Goal: Task Accomplishment & Management: Use online tool/utility

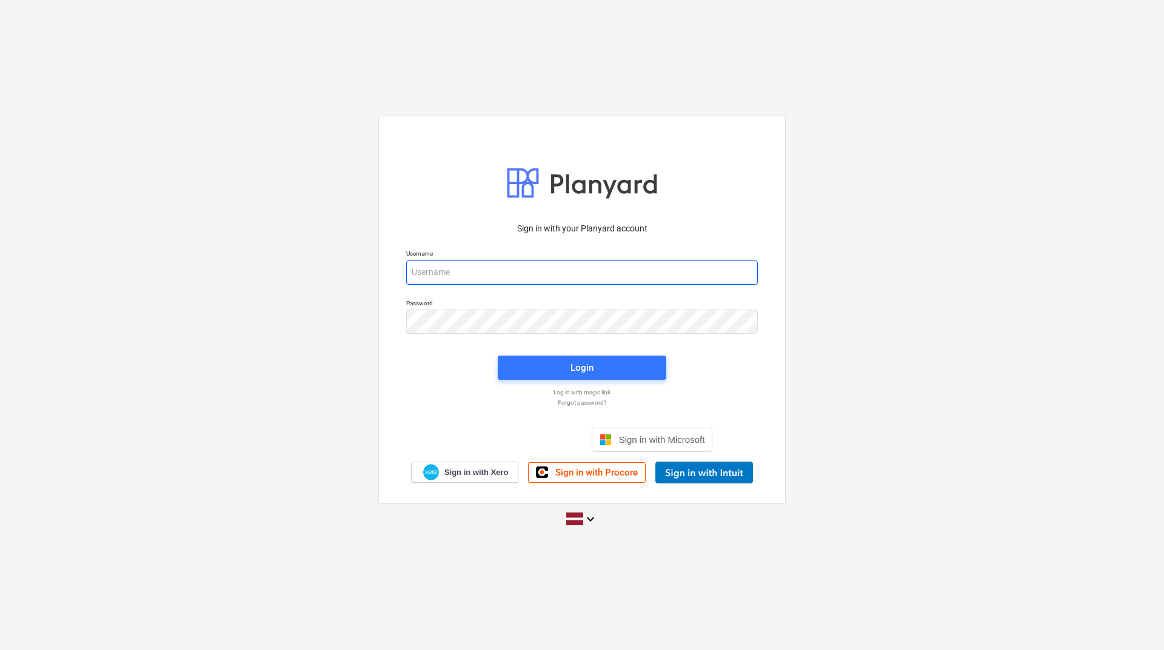
type input "[PERSON_NAME][EMAIL_ADDRESS][DOMAIN_NAME]"
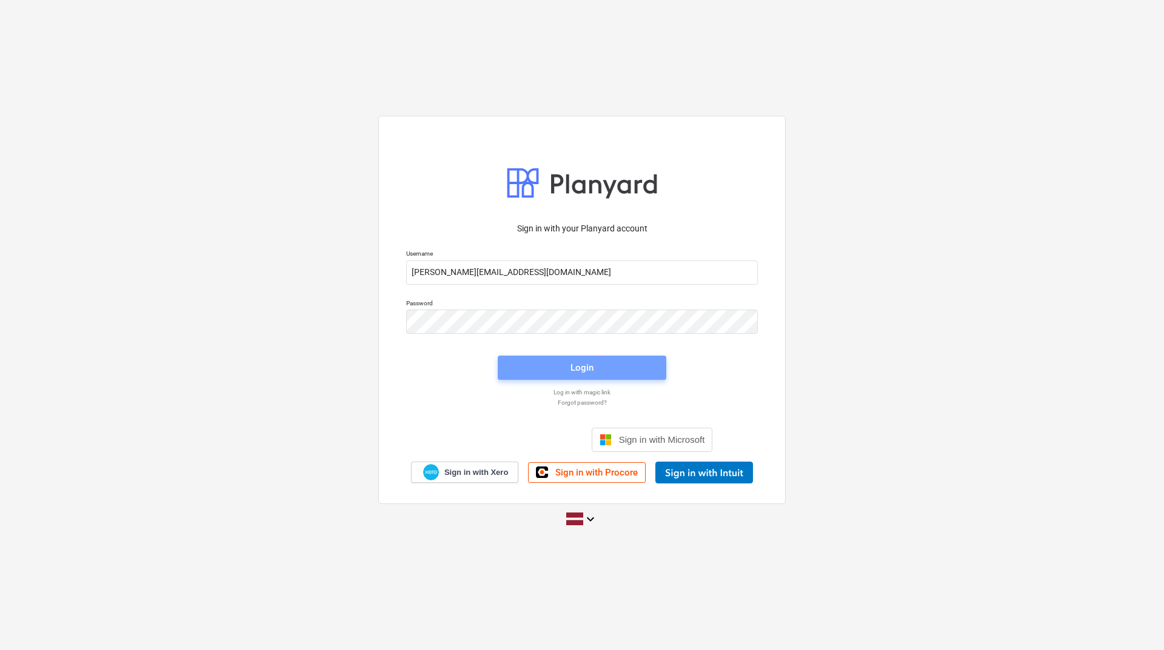
click at [576, 364] on div "Login" at bounding box center [581, 368] width 23 height 16
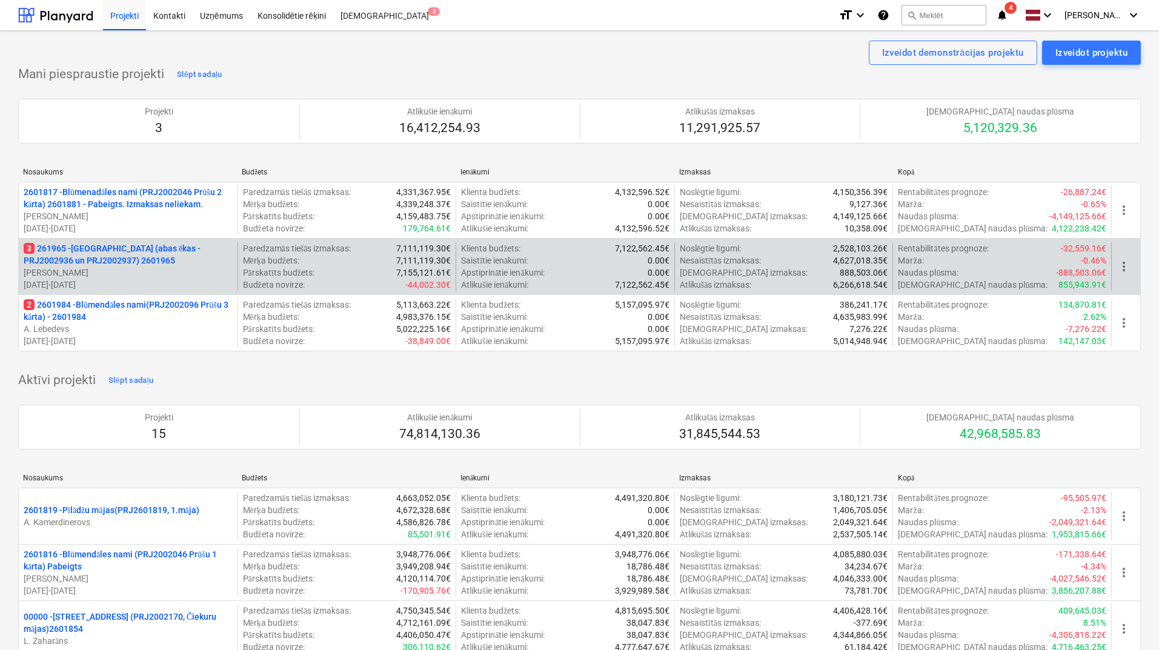
click at [138, 270] on p "[PERSON_NAME] Grāmatnieks" at bounding box center [128, 273] width 209 height 12
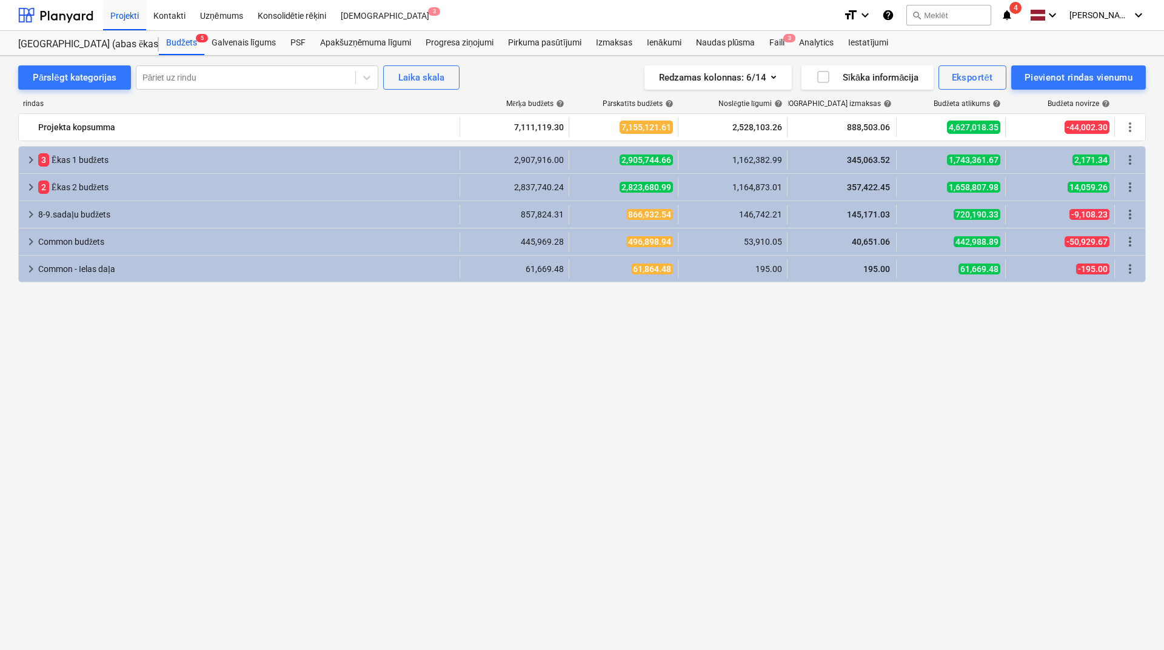
drag, startPoint x: 830, startPoint y: 512, endPoint x: 825, endPoint y: 502, distance: 10.3
click at [830, 512] on div "keyboard_arrow_right 3 Ēkas 1 budžets 2,907,916.00 2,905,744.66 1,162,382.99 34…" at bounding box center [581, 375] width 1127 height 459
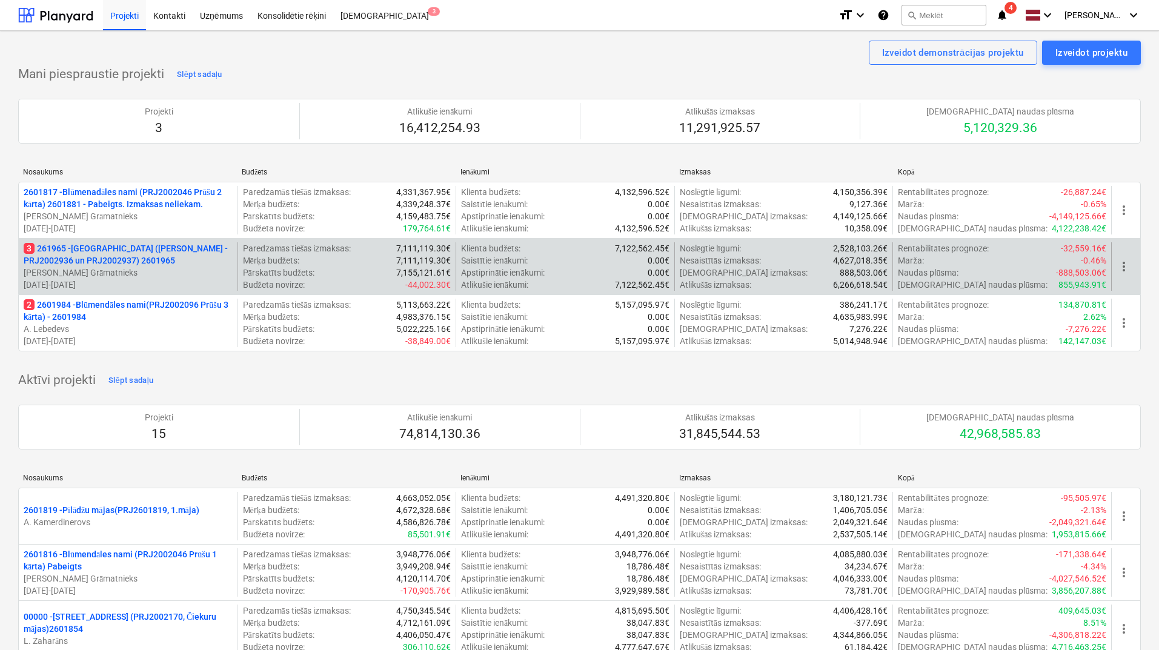
click at [116, 261] on p "3 261965 - [GEOGRAPHIC_DATA] ([PERSON_NAME] - PRJ2002936 un PRJ2002937) 2601965" at bounding box center [128, 254] width 209 height 24
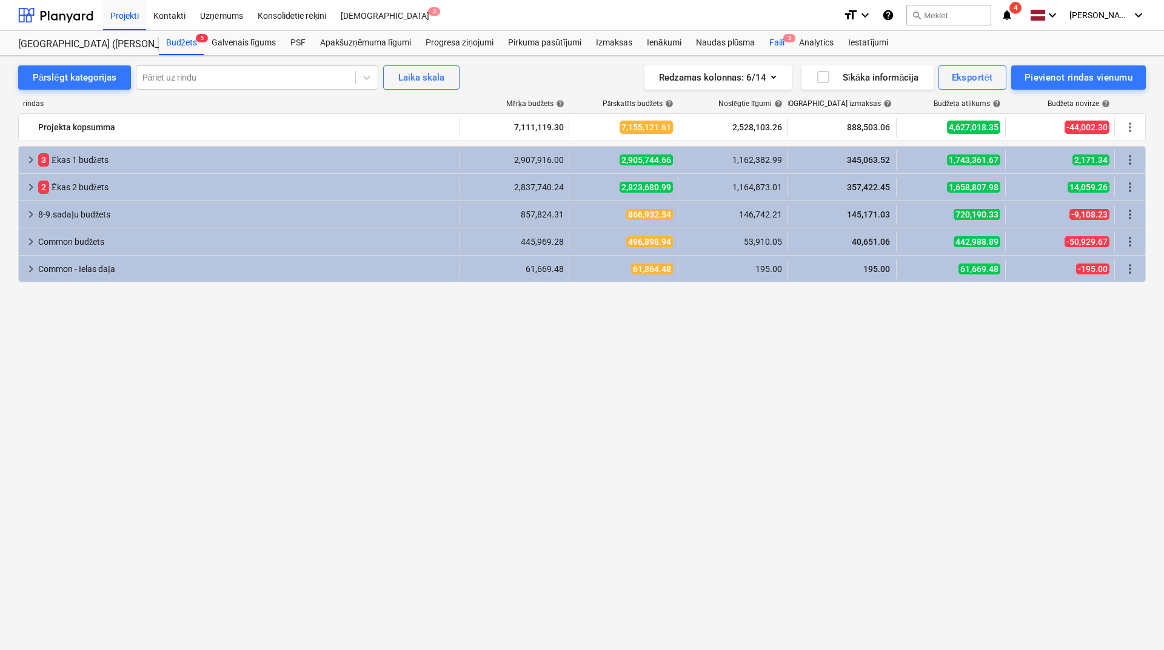
click at [789, 42] on span "3" at bounding box center [789, 38] width 12 height 8
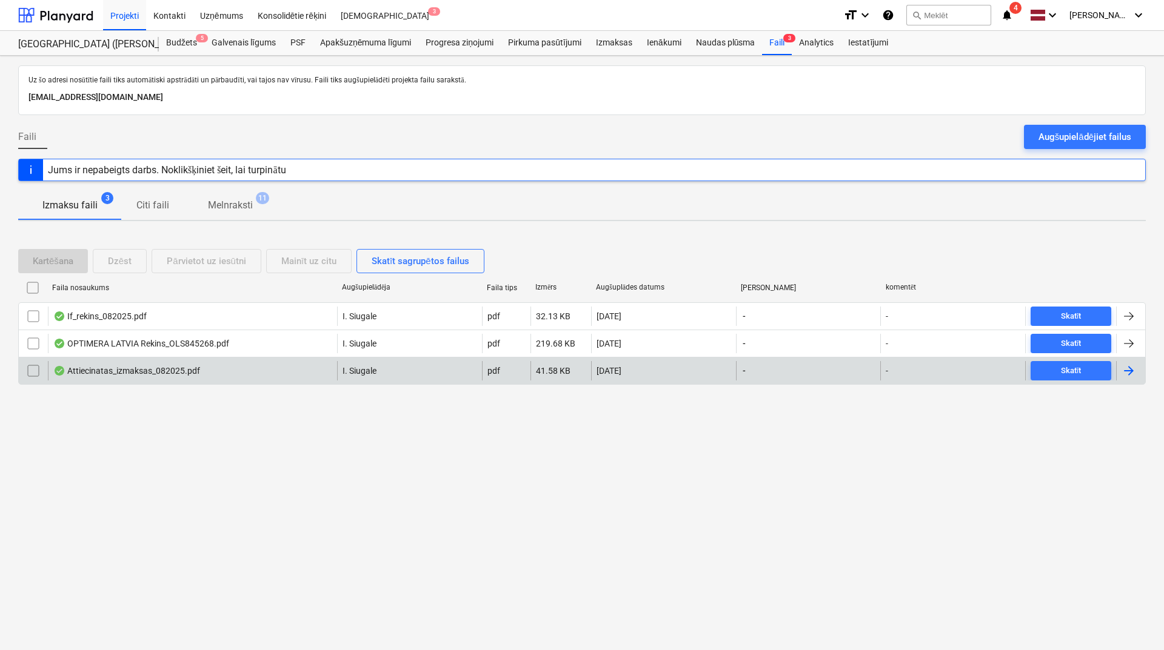
click at [1130, 373] on div at bounding box center [1128, 371] width 15 height 15
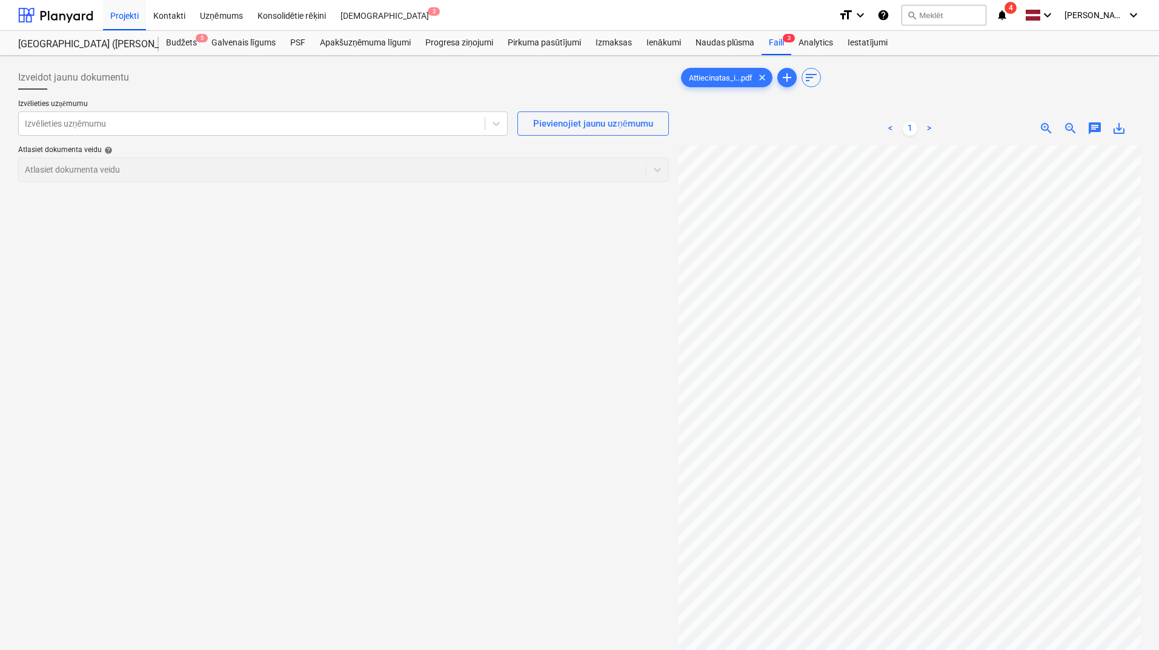
click at [1119, 131] on span "save_alt" at bounding box center [1119, 128] width 15 height 15
drag, startPoint x: 420, startPoint y: 301, endPoint x: 511, endPoint y: 203, distance: 133.4
click at [423, 299] on div "Izveidot jaunu dokumentu Izvēlieties uzņēmumu Izvēlieties uzņēmumu Pievienojiet…" at bounding box center [343, 414] width 661 height 706
drag, startPoint x: 499, startPoint y: 128, endPoint x: 470, endPoint y: 128, distance: 29.7
click at [499, 128] on icon at bounding box center [496, 124] width 12 height 12
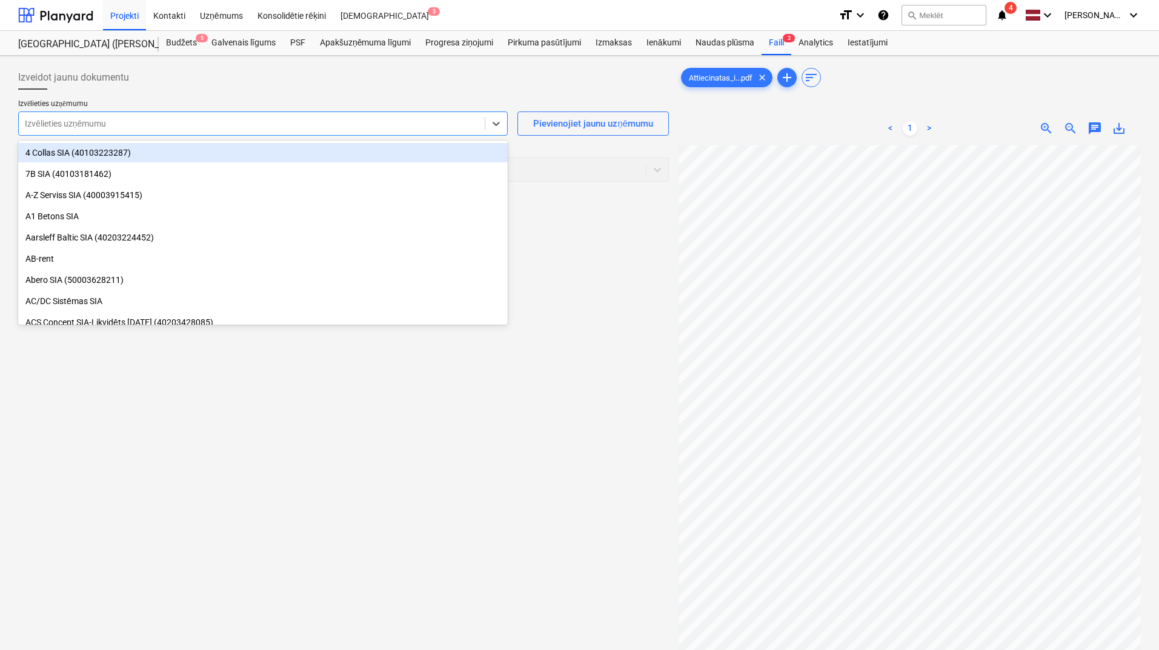
click at [447, 128] on div at bounding box center [252, 124] width 454 height 12
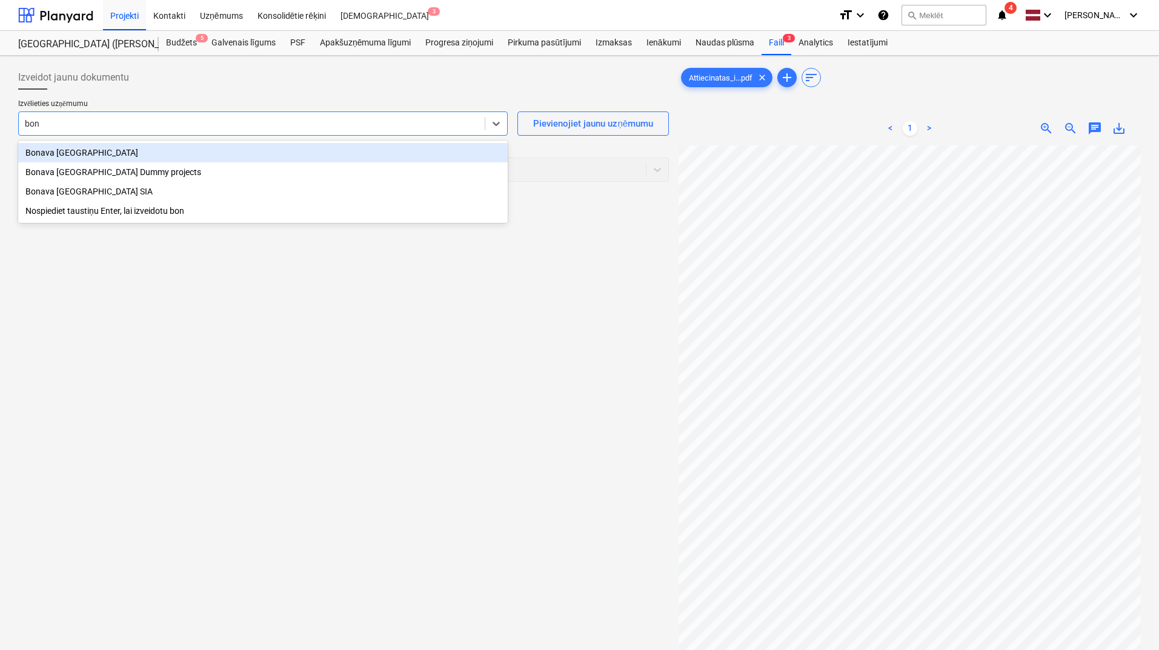
type input "bona"
click at [164, 150] on div "Bonava [GEOGRAPHIC_DATA]" at bounding box center [263, 152] width 490 height 19
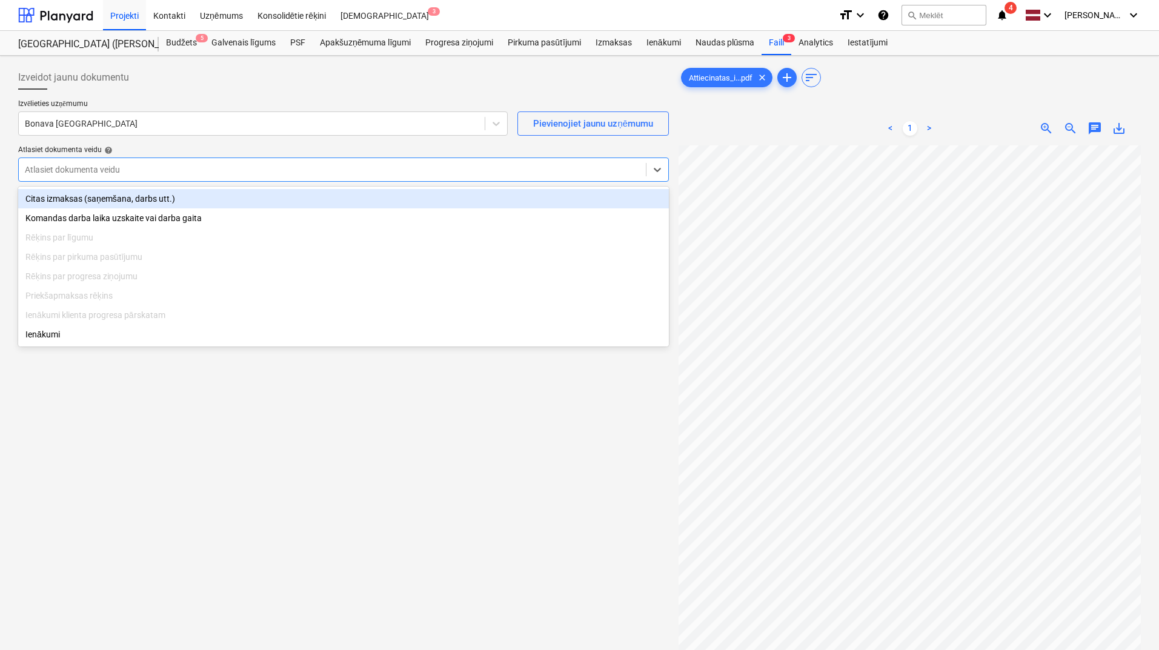
click at [164, 170] on div at bounding box center [332, 170] width 615 height 12
click at [162, 205] on div "Citas izmaksas (saņemšana, darbs utt.)" at bounding box center [343, 198] width 651 height 19
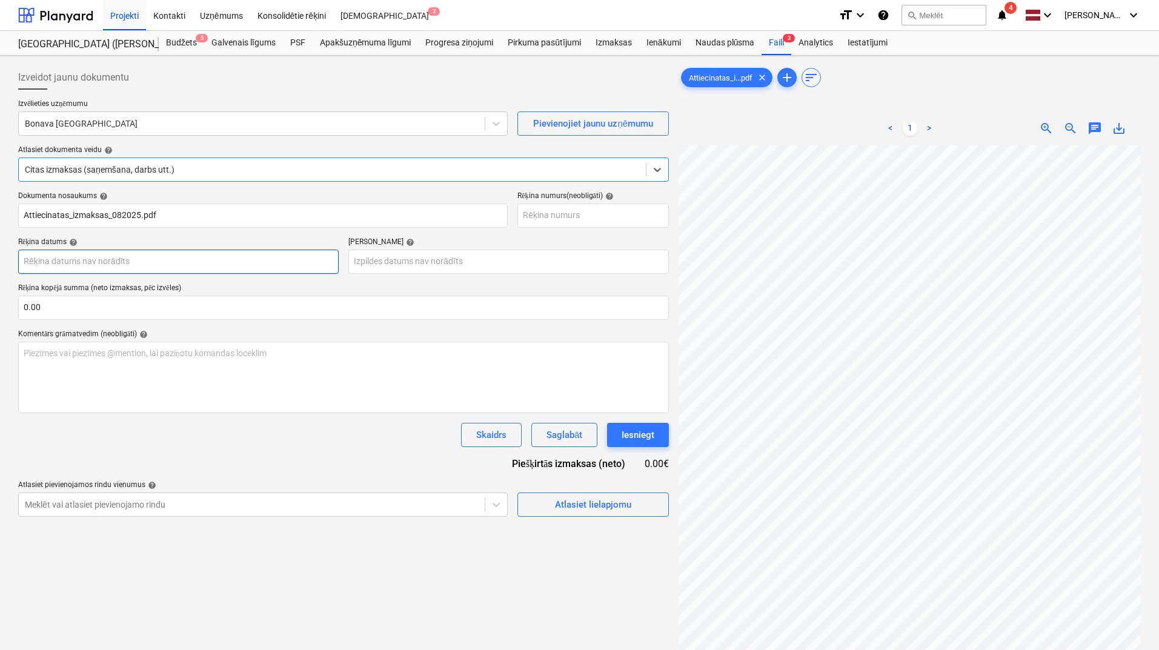
click at [160, 261] on body "Projekti Kontakti Uzņēmums Konsolidētie rēķini Iesūtne 3 format_size keyboard_a…" at bounding box center [579, 325] width 1159 height 650
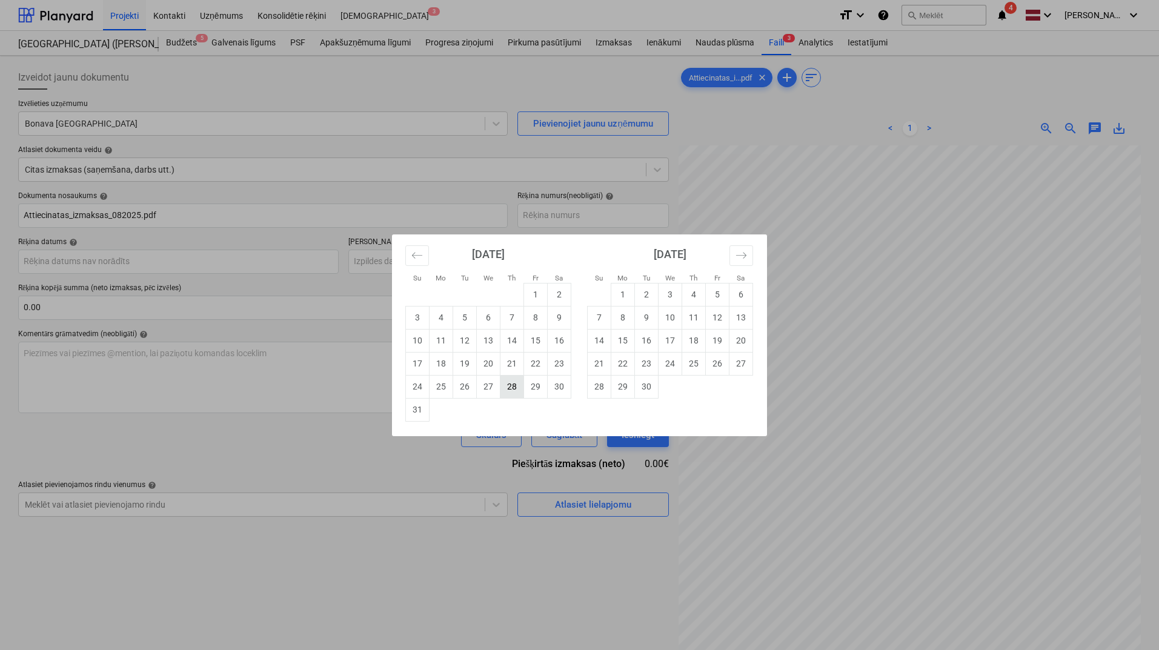
click at [513, 387] on td "28" at bounding box center [513, 386] width 24 height 23
type input "[DATE]"
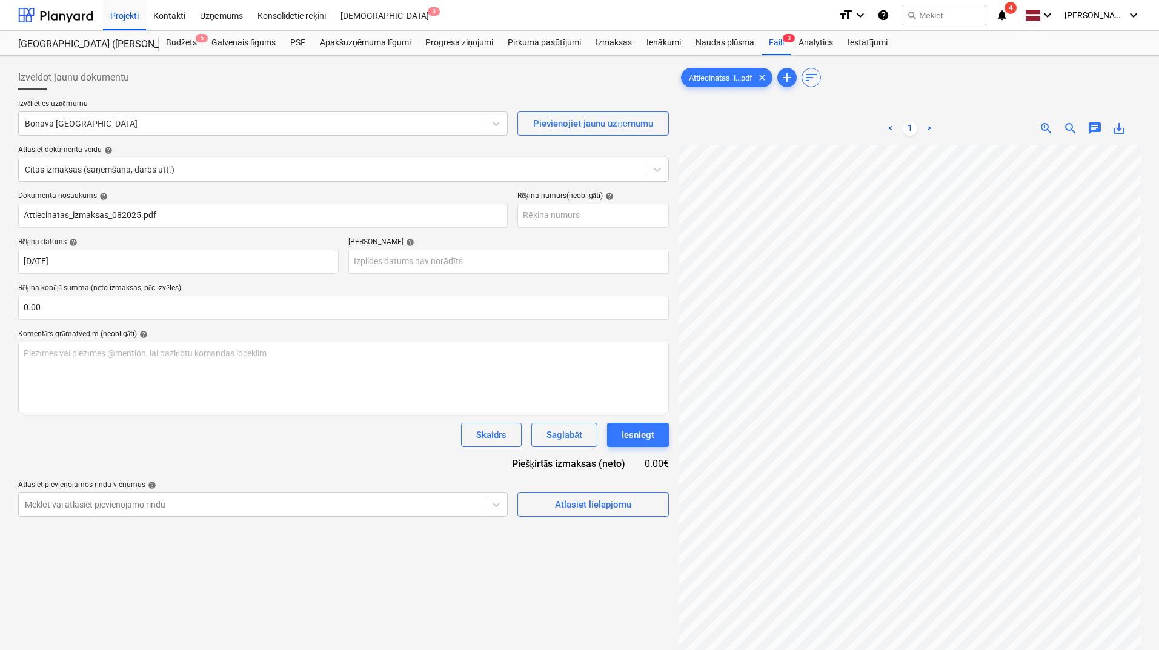
click at [490, 274] on div "Dokumenta nosaukums help Attiecinatas_izmaksas_082025.pdf Rēķina numurs (neobli…" at bounding box center [343, 354] width 651 height 325
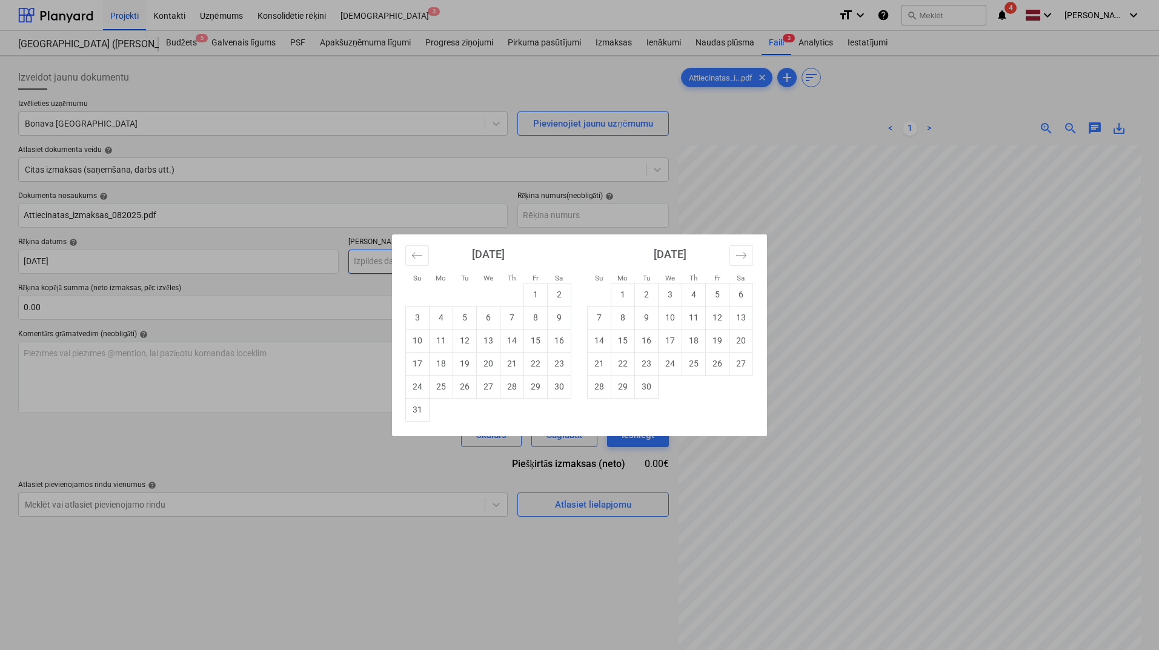
click at [493, 264] on body "Projekti Kontakti Uzņēmums Konsolidētie rēķini Iesūtne 3 format_size keyboard_a…" at bounding box center [579, 325] width 1159 height 650
click at [516, 386] on td "28" at bounding box center [513, 386] width 24 height 23
type input "[DATE]"
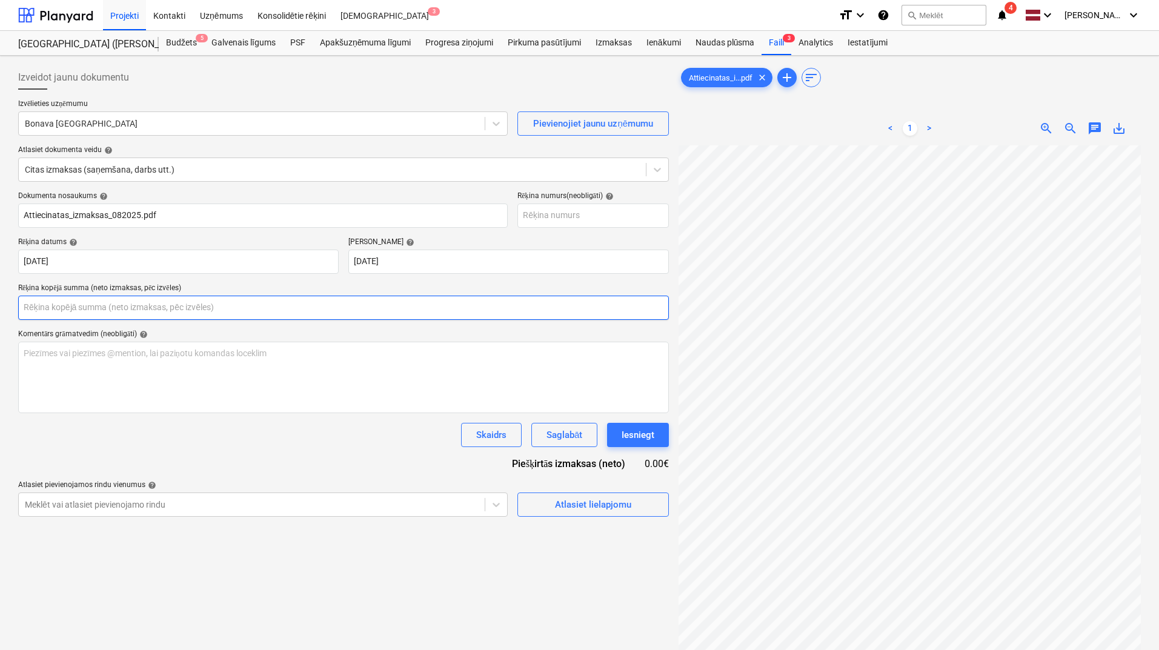
click at [121, 304] on input "text" at bounding box center [343, 308] width 651 height 24
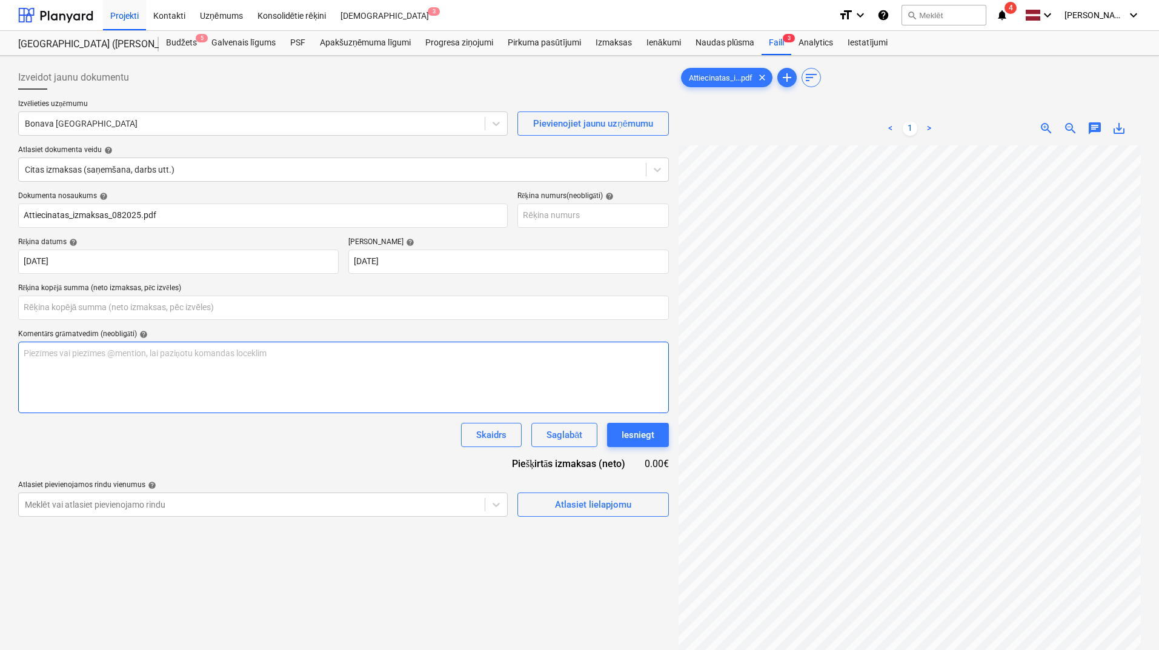
type input "0.00"
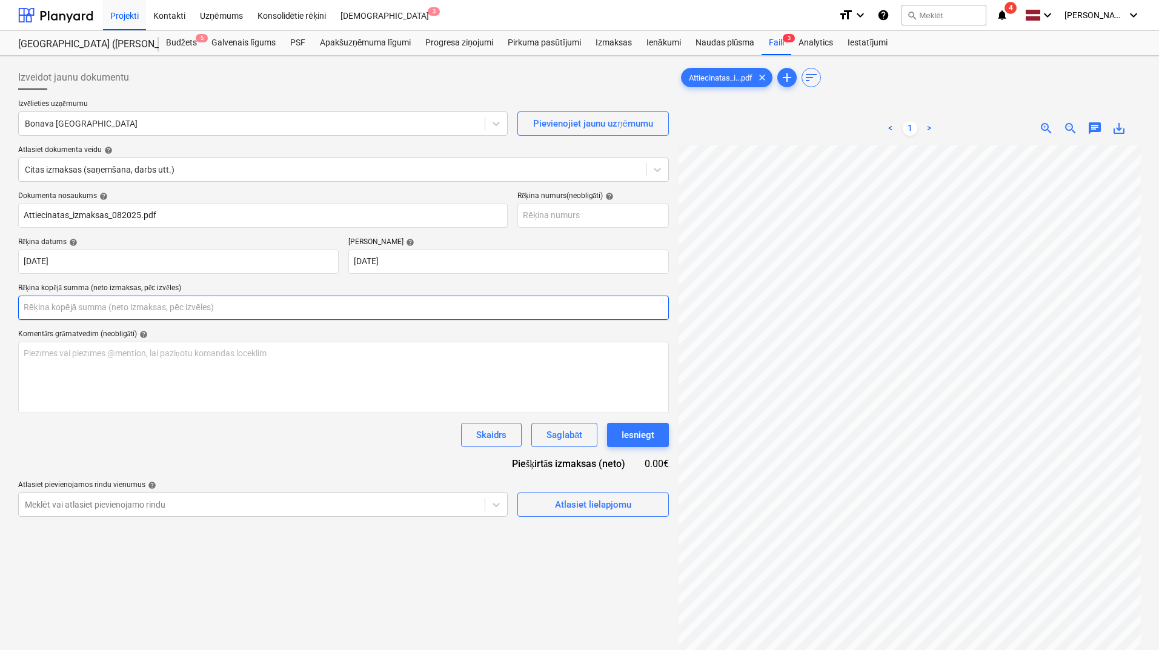
click at [83, 305] on input "text" at bounding box center [343, 308] width 651 height 24
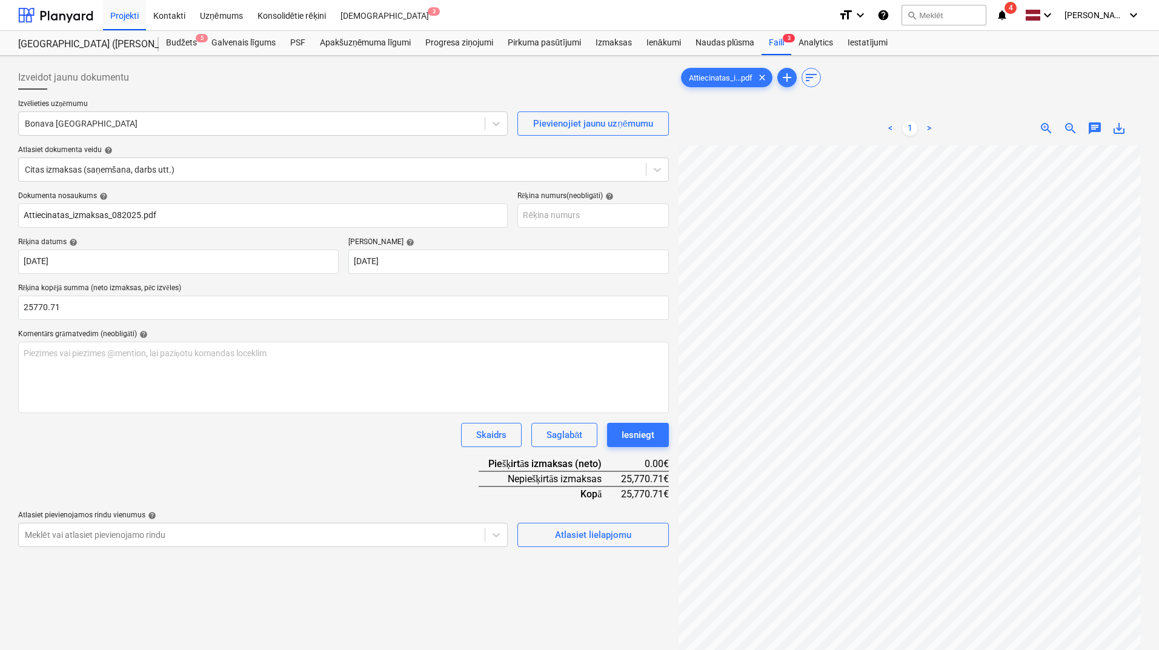
type input "25,770.71"
click at [310, 493] on div "Dokumenta nosaukums help Attiecinatas_izmaksas_082025.pdf Rēķina numurs (neobli…" at bounding box center [343, 370] width 651 height 356
click at [585, 531] on div "Atlasiet lielapjomu" at bounding box center [593, 535] width 76 height 16
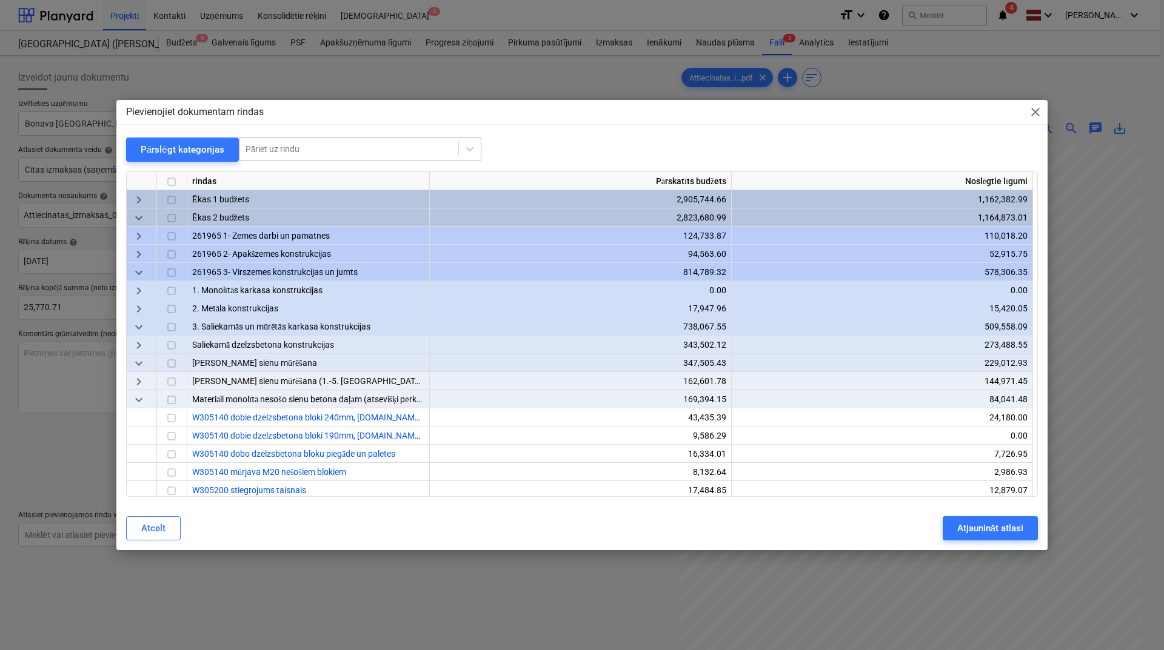
click at [324, 156] on div "Pāriet uz rindu" at bounding box center [348, 149] width 219 height 17
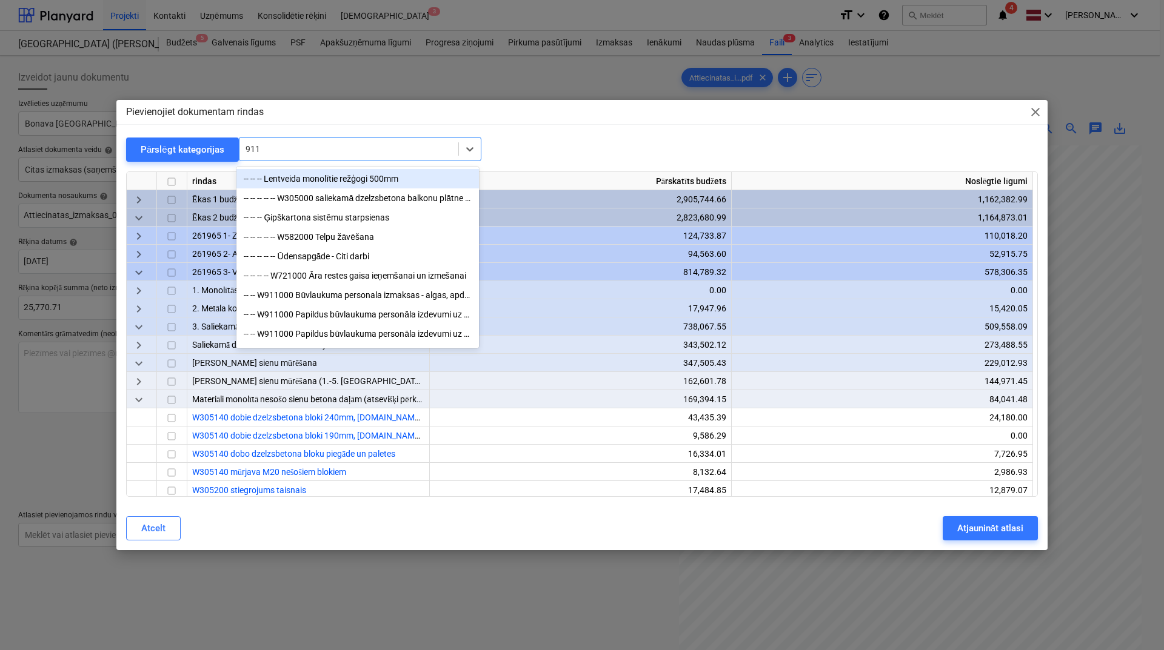
type input "9110"
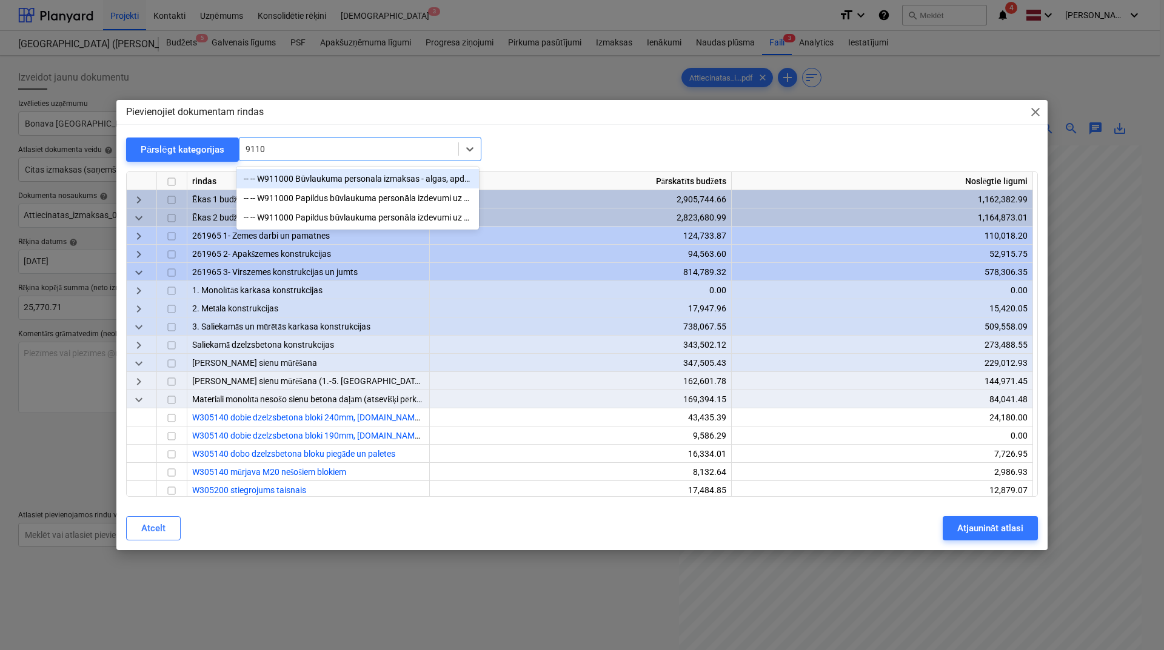
click at [331, 178] on div "-- -- W911000 Būvlaukuma personala izmaksas - algas, apdrošināšana, transports,…" at bounding box center [357, 178] width 242 height 19
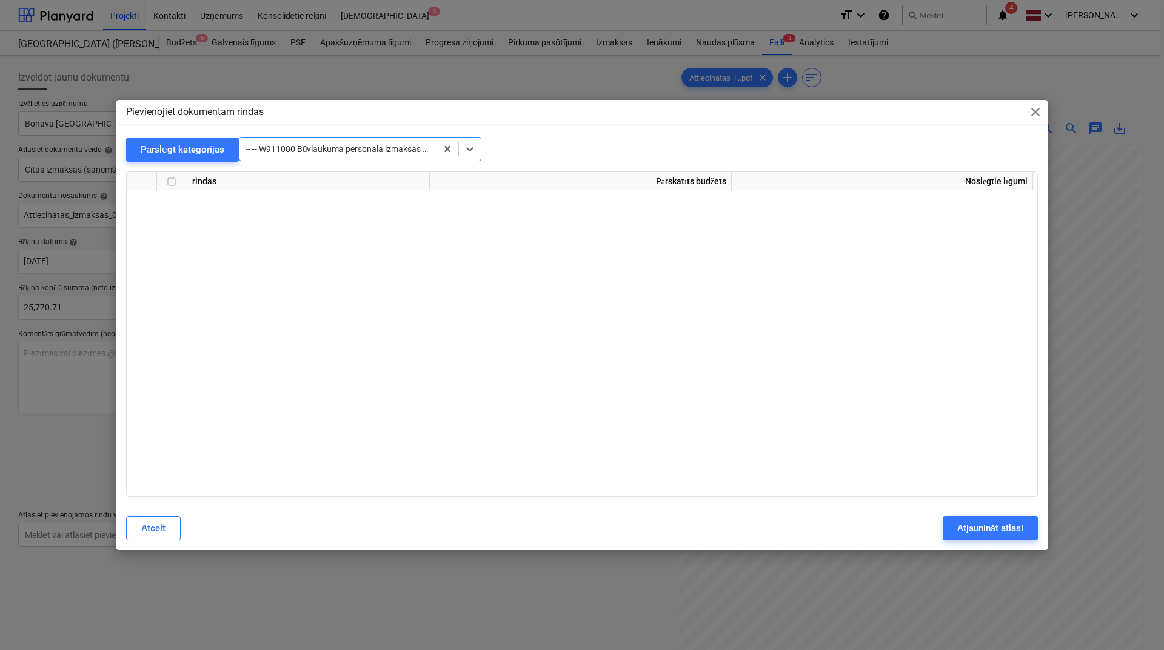
scroll to position [23546, 0]
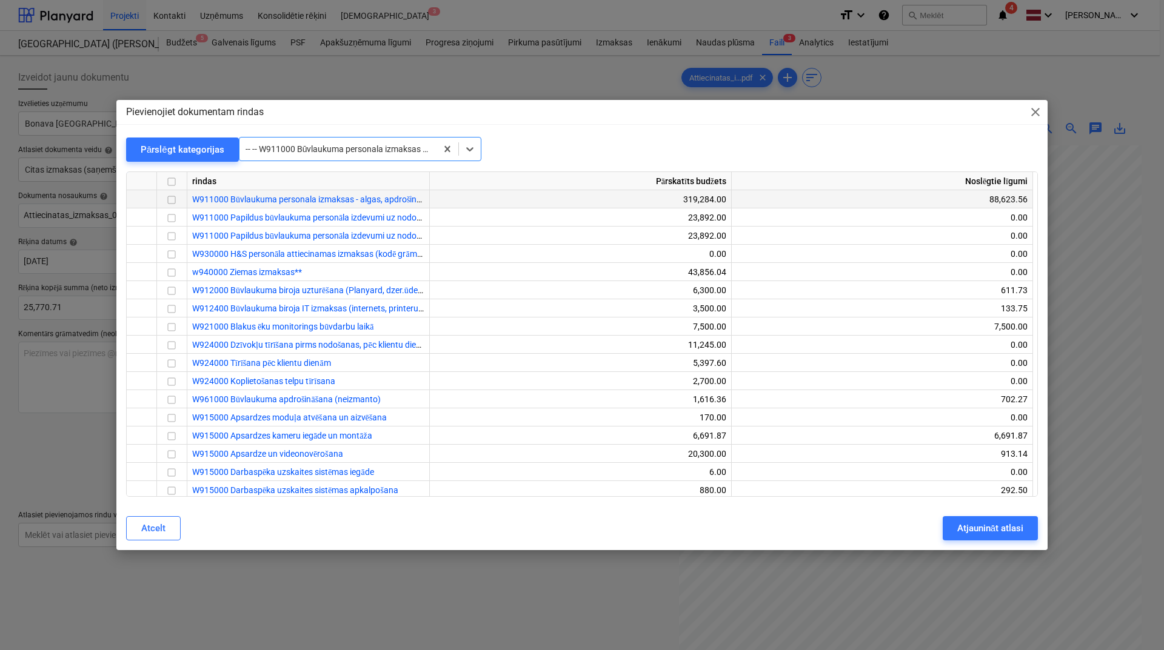
click at [172, 201] on input "checkbox" at bounding box center [171, 200] width 15 height 15
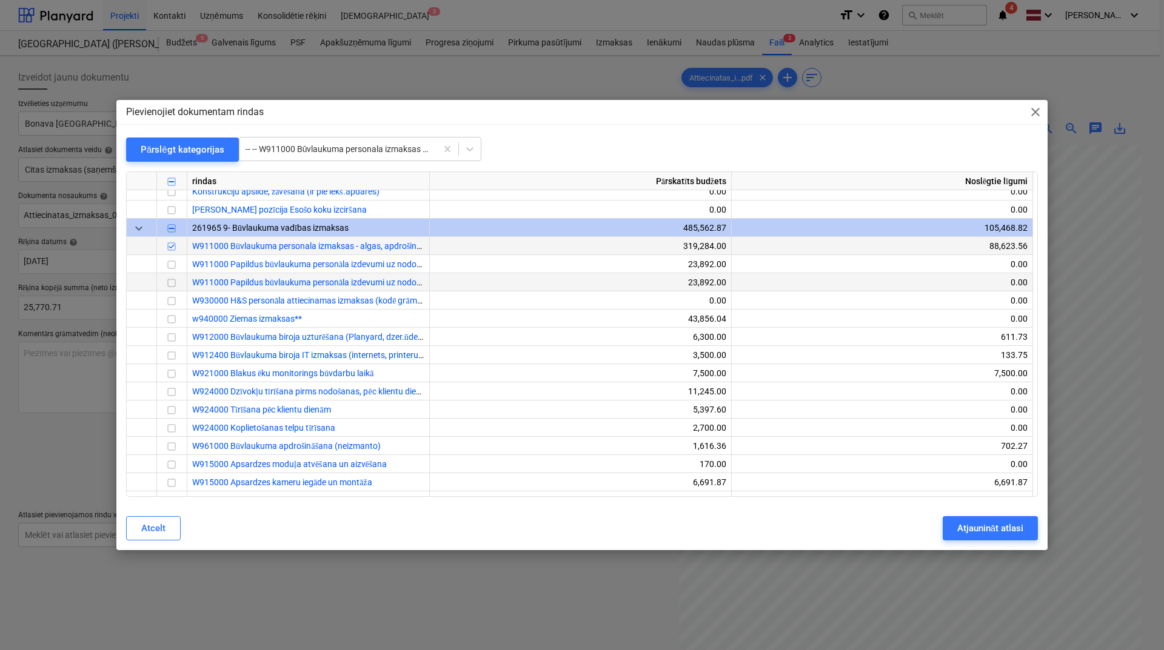
scroll to position [23466, 0]
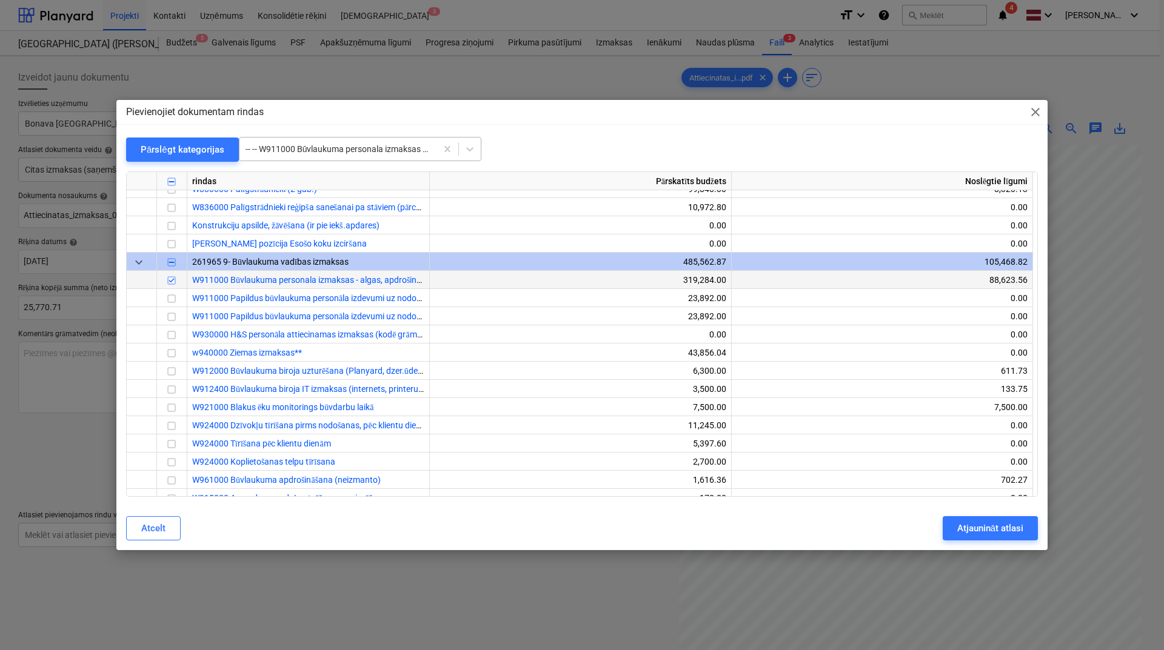
click at [367, 153] on div at bounding box center [337, 149] width 185 height 12
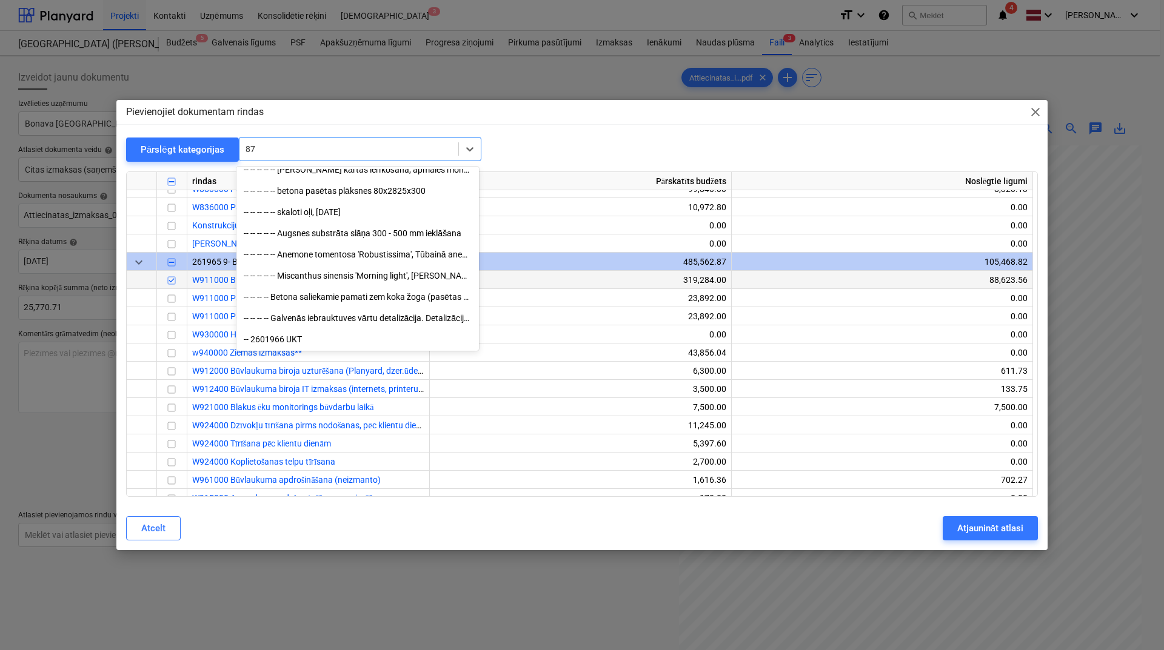
scroll to position [3806, 0]
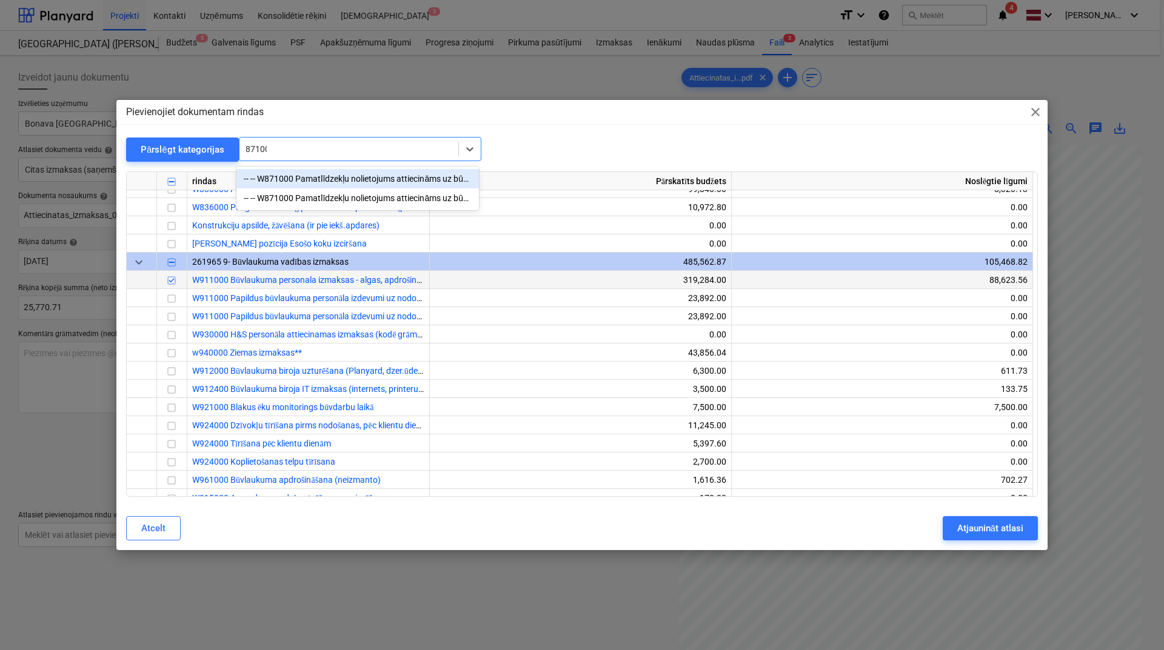
type input "871000"
click at [334, 198] on div "-- -- W871000 Pamatlīdzekļu nolietojums attiecināms uz būvlaukumu (kodē grāmatv…" at bounding box center [357, 197] width 242 height 19
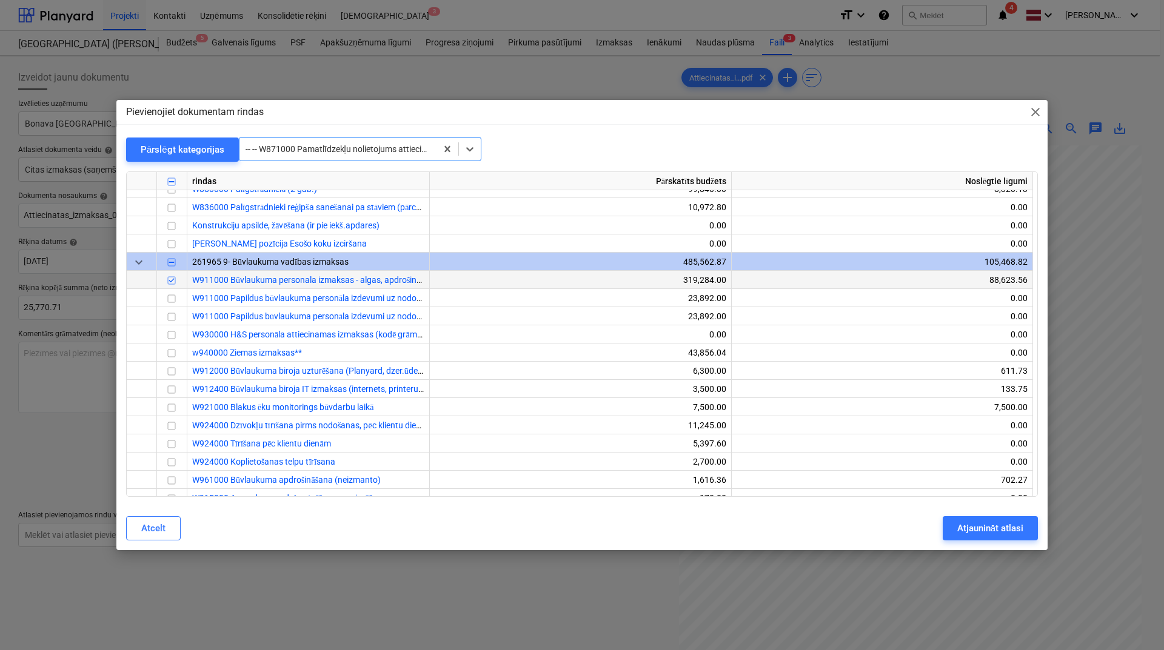
scroll to position [23419, 0]
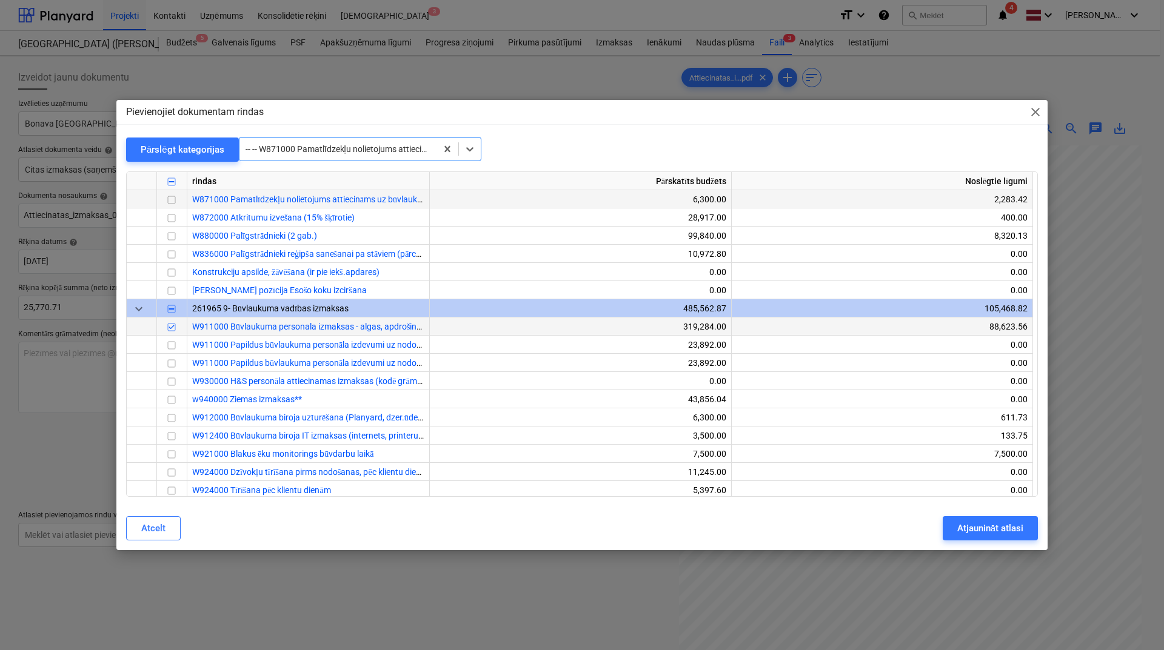
click at [172, 198] on input "checkbox" at bounding box center [171, 200] width 15 height 15
click at [353, 149] on div at bounding box center [348, 149] width 207 height 12
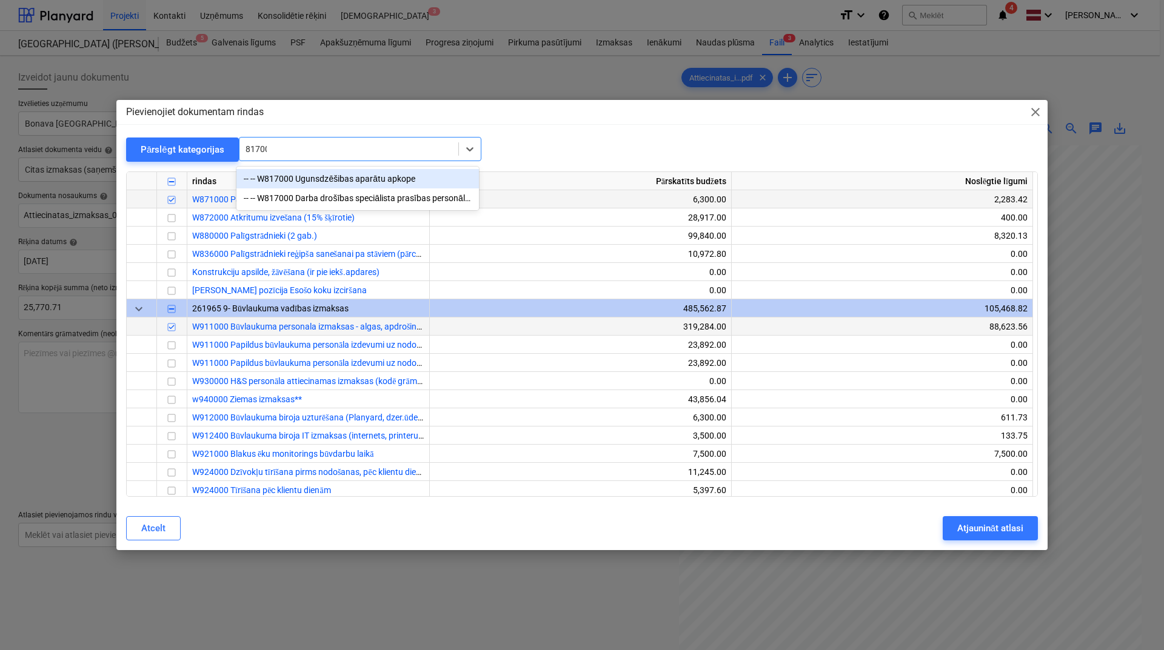
type input "817000"
click at [323, 196] on div "-- -- W817000 Darba drošības speciālista prasības personālam, individuālas aizs…" at bounding box center [357, 197] width 242 height 19
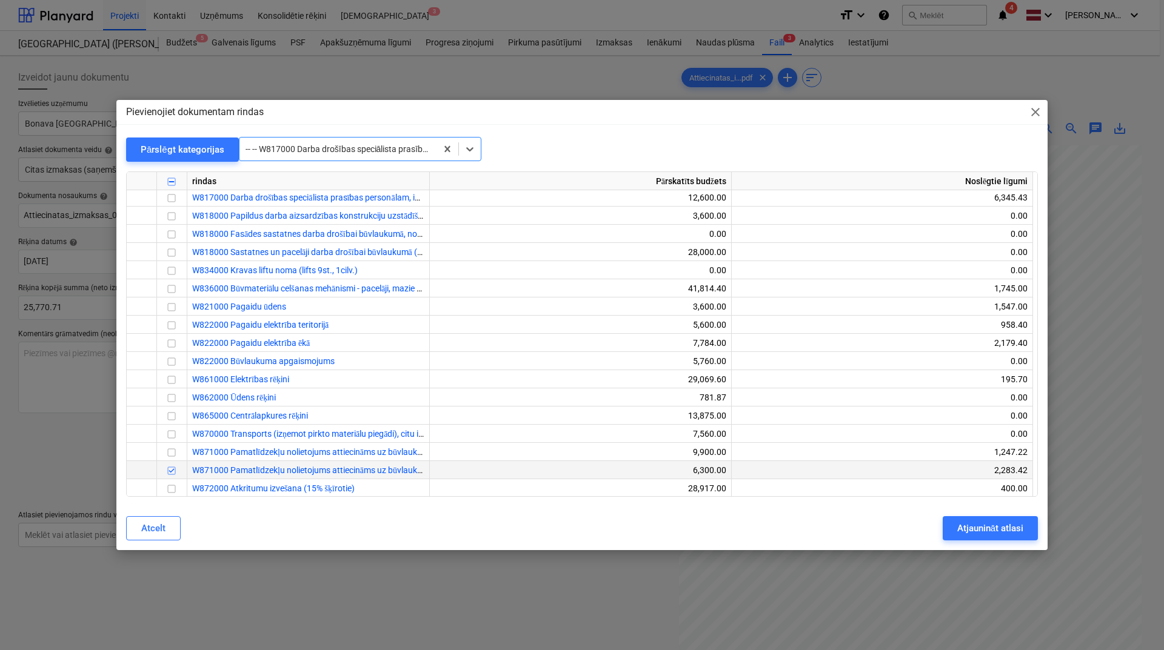
scroll to position [23146, 0]
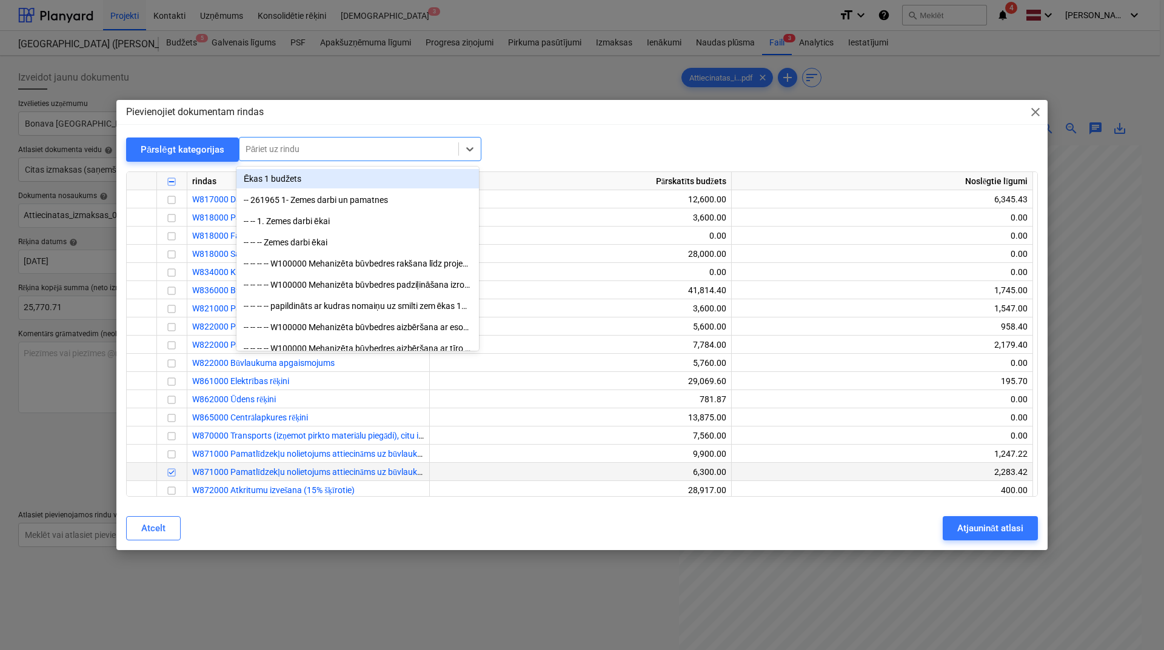
click at [334, 152] on div at bounding box center [348, 149] width 207 height 12
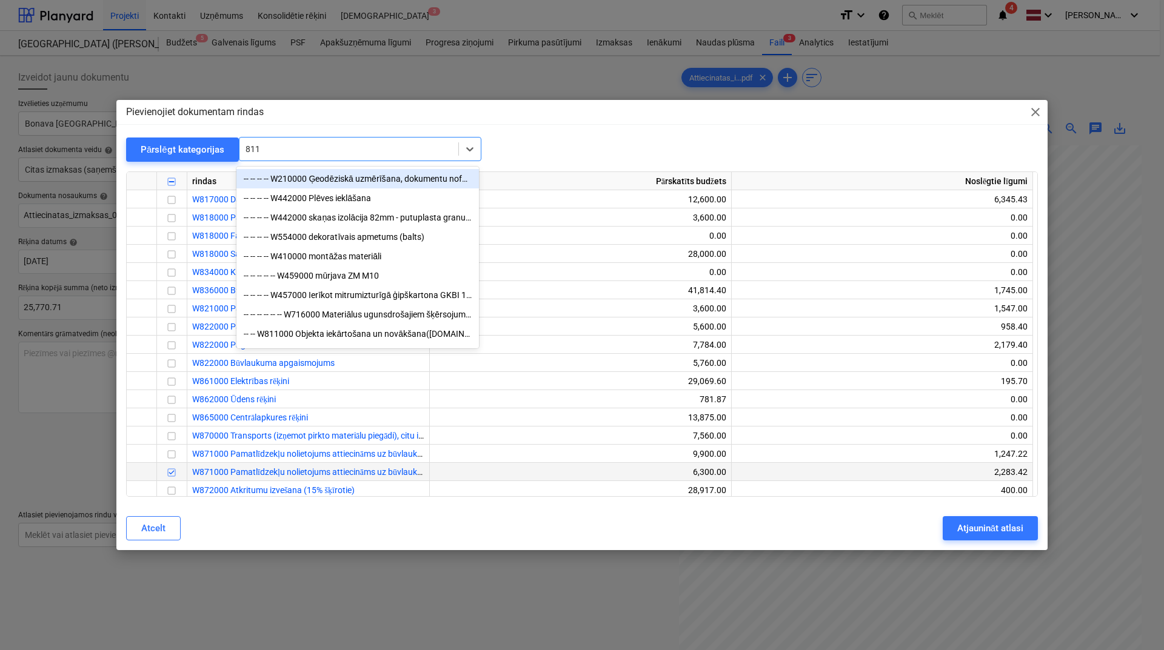
type input "8110"
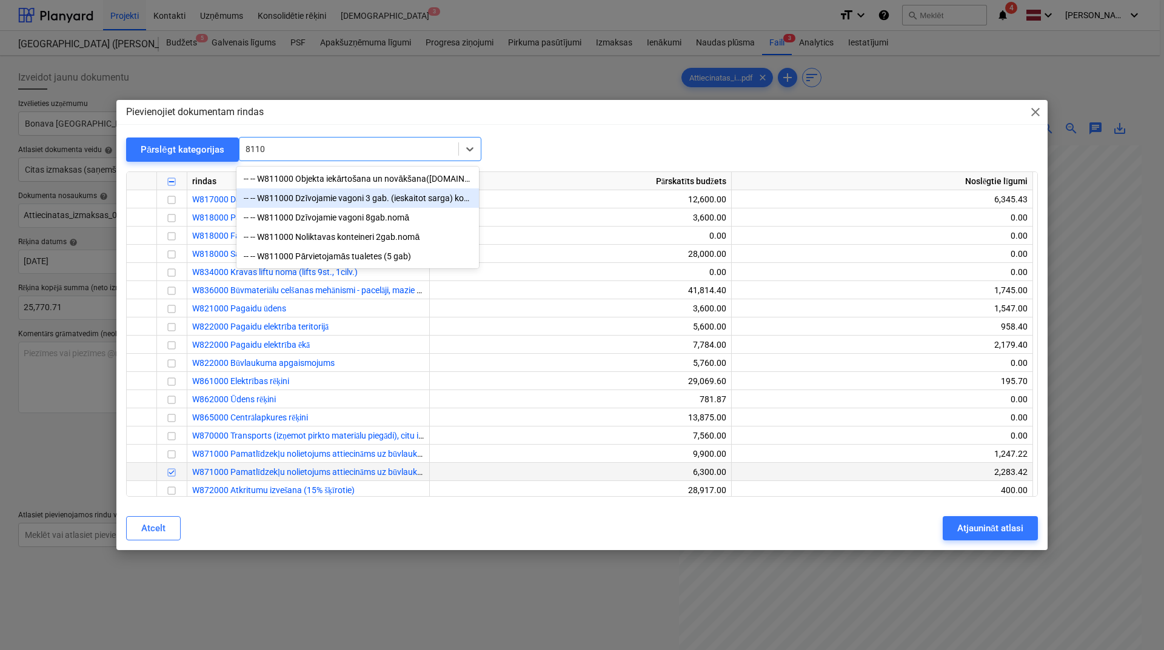
click at [328, 194] on div "-- -- W811000 Dzīvojamie vagoni 3 gab. (ieskaitot sarga) kodē grāmatvedība" at bounding box center [357, 197] width 242 height 19
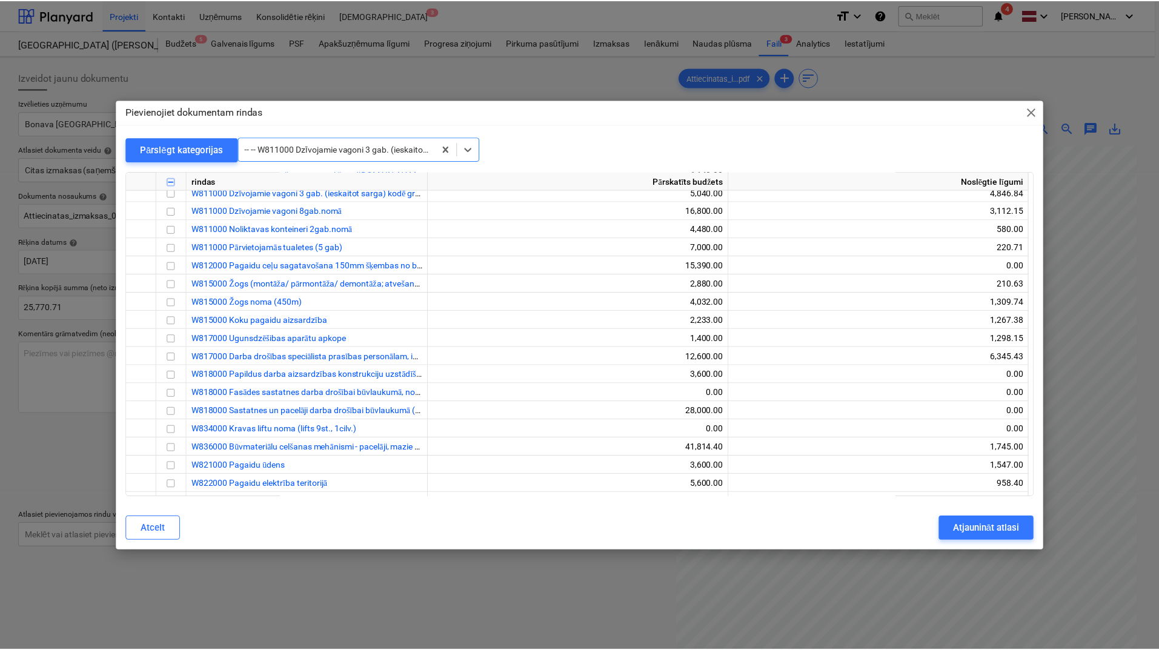
scroll to position [22983, 0]
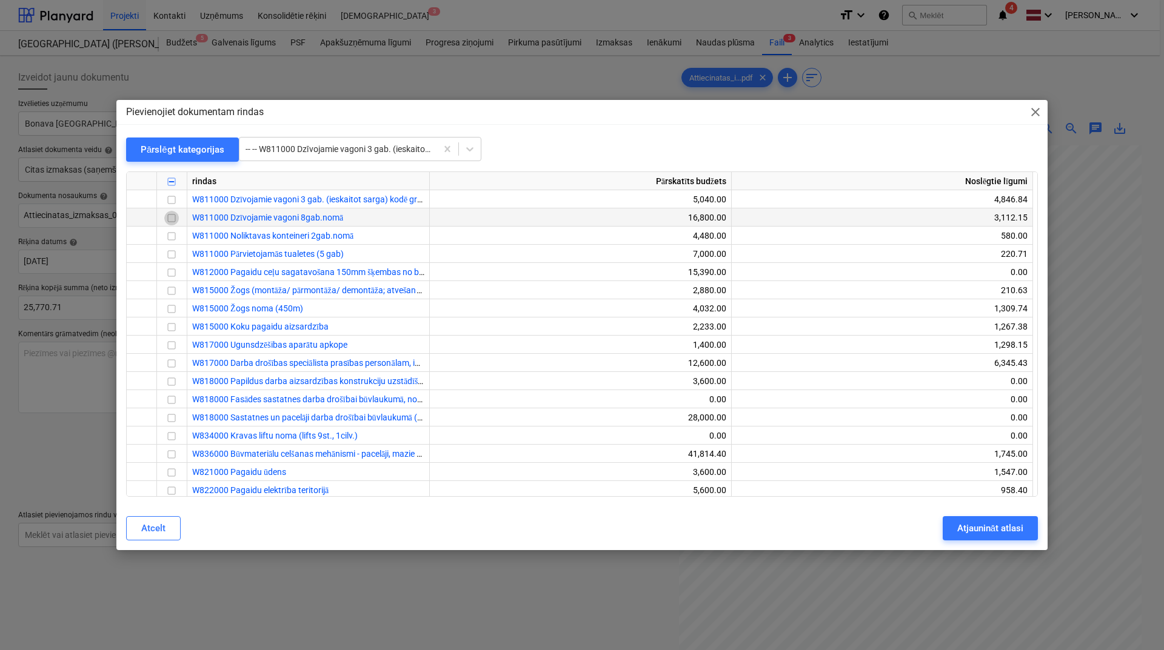
click at [169, 216] on input "checkbox" at bounding box center [171, 218] width 15 height 15
click at [983, 532] on div "Atjaunināt atlasi" at bounding box center [990, 529] width 66 height 16
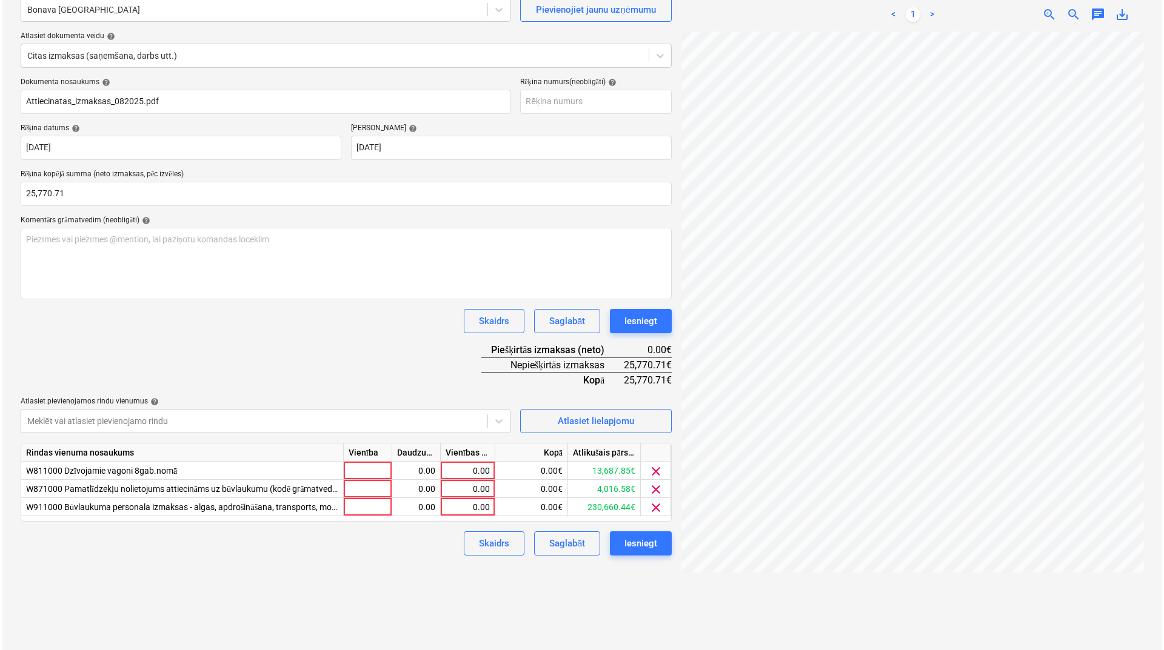
scroll to position [121, 0]
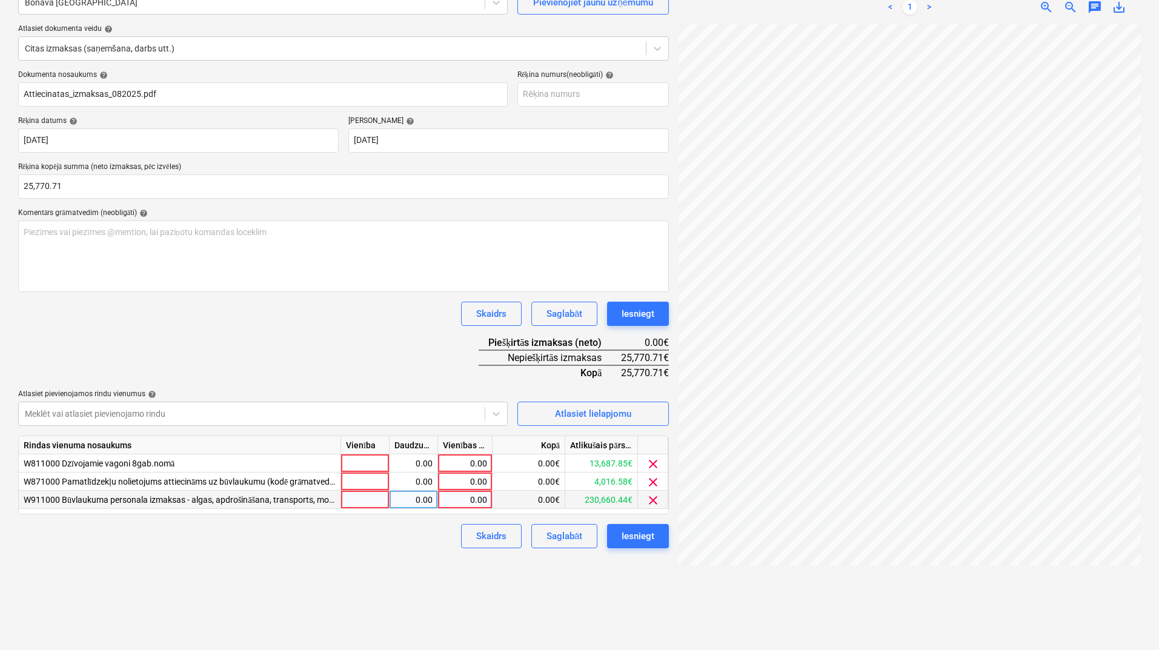
click at [475, 496] on div "0.00" at bounding box center [465, 500] width 44 height 18
type input "24809.52"
click at [472, 479] on div "0.00" at bounding box center [465, 482] width 44 height 18
type input "75.23"
click at [421, 585] on div "Izveidot jaunu dokumentu Izvēlieties uzņēmumu Bonava Latvija Pievienojiet jaunu…" at bounding box center [343, 292] width 661 height 706
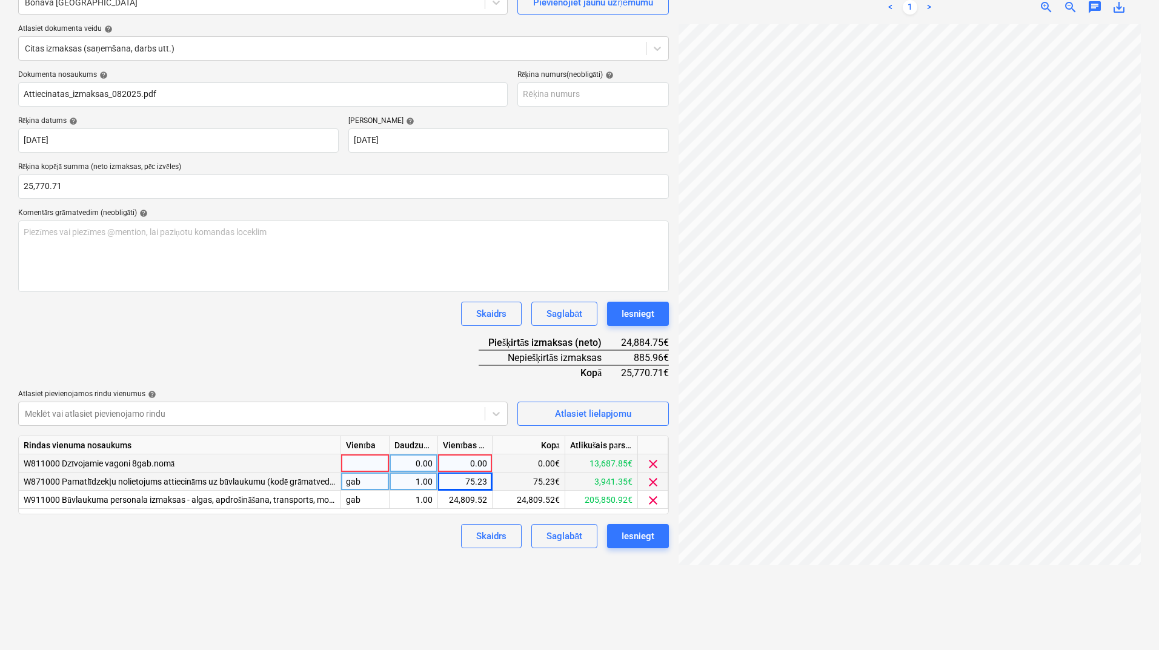
click at [467, 460] on div "0.00" at bounding box center [465, 464] width 44 height 18
type input "647.74"
click at [443, 587] on div "Izveidot jaunu dokumentu Izvēlieties uzņēmumu Bonava Latvija Pievienojiet jaunu…" at bounding box center [343, 292] width 661 height 706
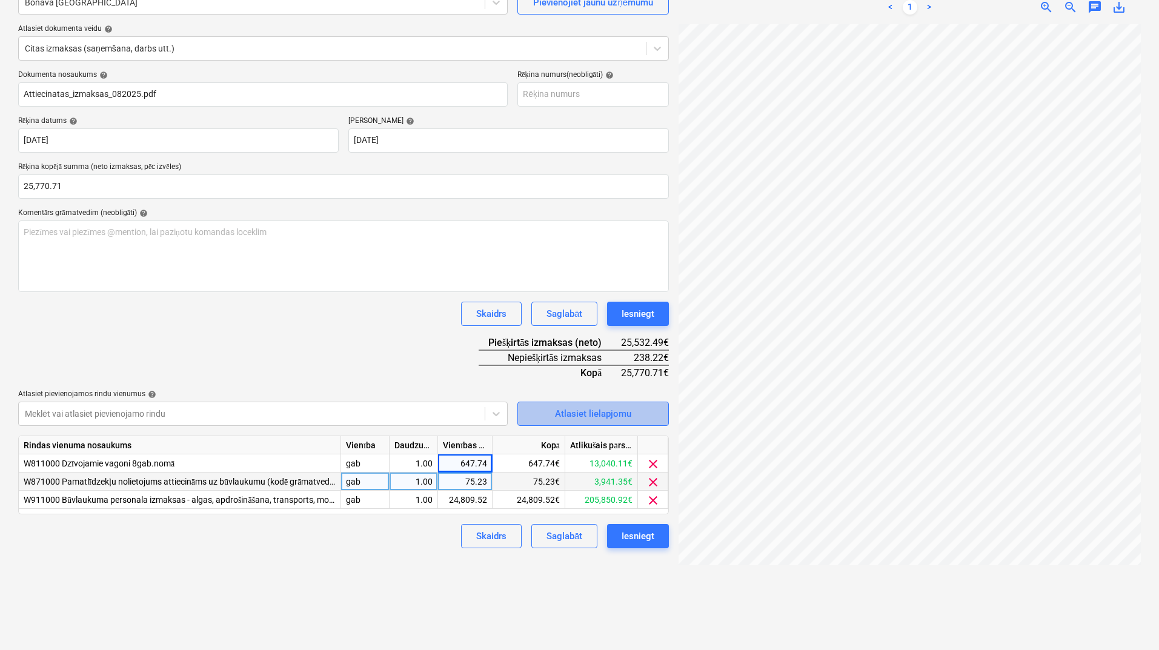
click at [596, 413] on div "Atlasiet lielapjomu" at bounding box center [593, 414] width 76 height 16
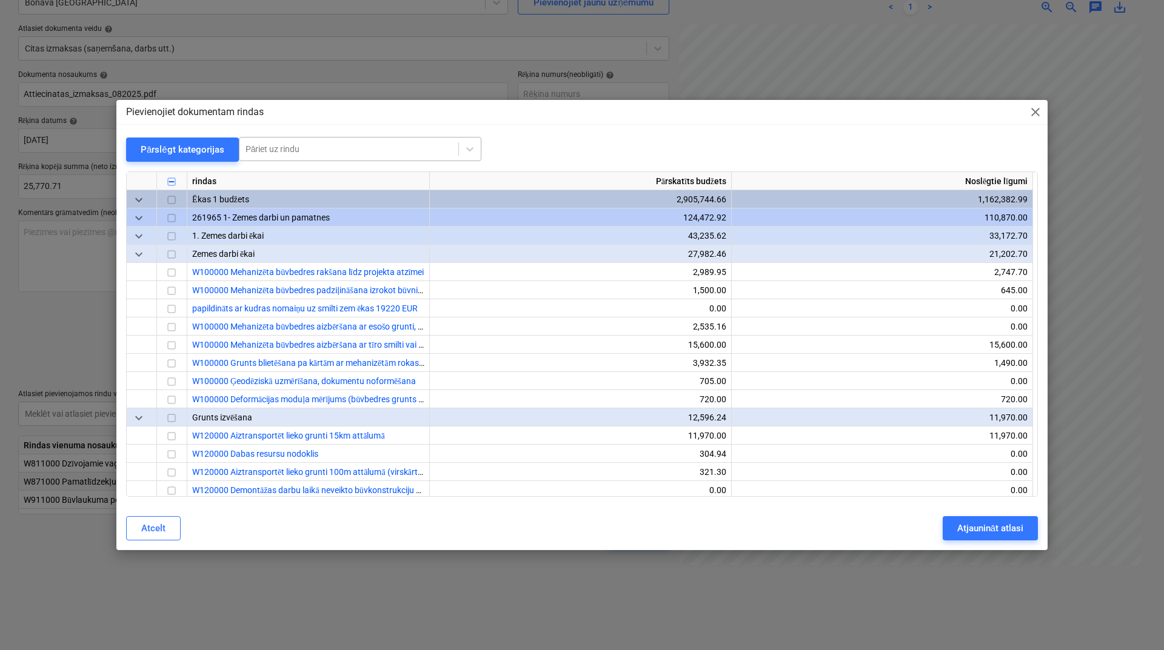
click at [421, 147] on div at bounding box center [348, 149] width 207 height 12
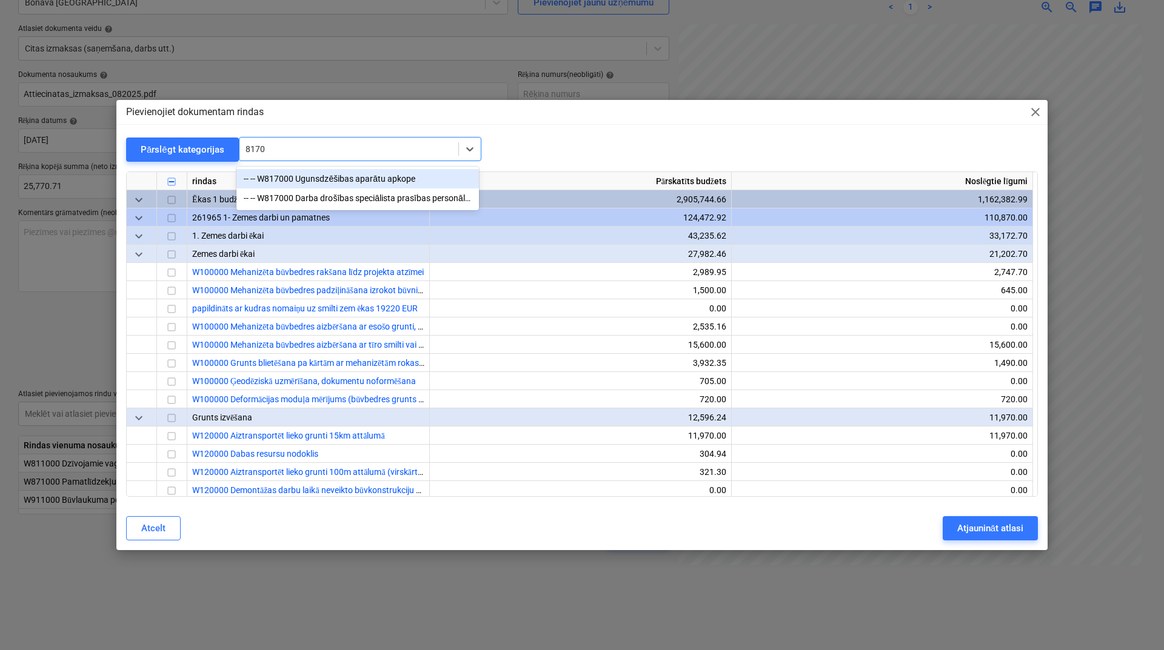
type input "81700"
click at [368, 204] on div "-- -- W817000 Darba drošības speciālista prasības personālam, individuālas aizs…" at bounding box center [357, 197] width 242 height 19
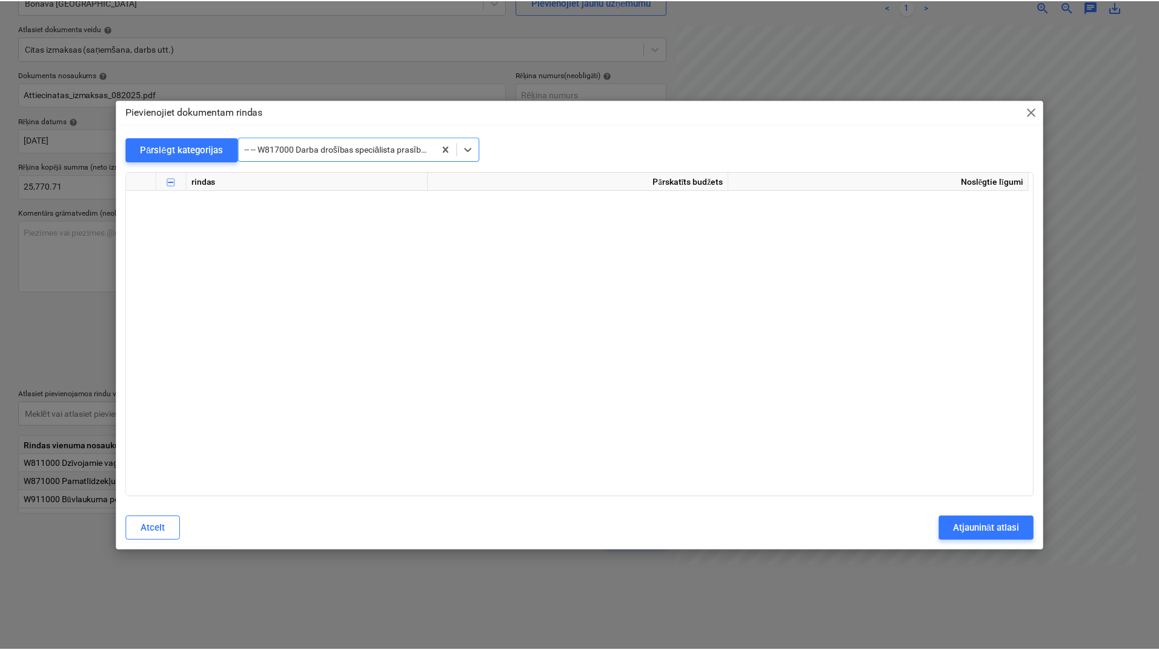
scroll to position [23146, 0]
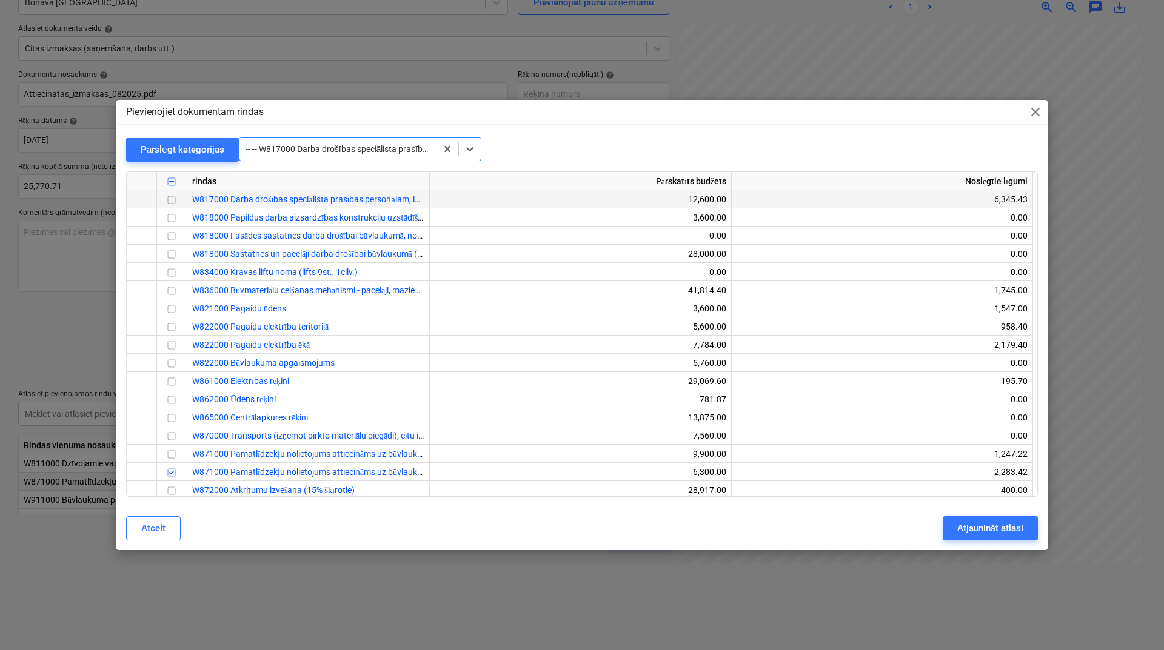
click at [169, 201] on input "checkbox" at bounding box center [171, 200] width 15 height 15
click at [973, 531] on div "Atjaunināt atlasi" at bounding box center [990, 529] width 66 height 16
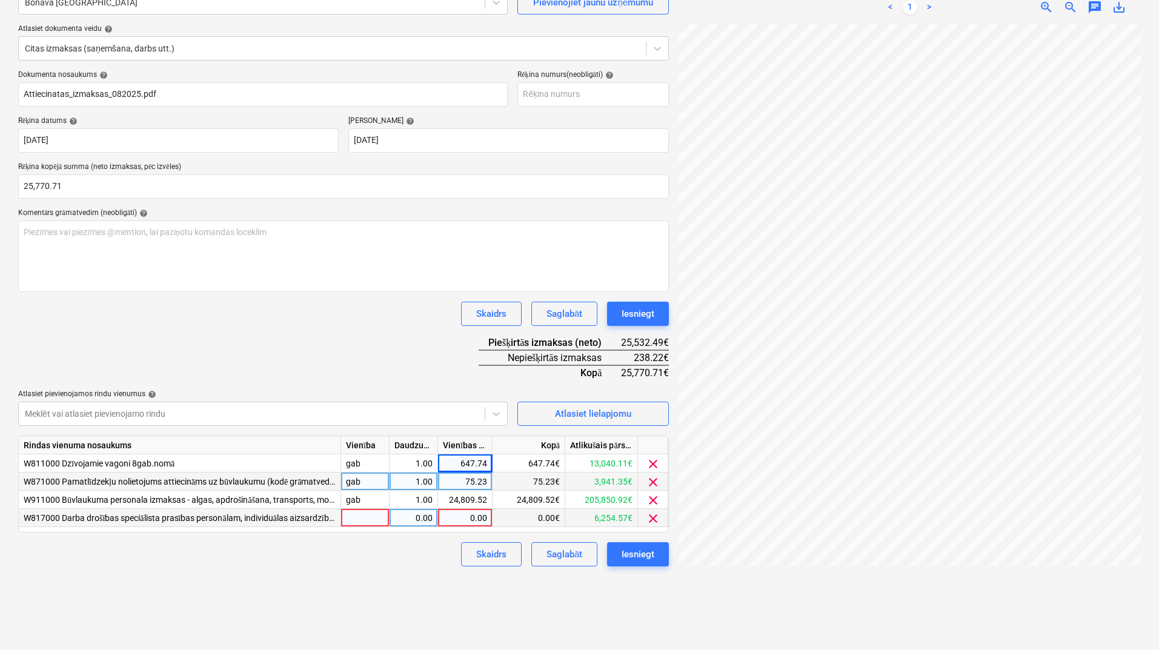
click at [476, 522] on div "0.00" at bounding box center [465, 518] width 44 height 18
type input "238.22"
click at [367, 570] on div "Izveidot jaunu dokumentu Izvēlieties uzņēmumu Bonava Latvija Pievienojiet jaunu…" at bounding box center [343, 292] width 661 height 706
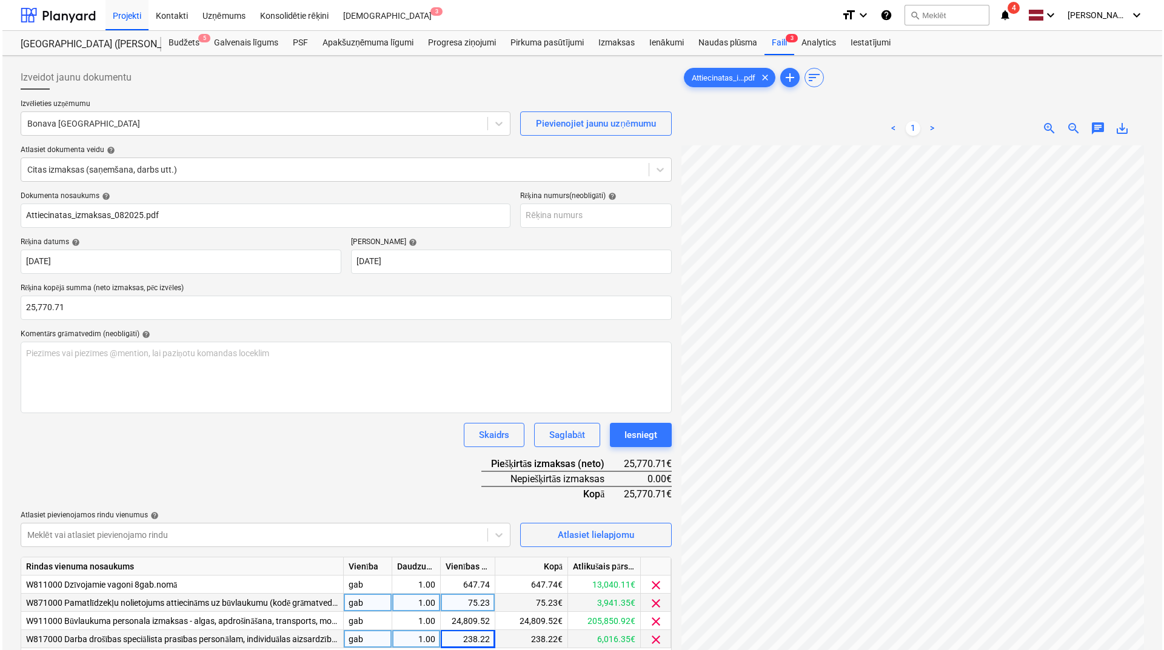
scroll to position [121, 0]
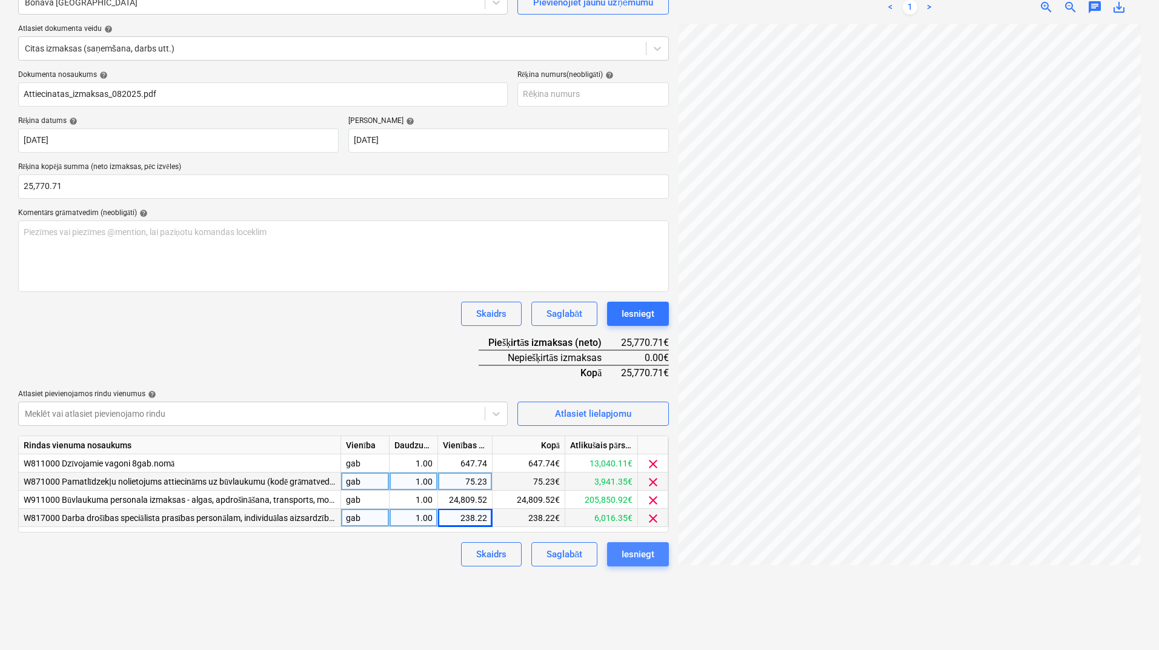
click at [640, 552] on div "Iesniegt" at bounding box center [638, 555] width 33 height 16
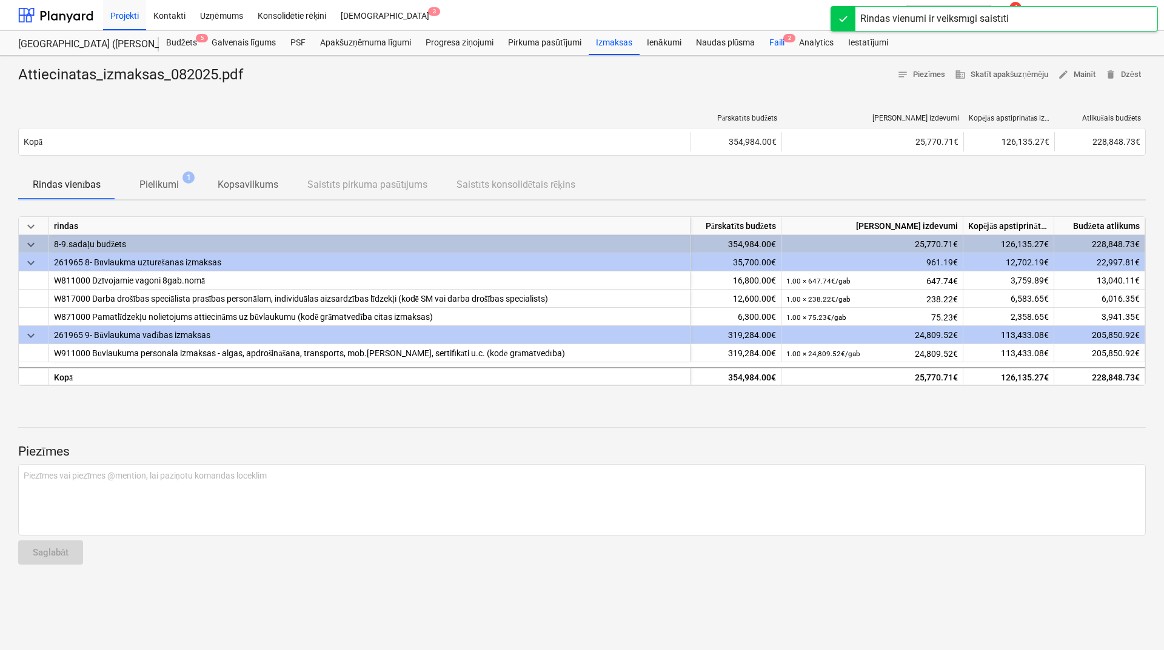
click at [777, 48] on div "Faili 2" at bounding box center [777, 43] width 30 height 24
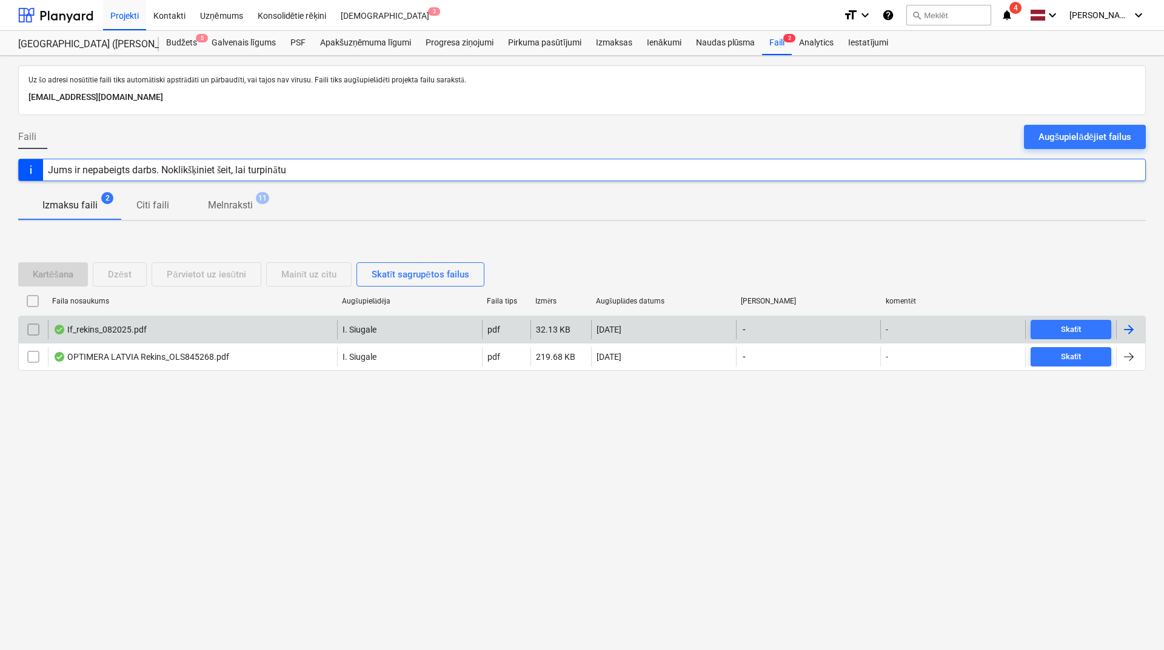
click at [1132, 328] on div at bounding box center [1128, 329] width 15 height 15
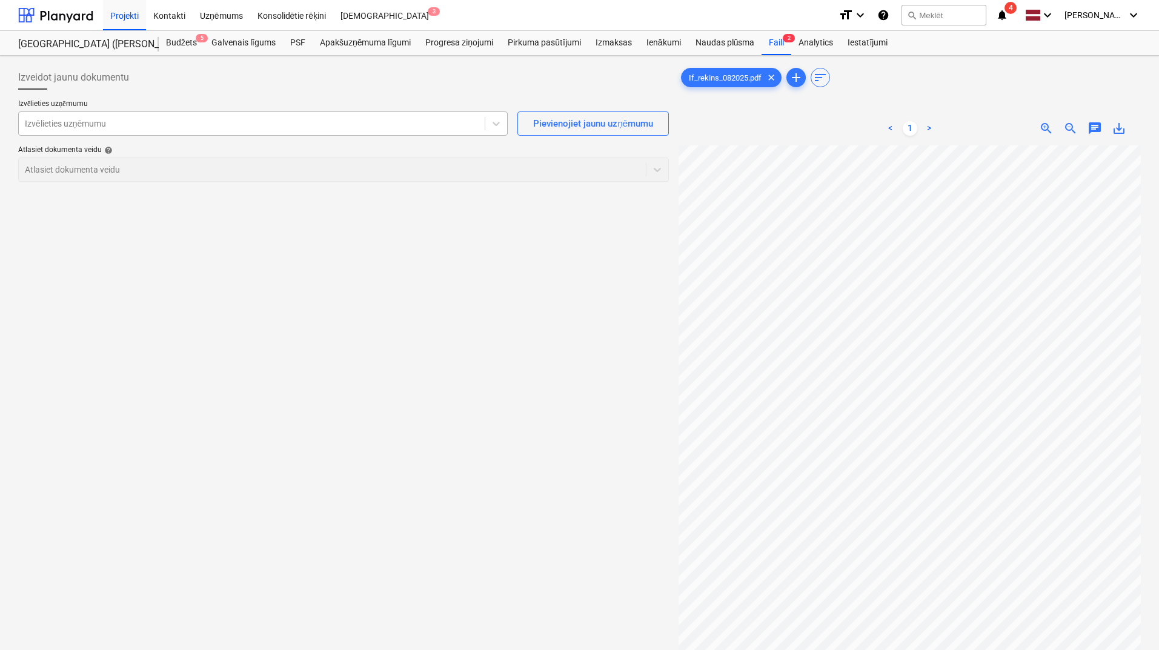
click at [403, 128] on div at bounding box center [252, 124] width 454 height 12
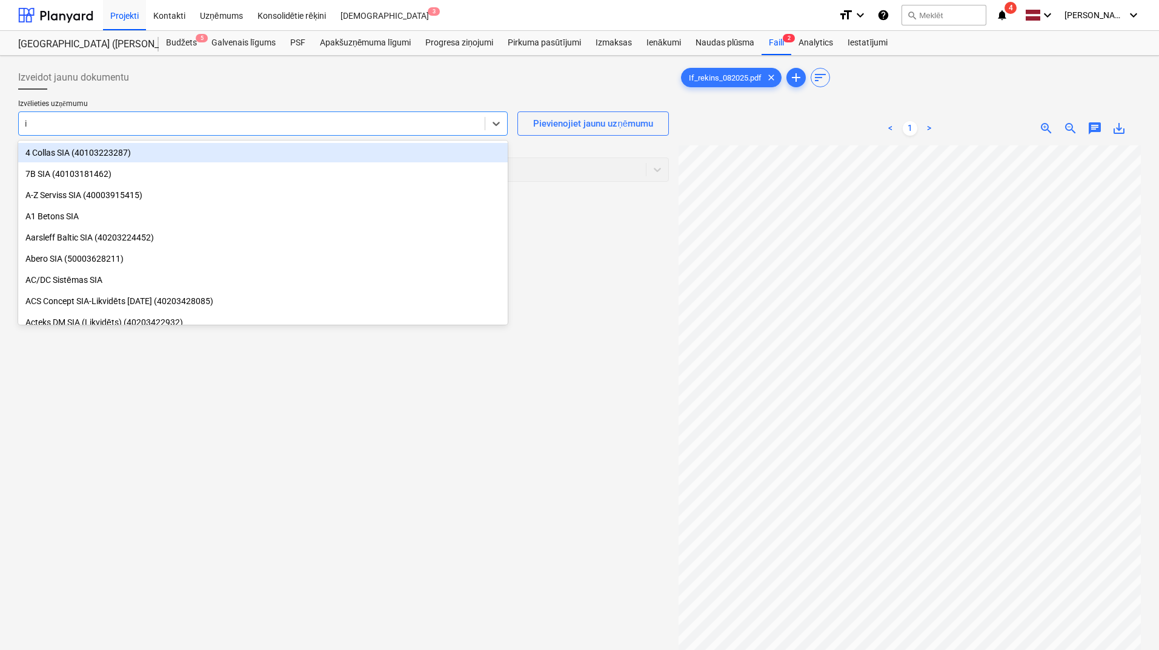
type input "if"
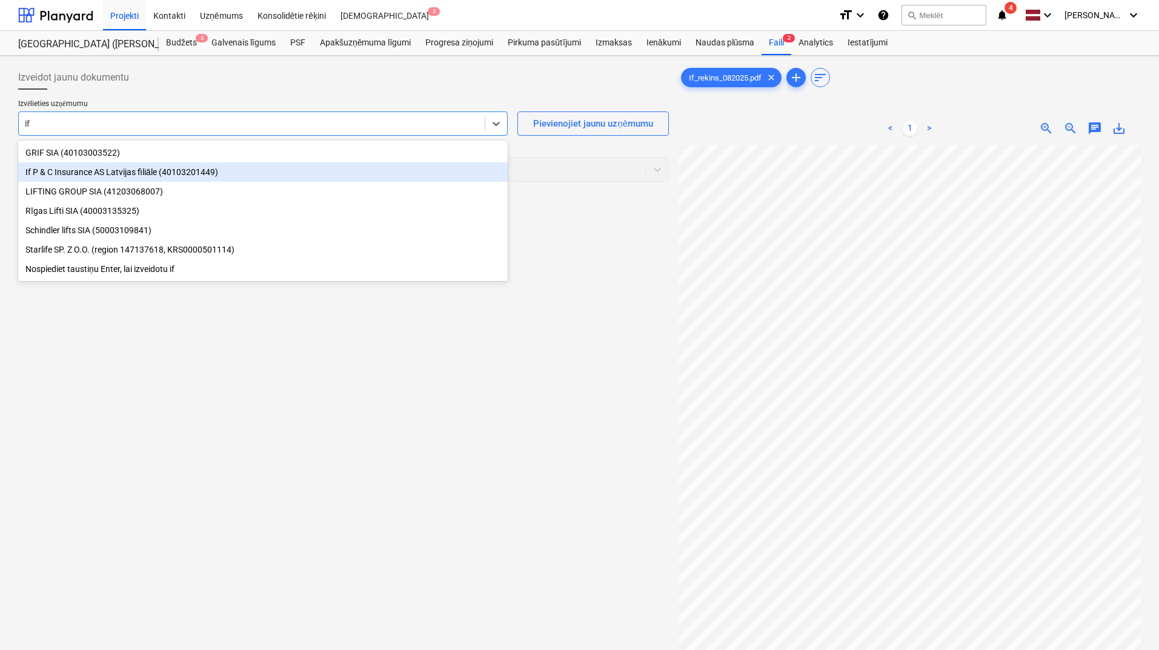
click at [236, 175] on div "If P & C Insurance AS Latvijas filiāle (40103201449)" at bounding box center [263, 171] width 490 height 19
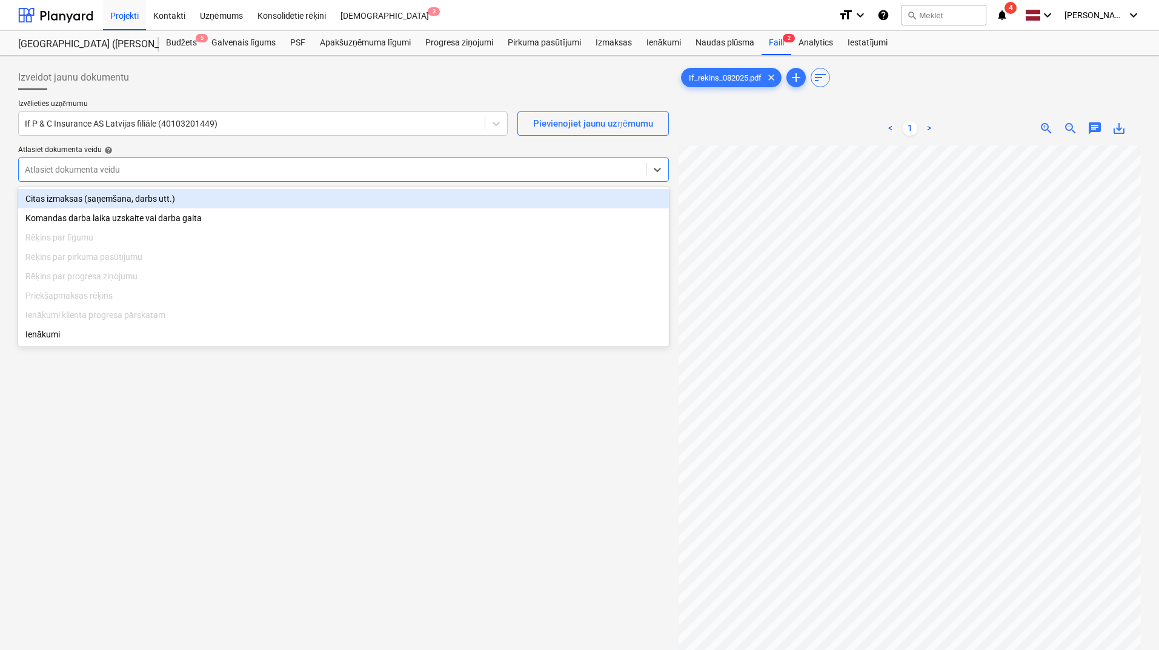
click at [421, 175] on div at bounding box center [332, 170] width 615 height 12
click at [411, 202] on div "Citas izmaksas (saņemšana, darbs utt.)" at bounding box center [343, 198] width 651 height 19
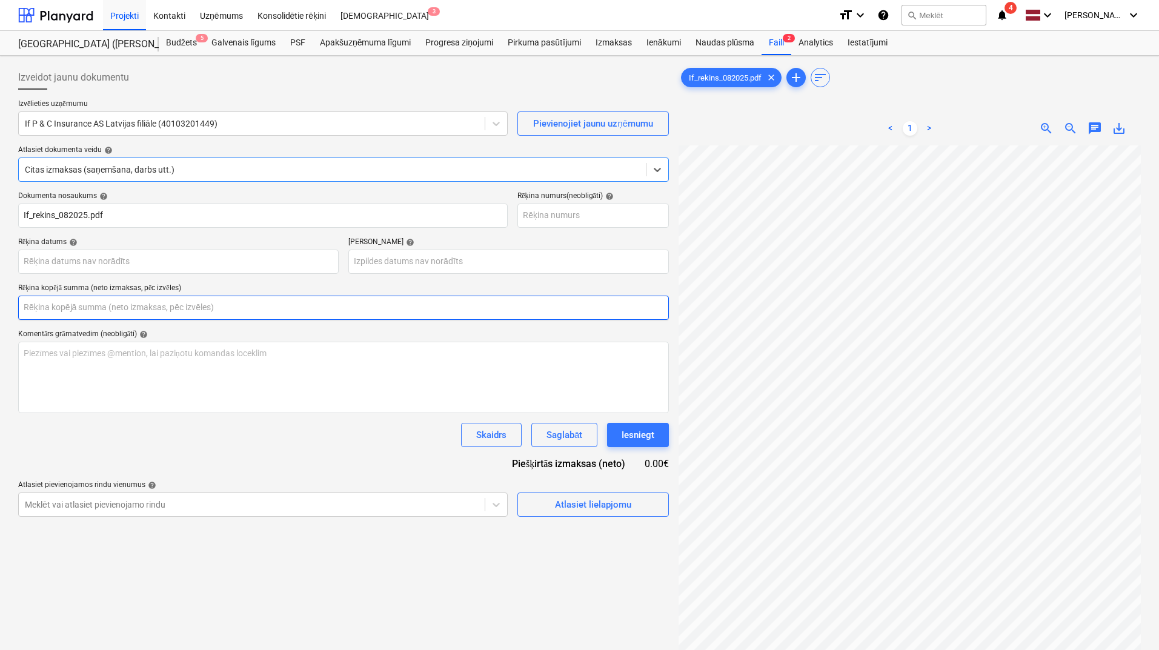
click at [200, 313] on input "text" at bounding box center [343, 308] width 651 height 24
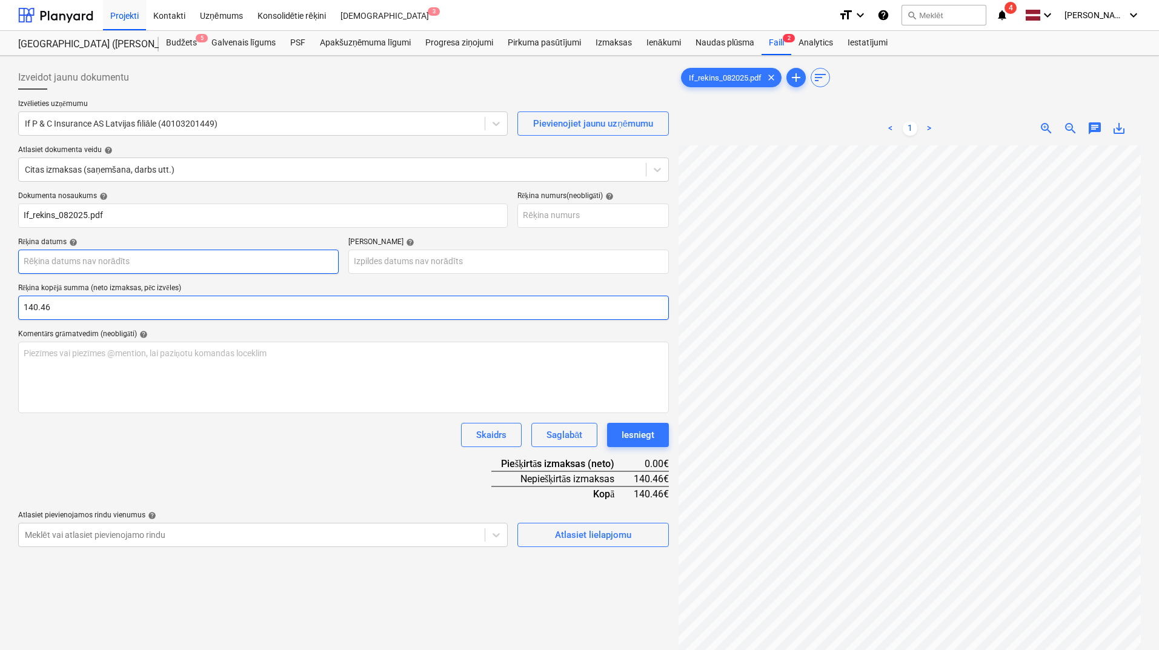
type input "140.46"
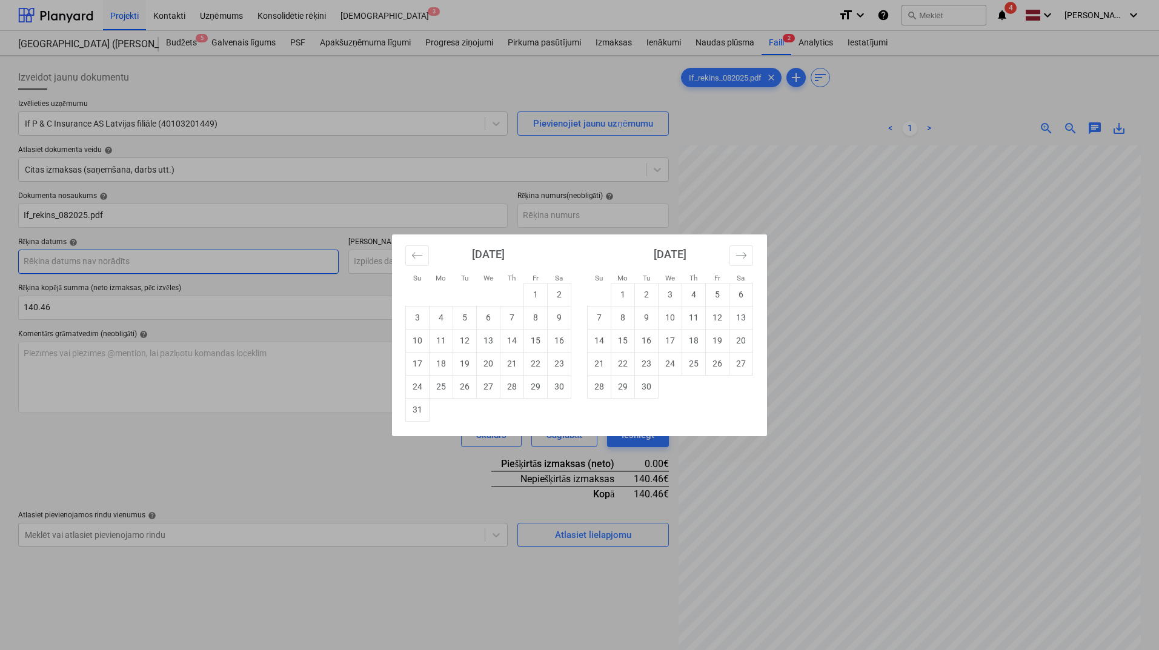
click at [238, 253] on body "Projekti Kontakti Uzņēmums Konsolidētie rēķini Iesūtne 3 format_size keyboard_a…" at bounding box center [579, 325] width 1159 height 650
click at [548, 390] on td "30" at bounding box center [560, 386] width 24 height 23
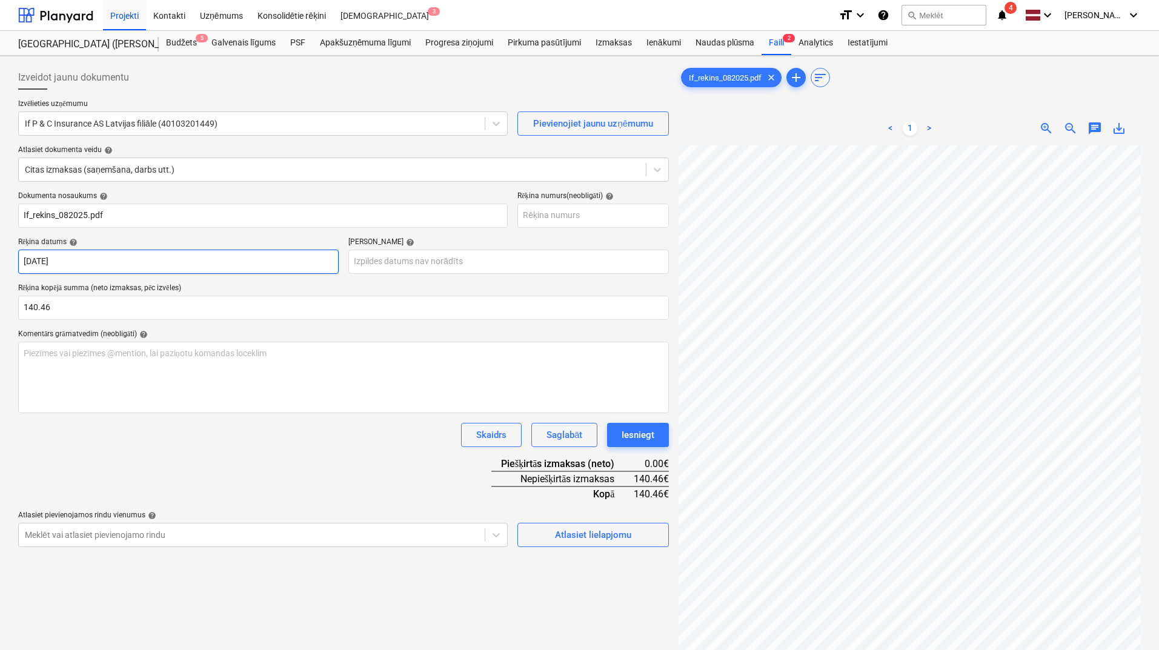
click at [180, 258] on body "Projekti Kontakti Uzņēmums Konsolidētie rēķini Iesūtne 3 format_size keyboard_a…" at bounding box center [579, 325] width 1159 height 650
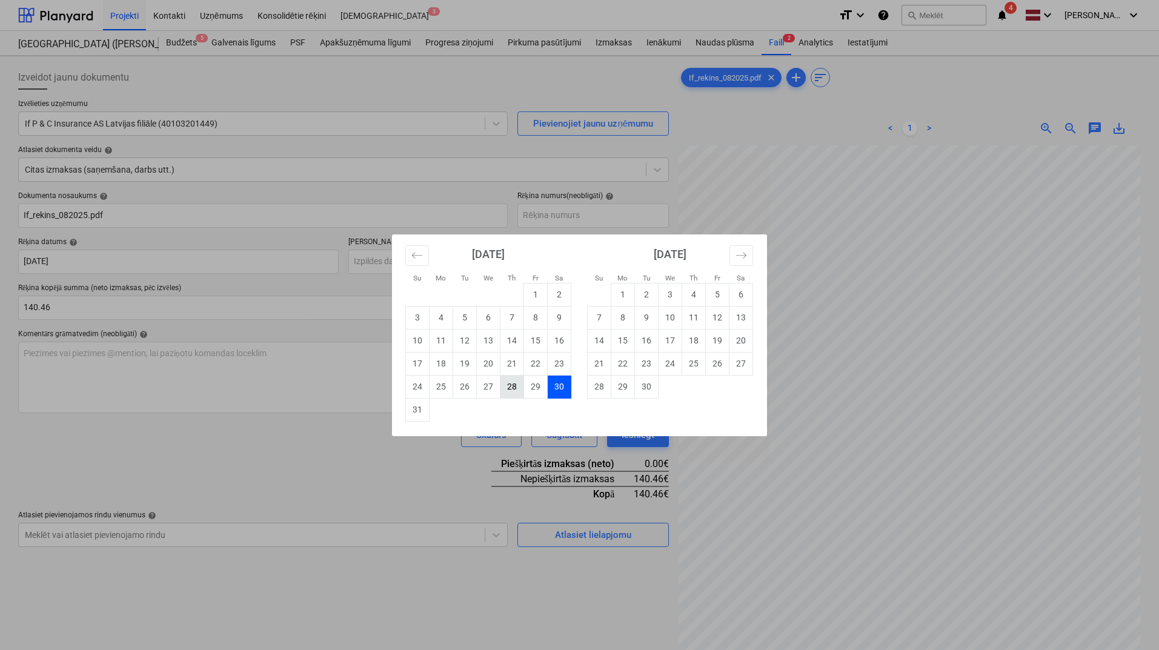
click at [507, 391] on td "28" at bounding box center [513, 386] width 24 height 23
type input "[DATE]"
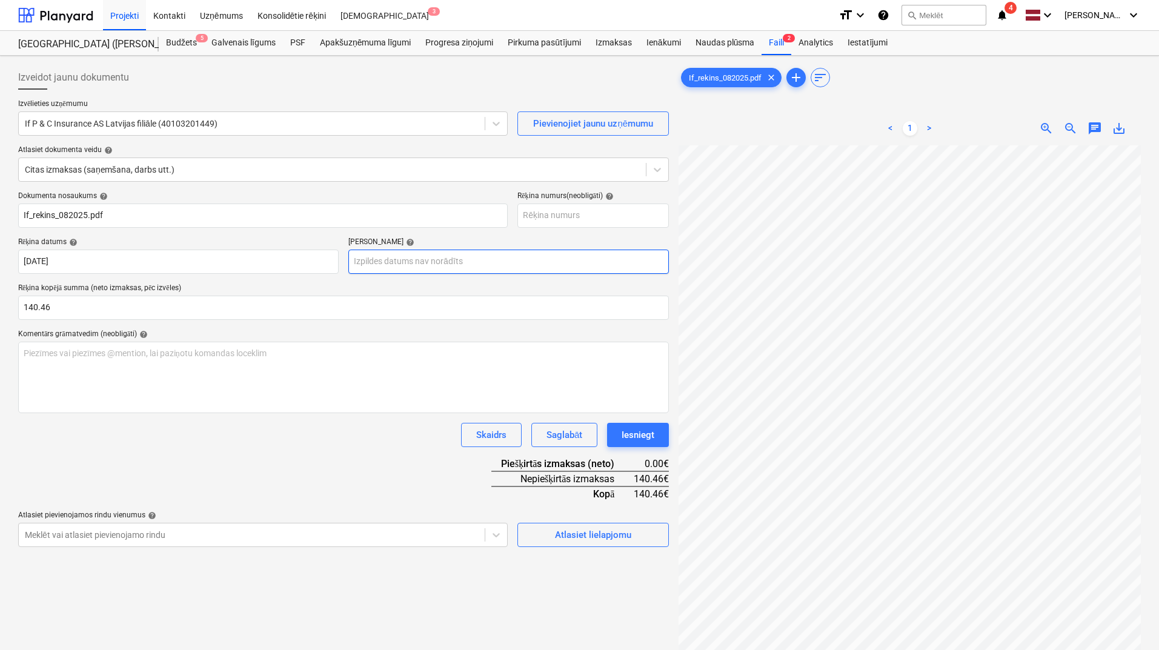
click at [433, 264] on body "Projekti Kontakti Uzņēmums Konsolidētie rēķini Iesūtne 3 format_size keyboard_a…" at bounding box center [579, 325] width 1159 height 650
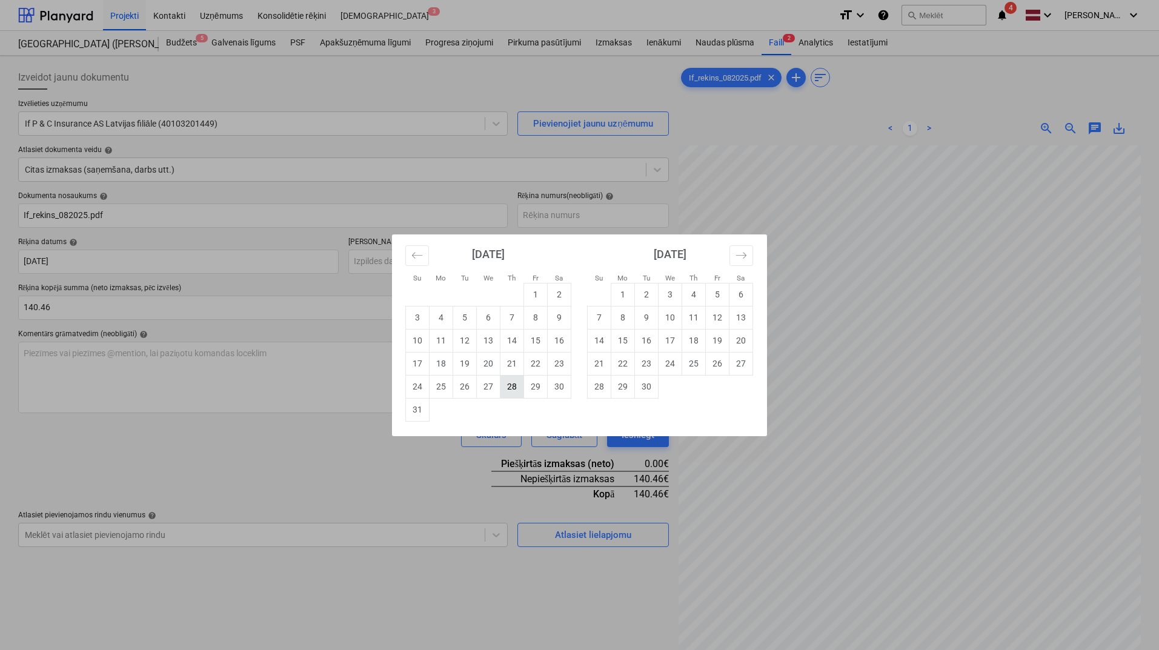
click at [512, 382] on td "28" at bounding box center [513, 386] width 24 height 23
type input "[DATE]"
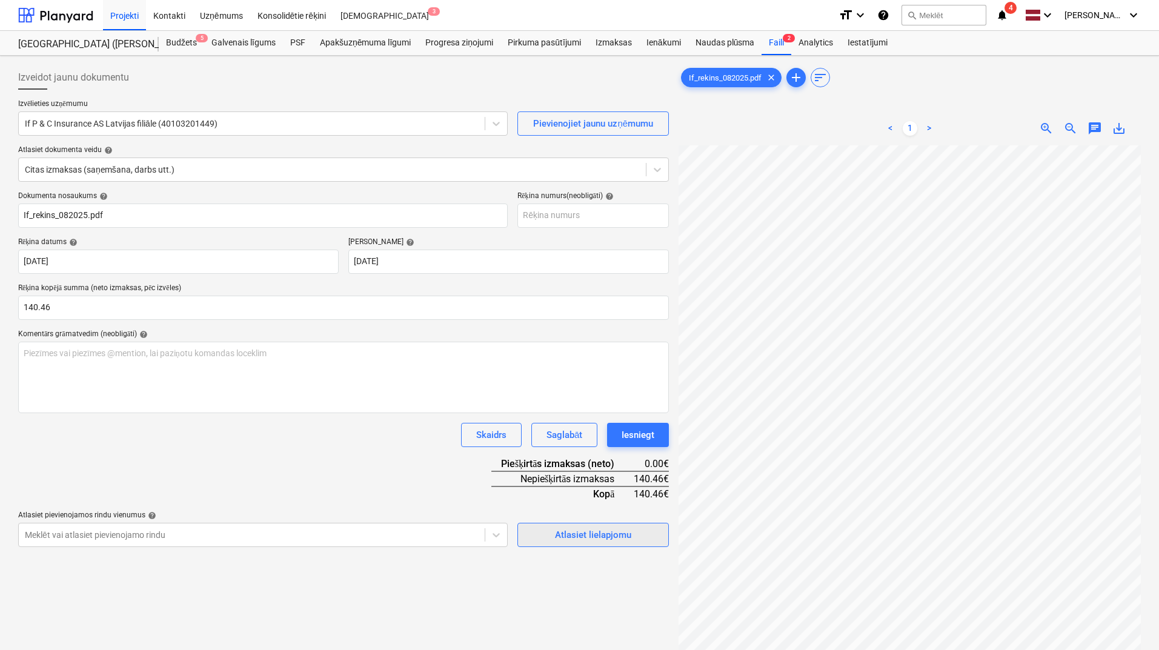
click at [595, 539] on div "Atlasiet lielapjomu" at bounding box center [593, 535] width 76 height 16
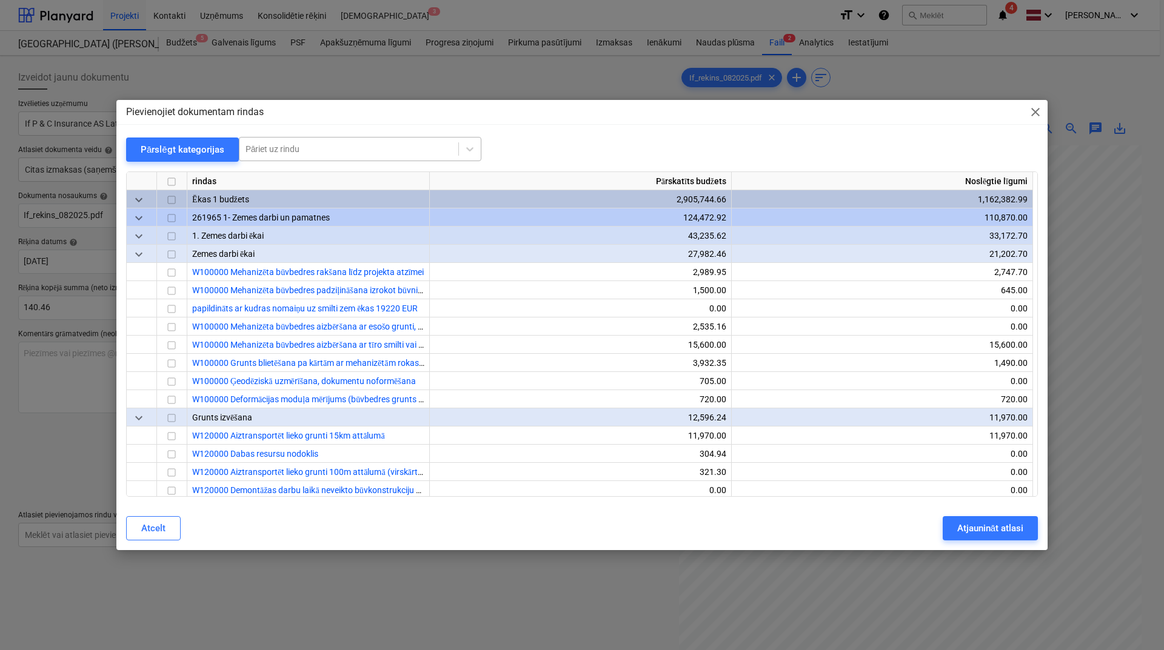
click at [418, 148] on div at bounding box center [348, 149] width 207 height 12
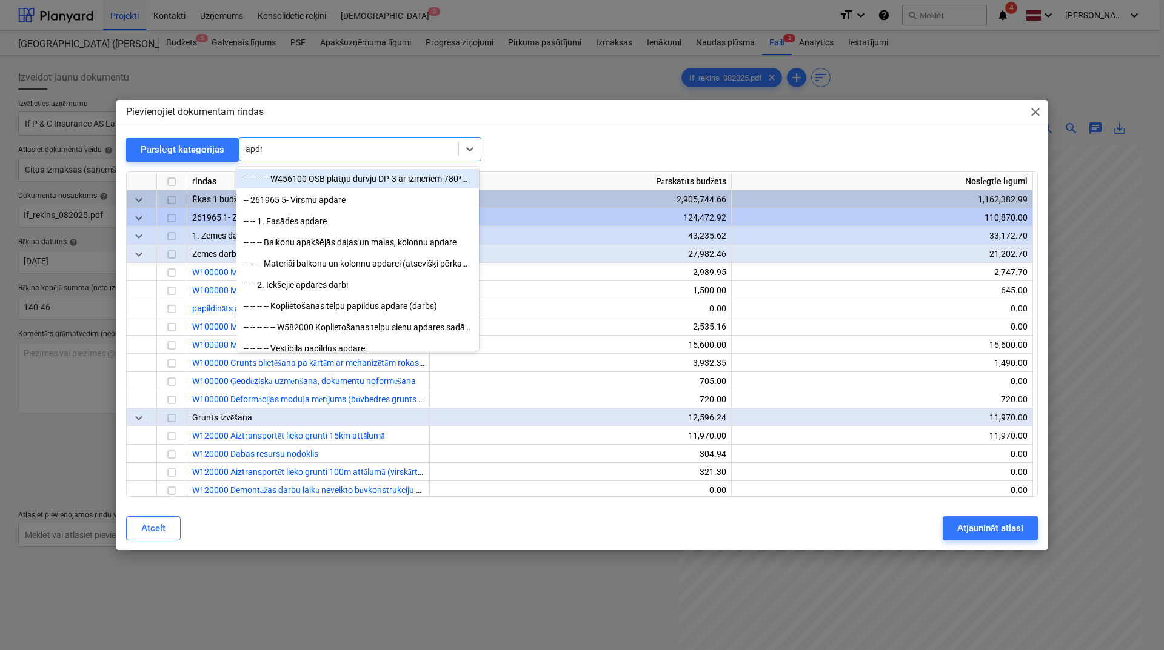
type input "apdro"
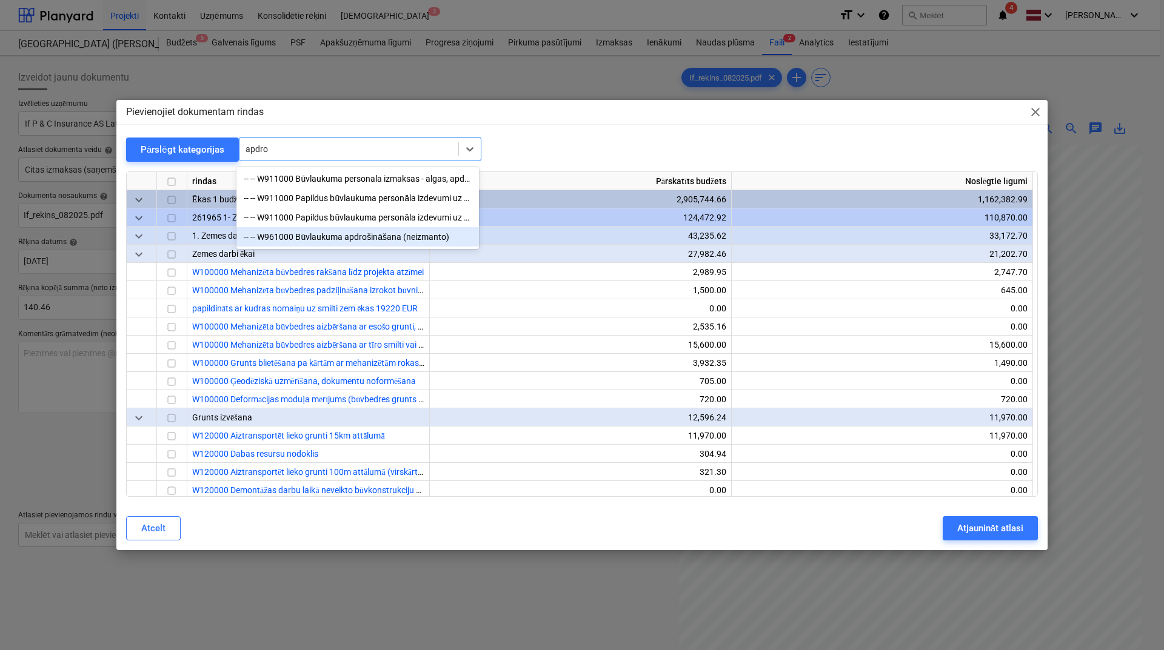
click at [374, 241] on div "-- -- W961000 Būvlaukuma apdrošināšana (neizmanto)" at bounding box center [357, 236] width 242 height 19
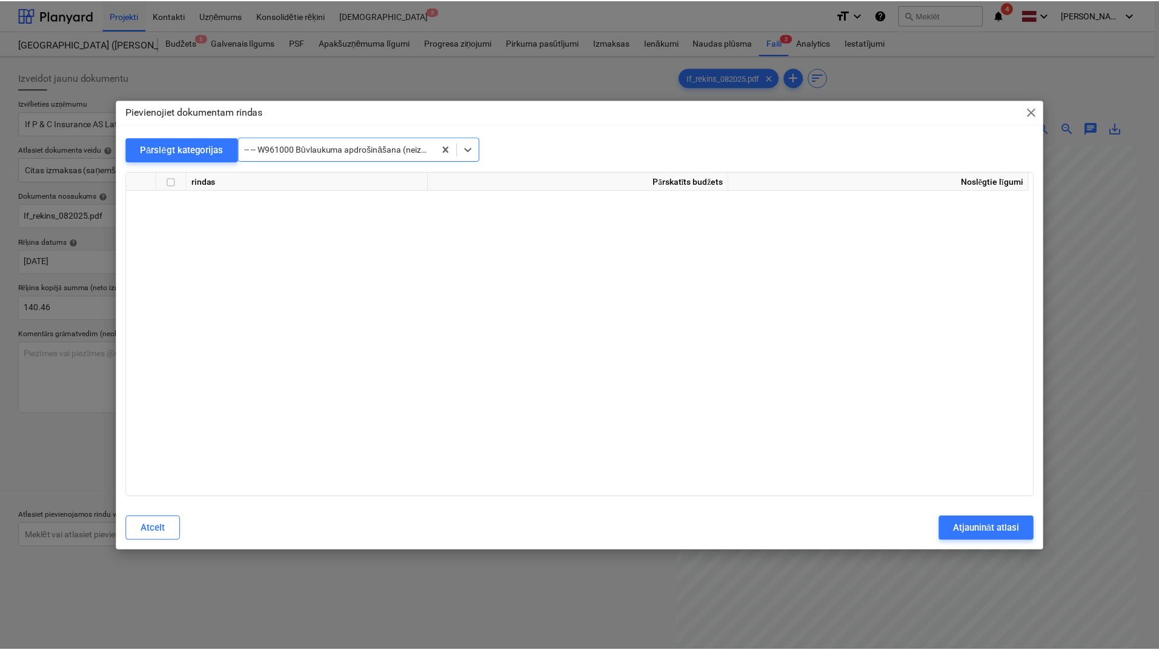
scroll to position [23746, 0]
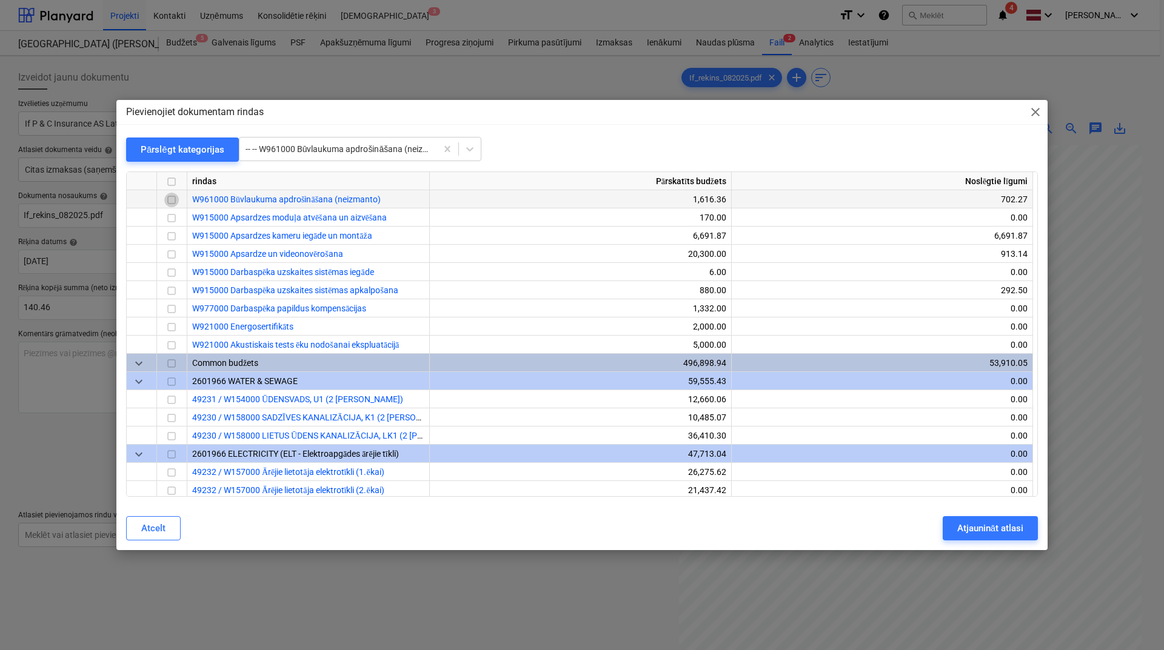
click at [176, 201] on input "checkbox" at bounding box center [171, 200] width 15 height 15
click at [979, 524] on div "Atjaunināt atlasi" at bounding box center [990, 529] width 66 height 16
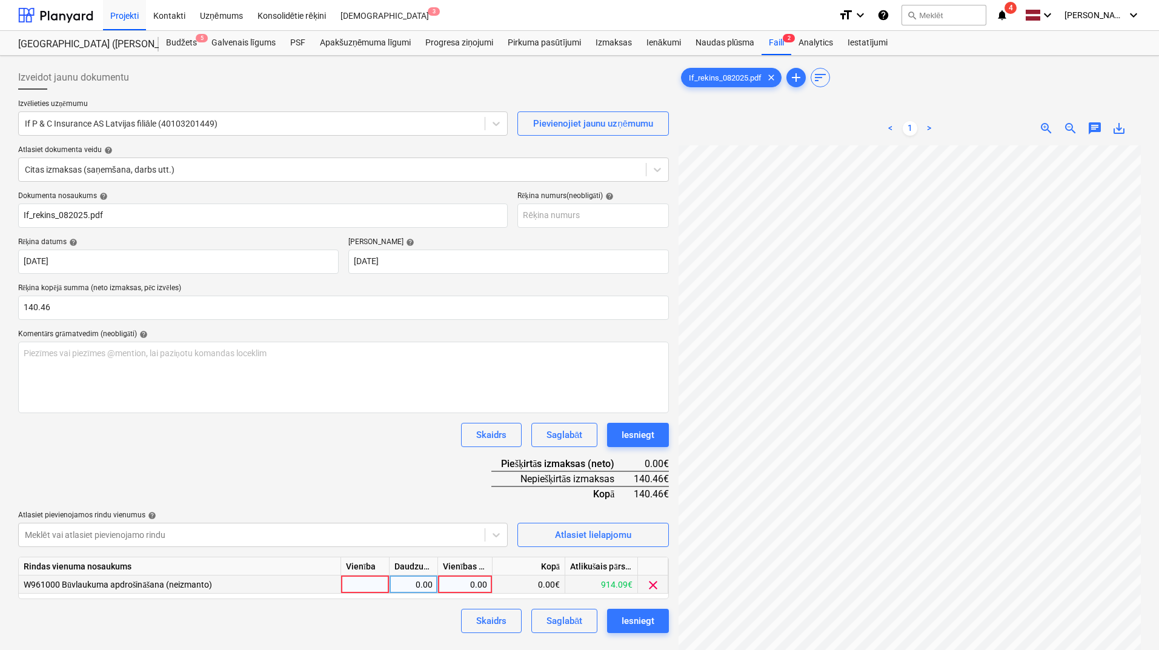
click at [476, 583] on div "0.00" at bounding box center [465, 585] width 44 height 18
type input "140.46"
click at [408, 453] on div "Dokumenta nosaukums help If_rekins_082025.pdf Rēķina numurs (neobligāti) help R…" at bounding box center [343, 413] width 651 height 442
click at [639, 621] on div "Iesniegt" at bounding box center [638, 621] width 33 height 16
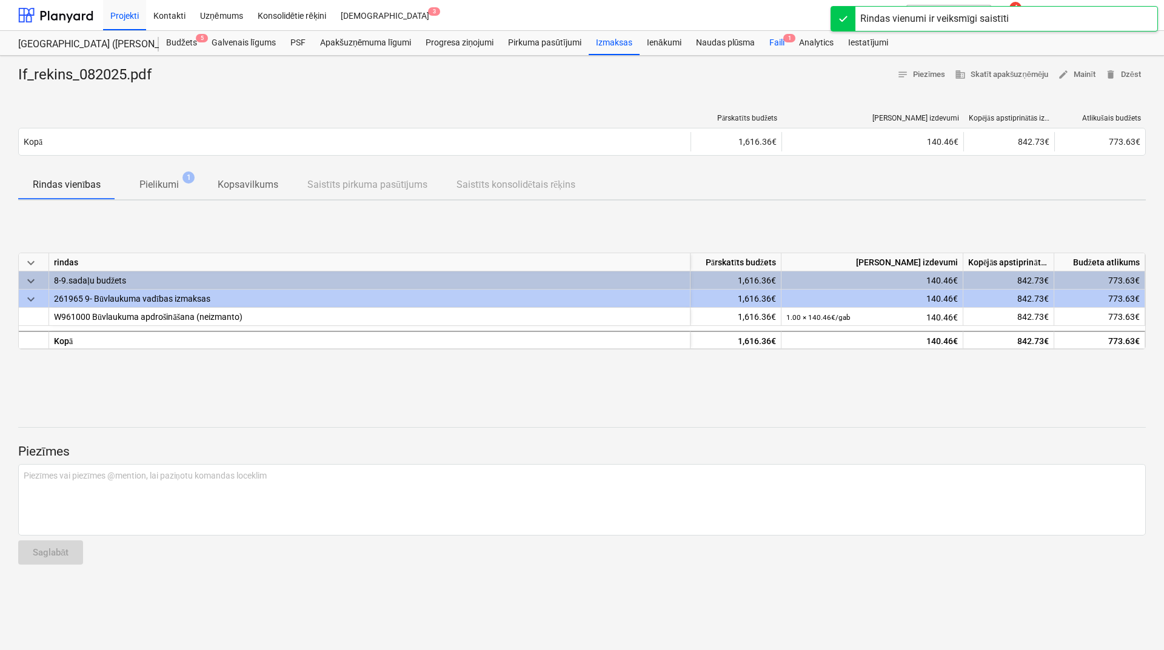
click at [774, 41] on div "Faili 1" at bounding box center [777, 43] width 30 height 24
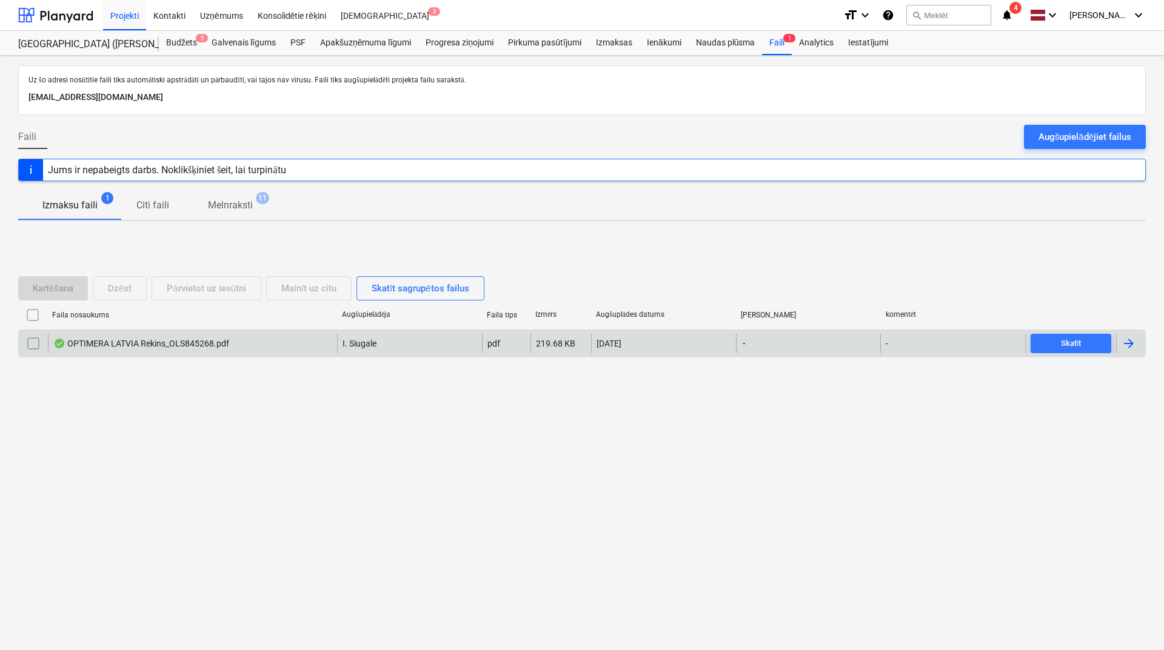
click at [1130, 350] on div at bounding box center [1128, 343] width 15 height 15
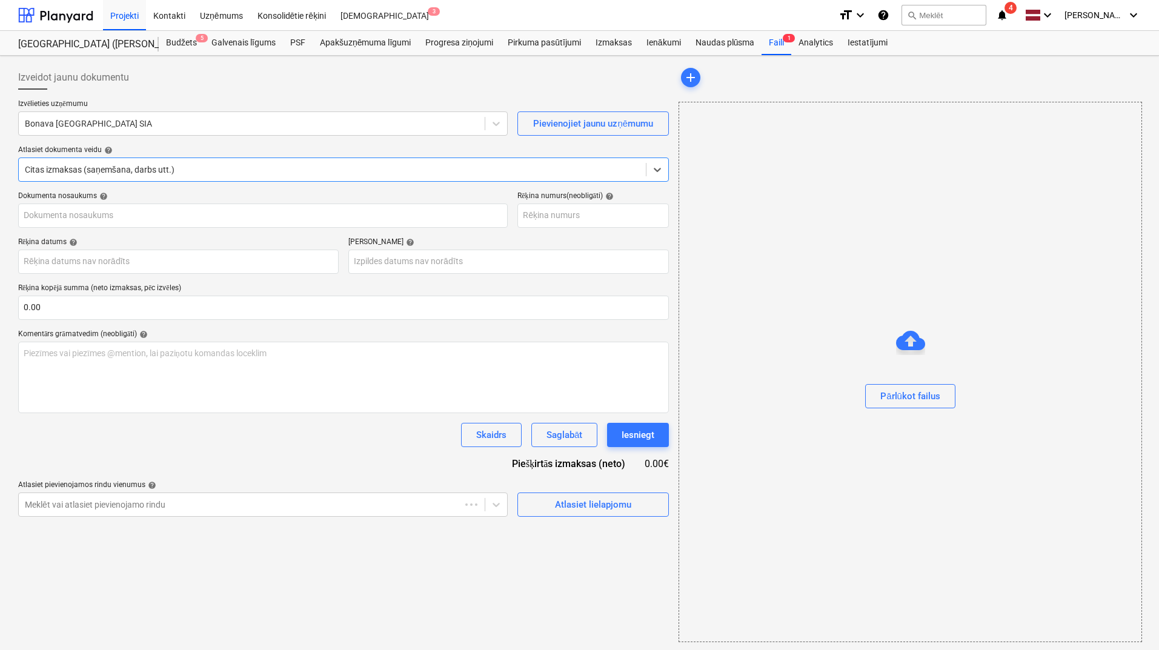
type input "OLS845268"
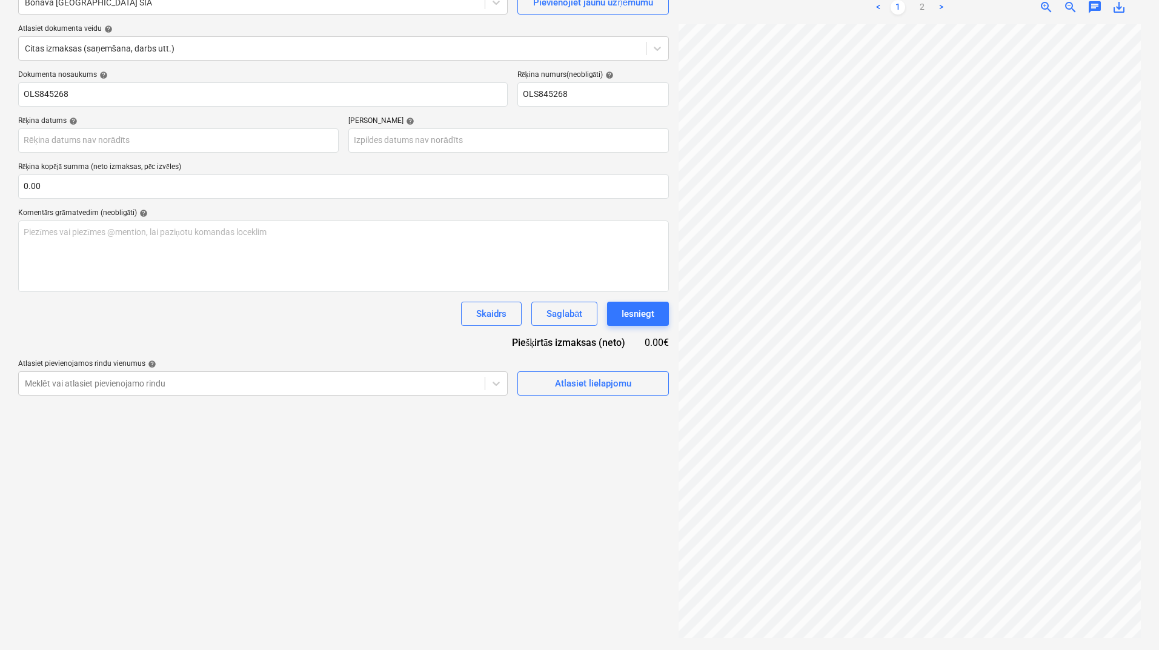
scroll to position [0, 41]
click at [921, 7] on link "2" at bounding box center [922, 7] width 15 height 15
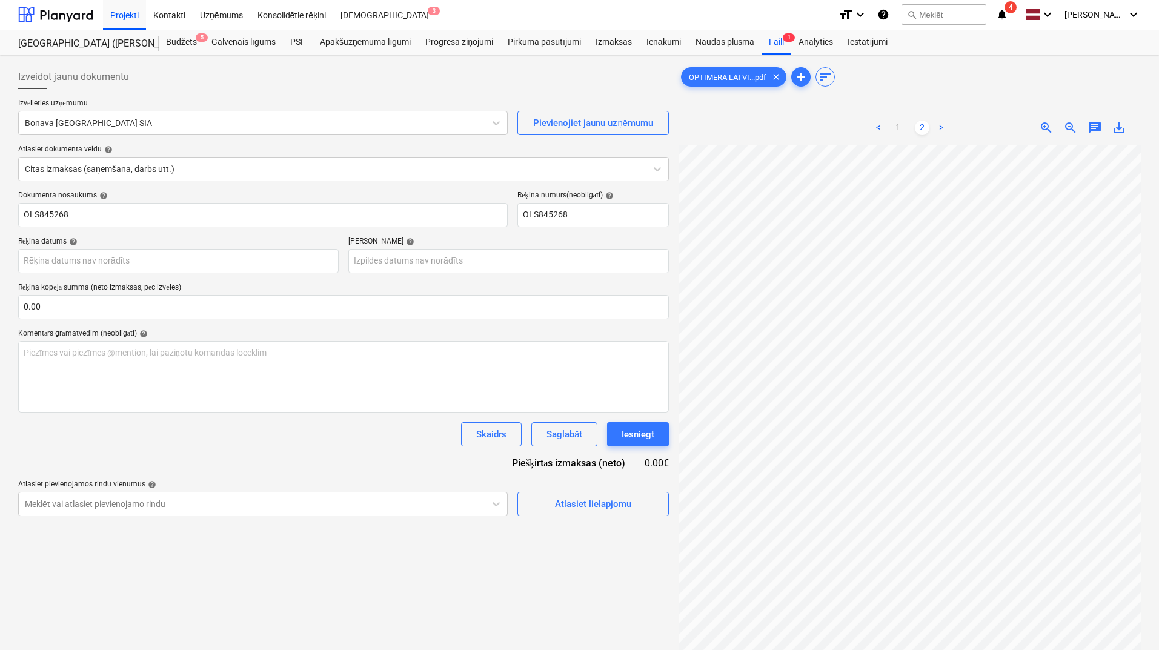
scroll to position [0, 0]
click at [896, 127] on link "1" at bounding box center [898, 128] width 15 height 15
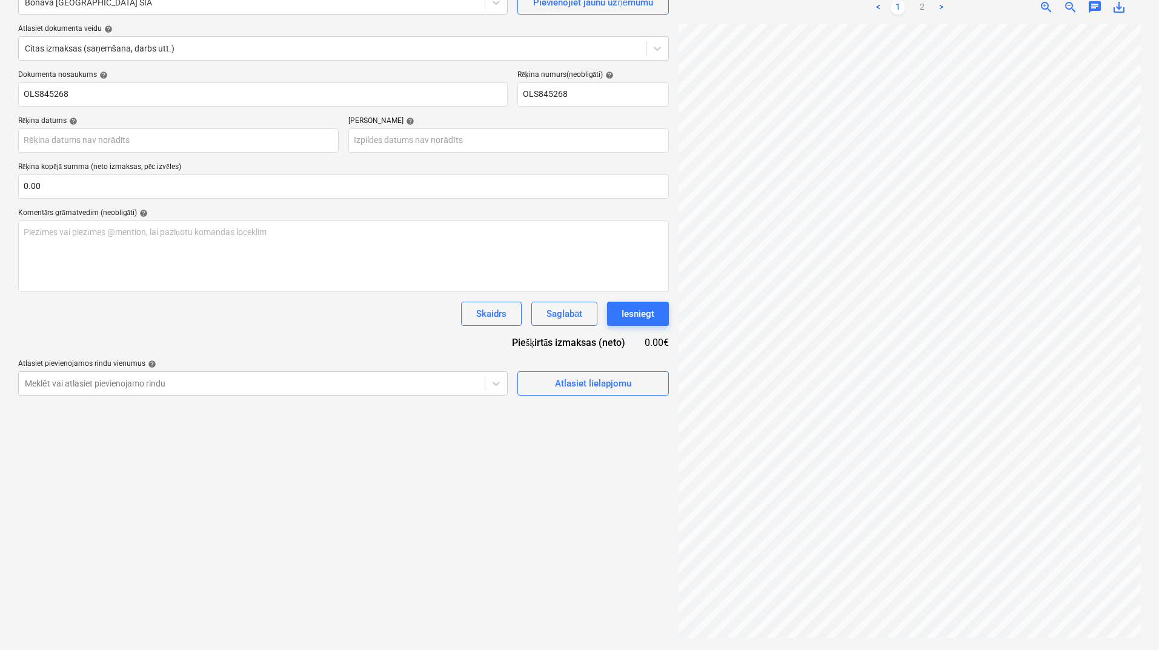
scroll to position [158, 39]
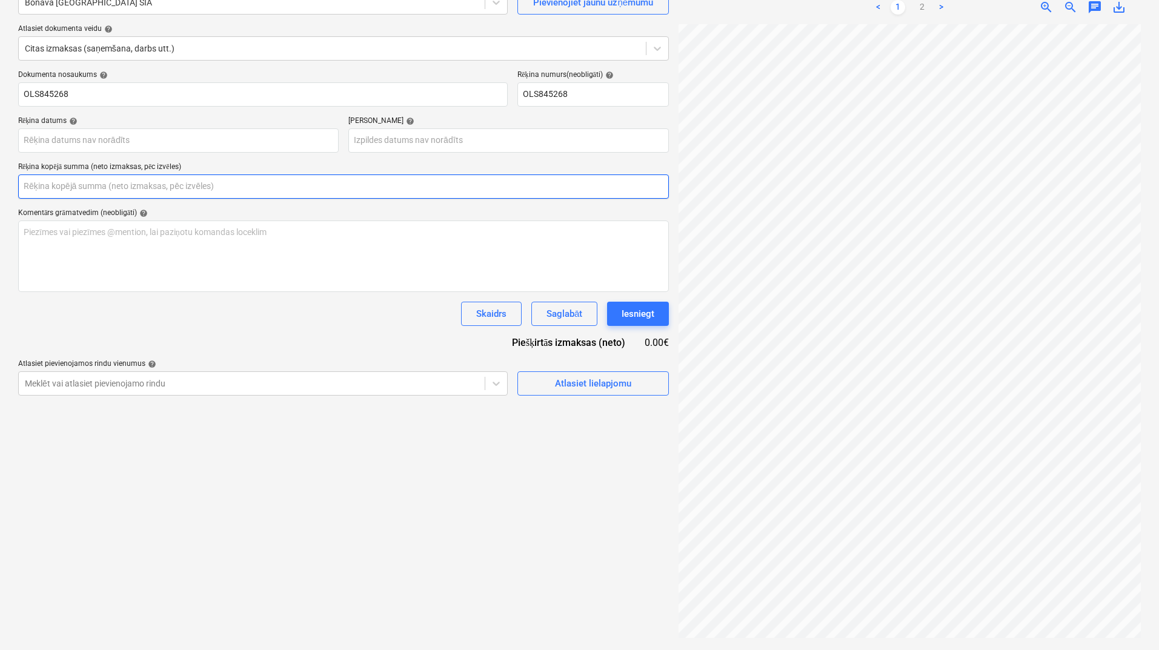
click at [182, 190] on input "text" at bounding box center [343, 187] width 651 height 24
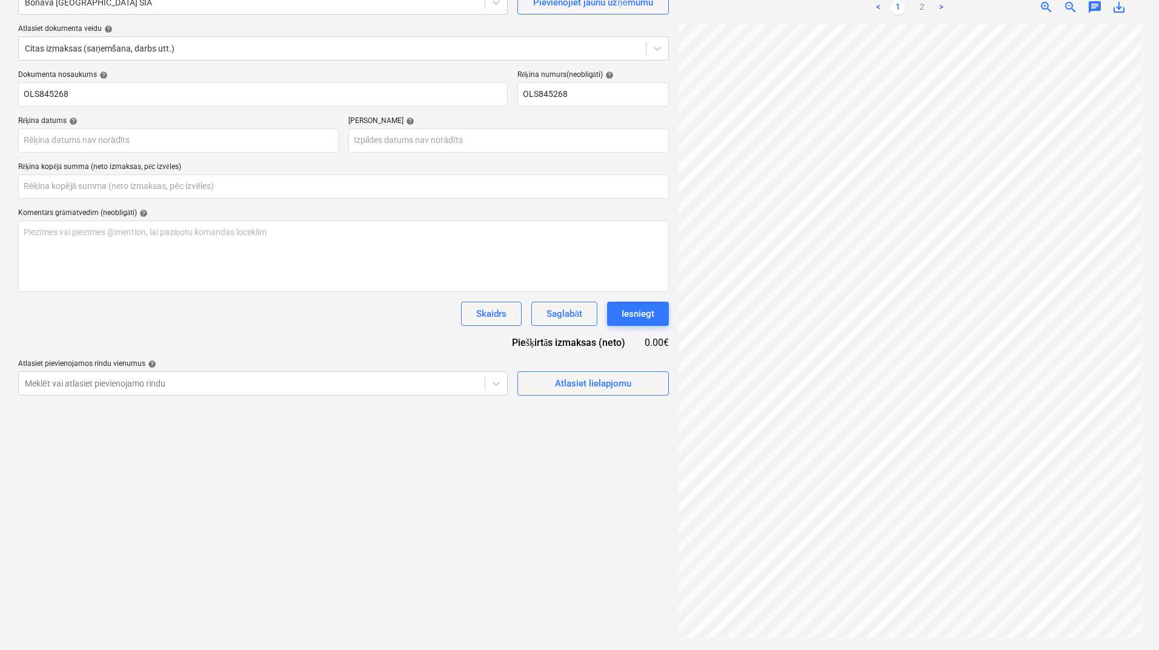
type input "0.00"
click at [924, 12] on link "2" at bounding box center [922, 7] width 15 height 15
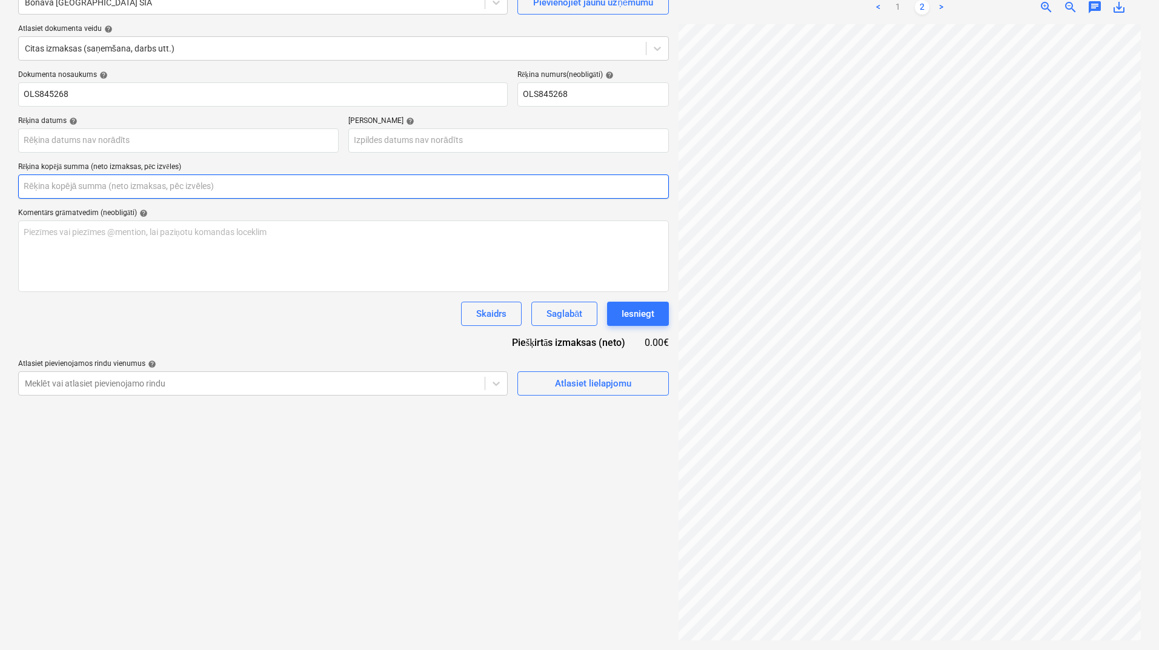
click at [146, 192] on input "text" at bounding box center [343, 187] width 651 height 24
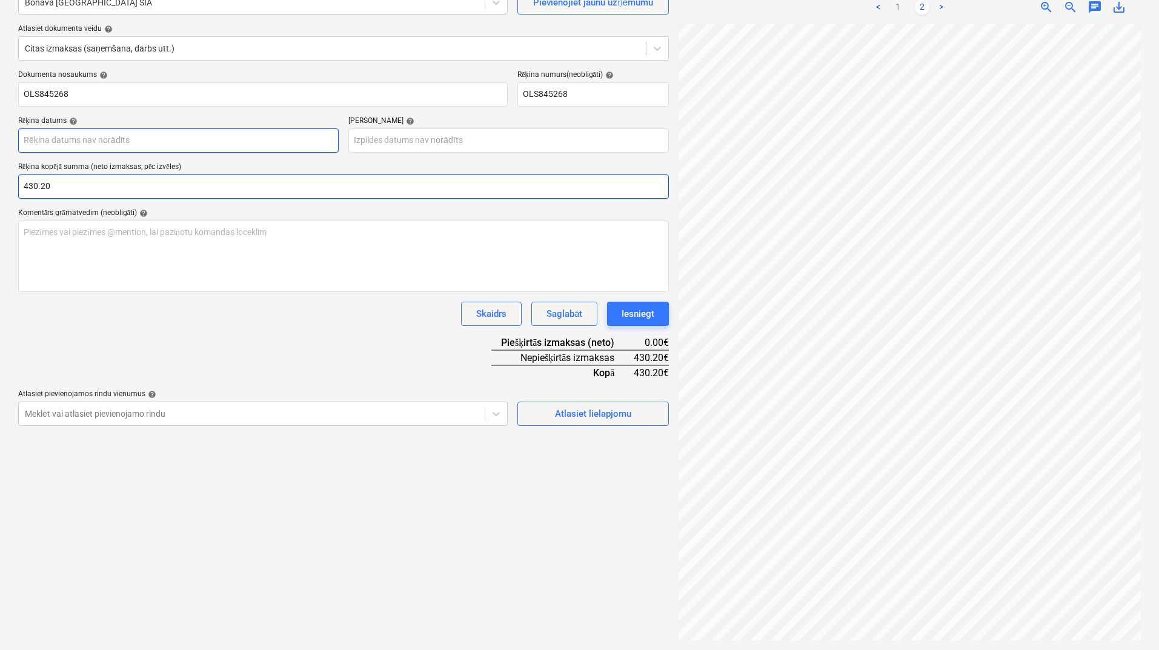
type input "430.20"
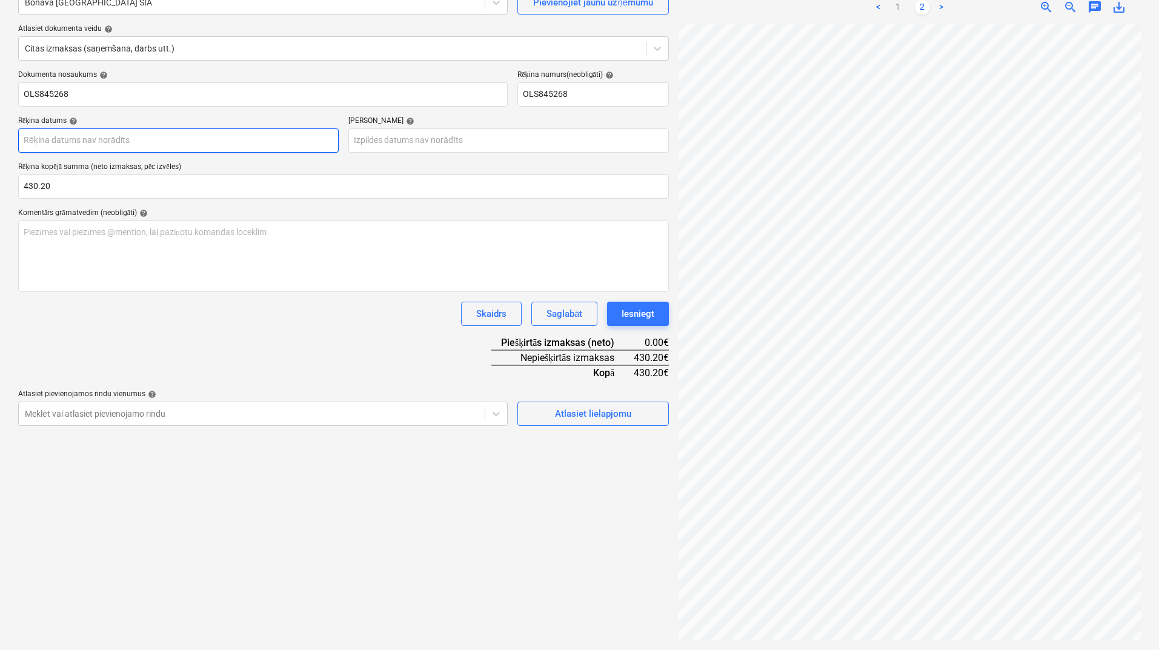
click at [192, 142] on body "Projekti Kontakti Uzņēmums Konsolidētie rēķini Iesūtne 3 format_size keyboard_a…" at bounding box center [579, 204] width 1159 height 650
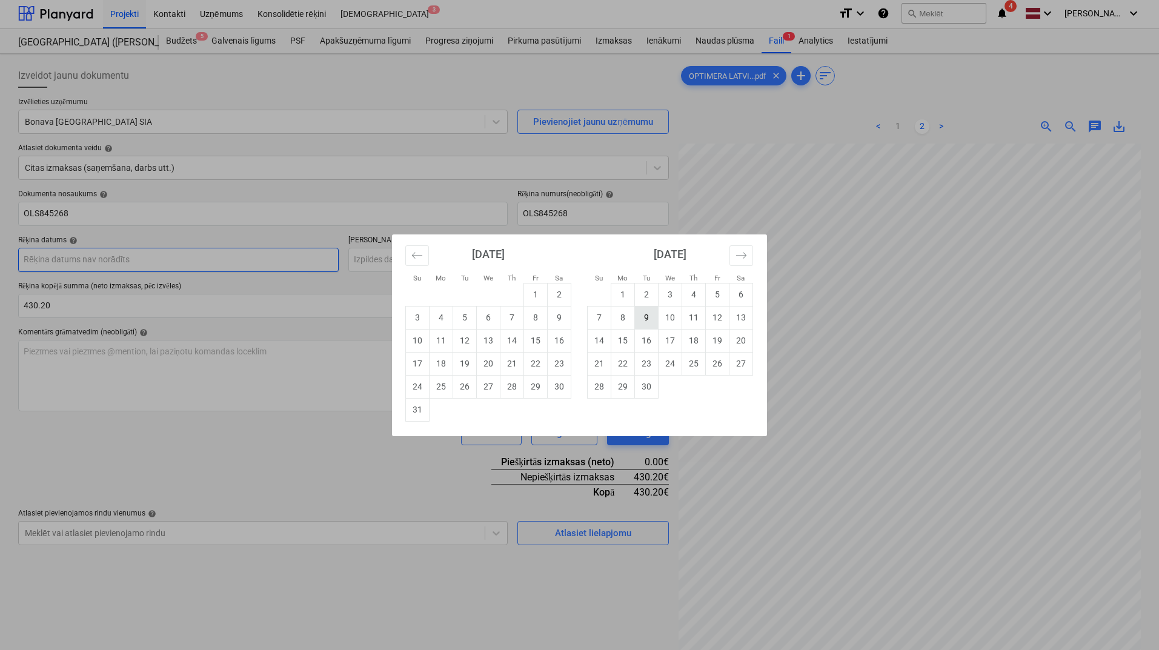
scroll to position [0, 0]
click at [896, 124] on div "Su Mo Tu We Th Fr Sa Su Mo Tu We Th Fr Sa [DATE] 1 2 3 4 5 6 7 8 9 10 11 12 13 …" at bounding box center [579, 325] width 1159 height 650
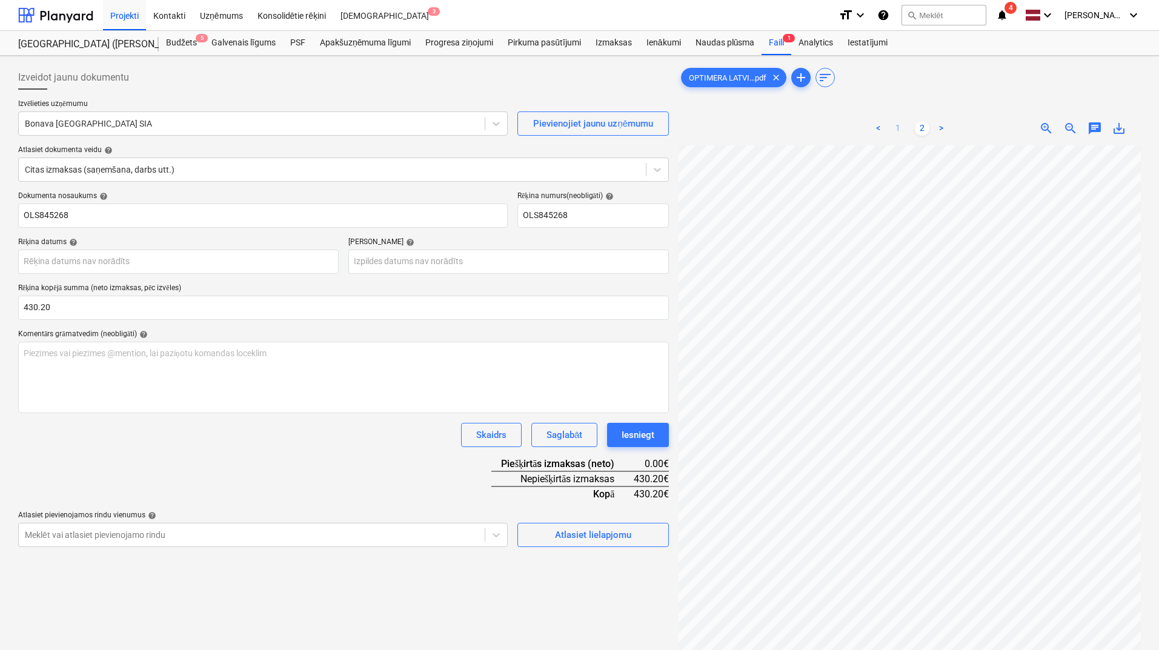
click at [897, 129] on link "1" at bounding box center [898, 128] width 15 height 15
click at [116, 260] on body "Projekti Kontakti Uzņēmums Konsolidētie rēķini Iesūtne 3 format_size keyboard_a…" at bounding box center [579, 325] width 1159 height 650
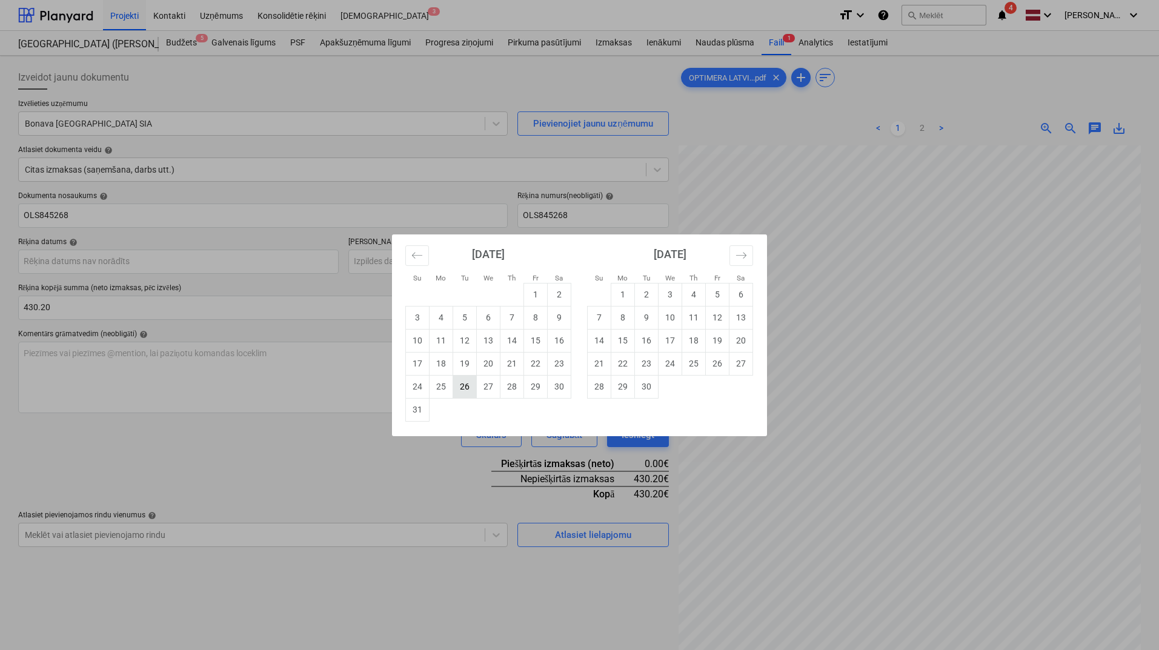
click at [472, 393] on td "26" at bounding box center [465, 386] width 24 height 23
type input "[DATE]"
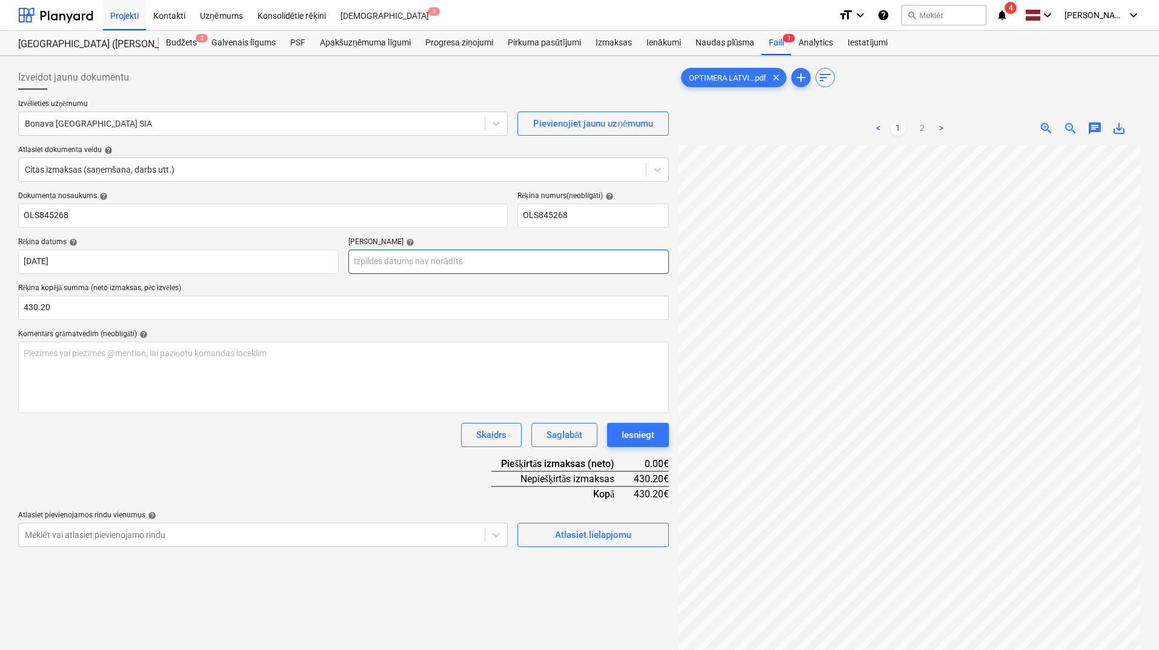
click at [467, 264] on body "Projekti Kontakti Uzņēmums Konsolidētie rēķini Iesūtne 3 format_size keyboard_a…" at bounding box center [579, 325] width 1159 height 650
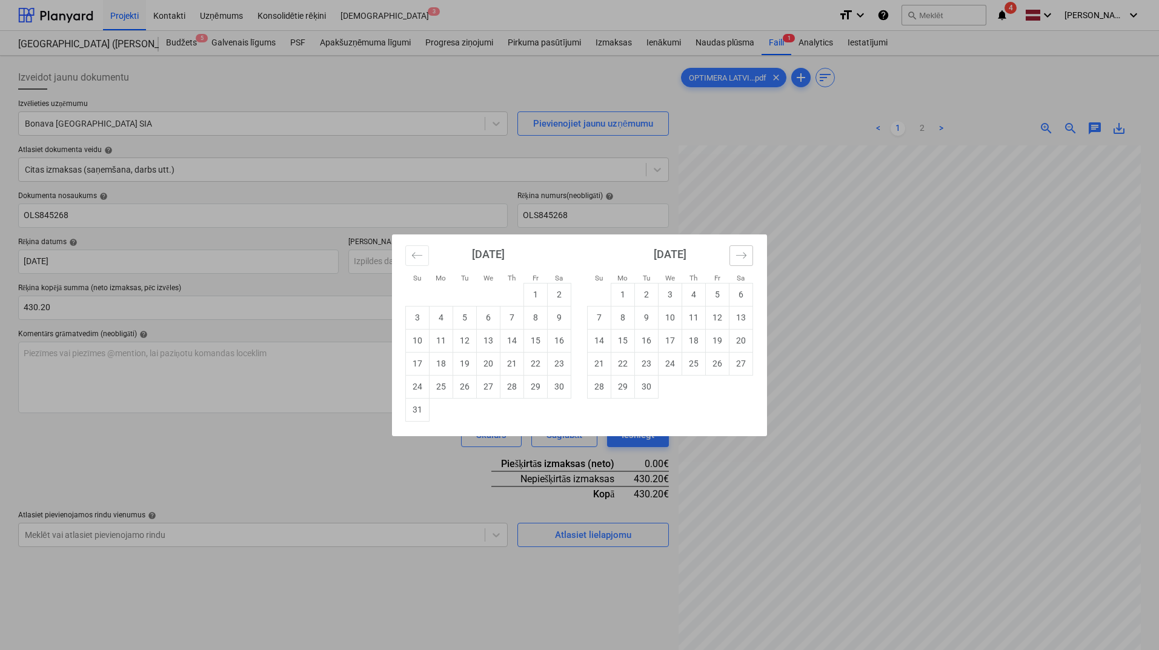
click at [741, 252] on icon "Move forward to switch to the next month." at bounding box center [742, 256] width 12 height 12
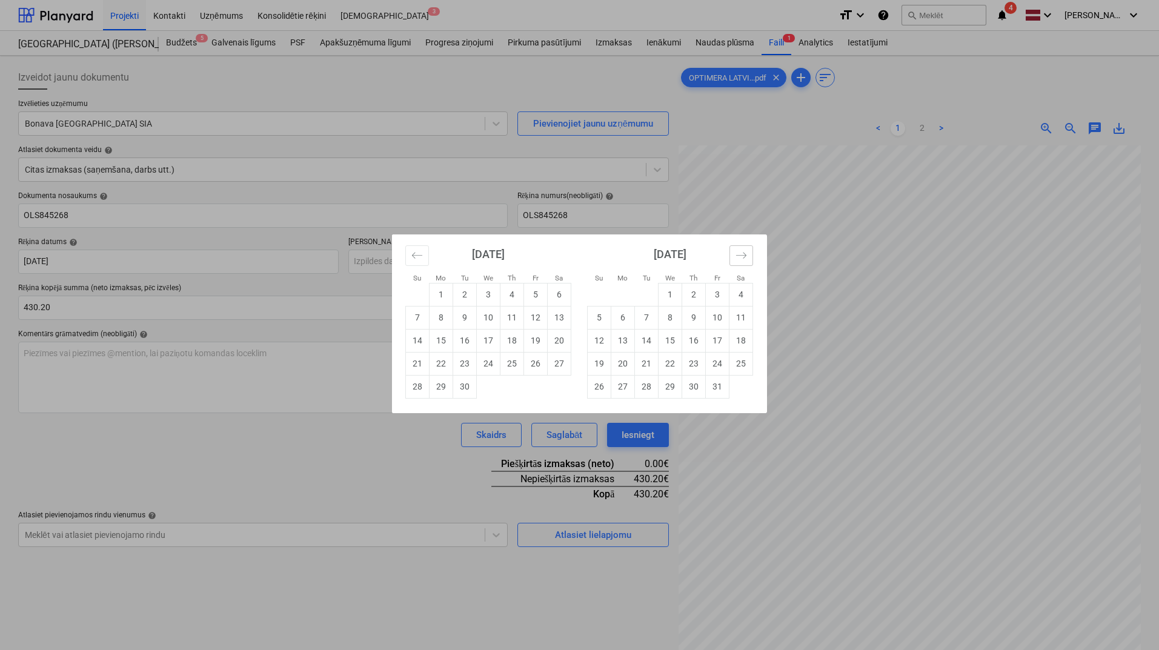
click at [741, 252] on icon "Move forward to switch to the next month." at bounding box center [742, 256] width 12 height 12
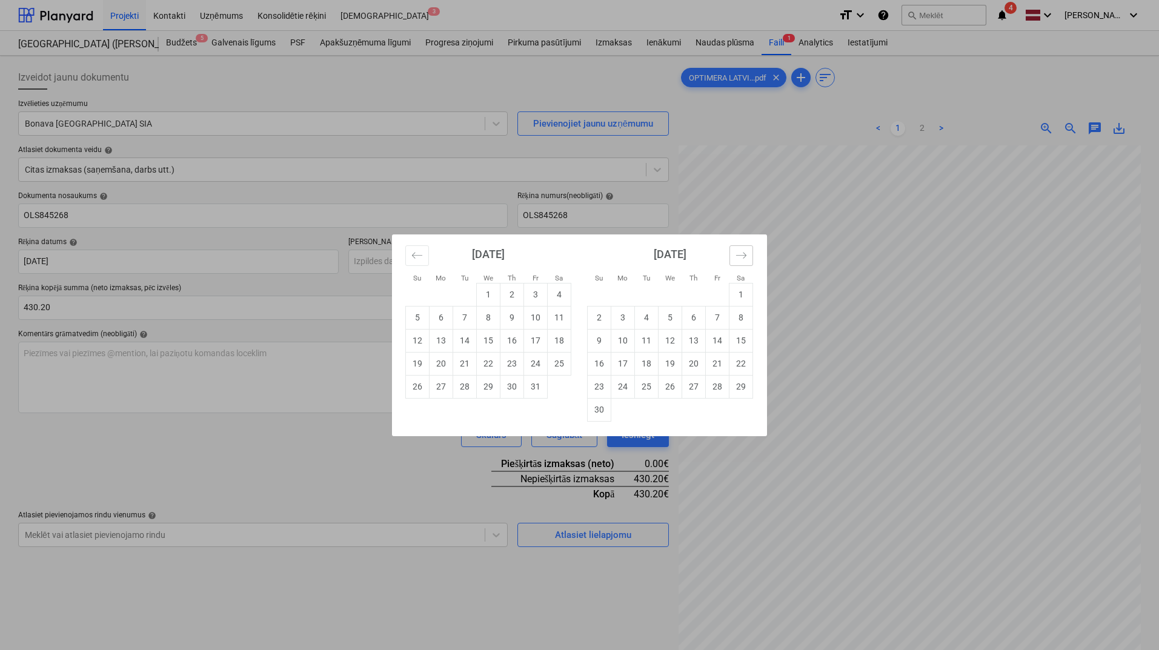
click at [741, 252] on icon "Move forward to switch to the next month." at bounding box center [742, 256] width 12 height 12
click at [675, 361] on td "24" at bounding box center [671, 363] width 24 height 23
type input "[DATE]"
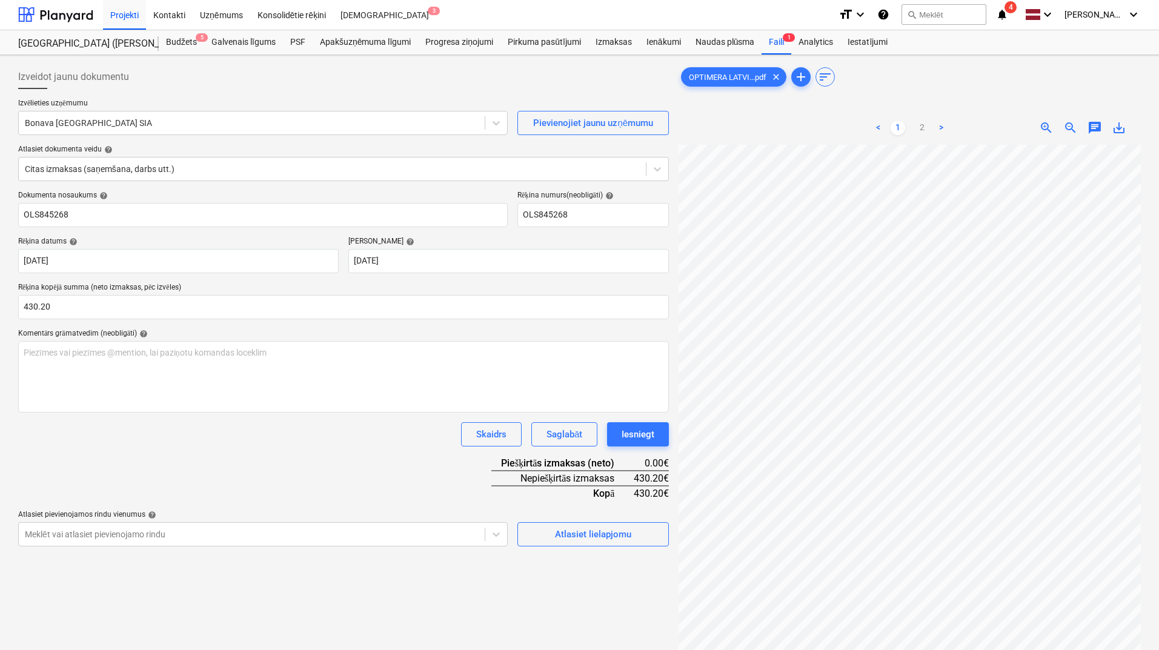
scroll to position [0, 0]
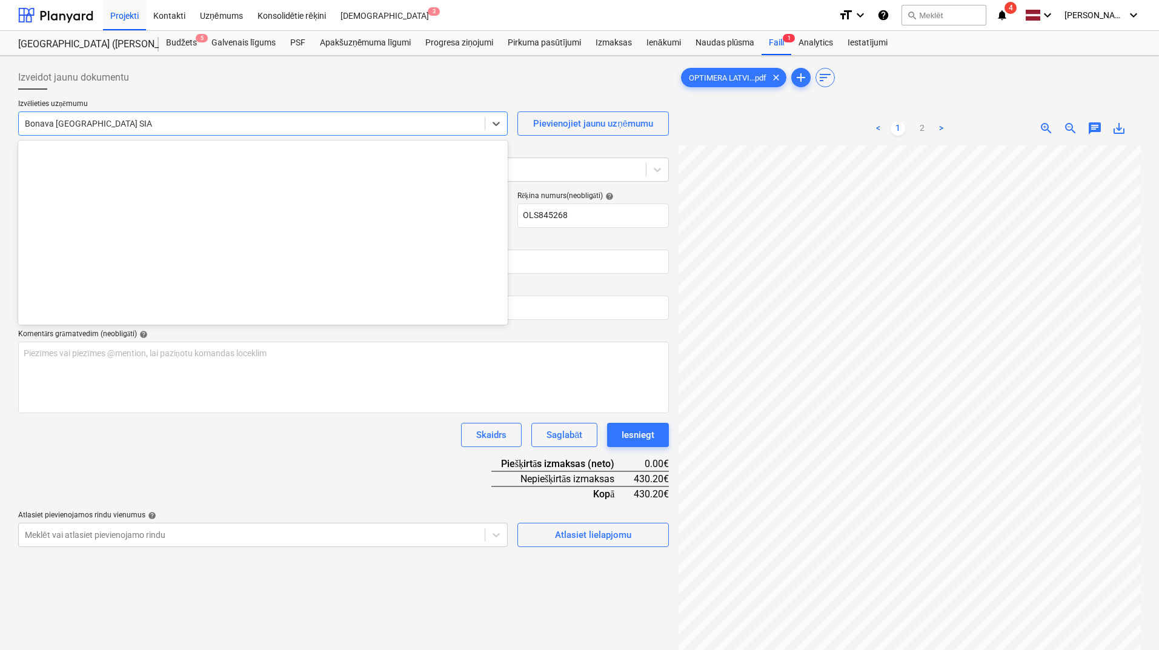
click at [170, 122] on div at bounding box center [252, 124] width 454 height 12
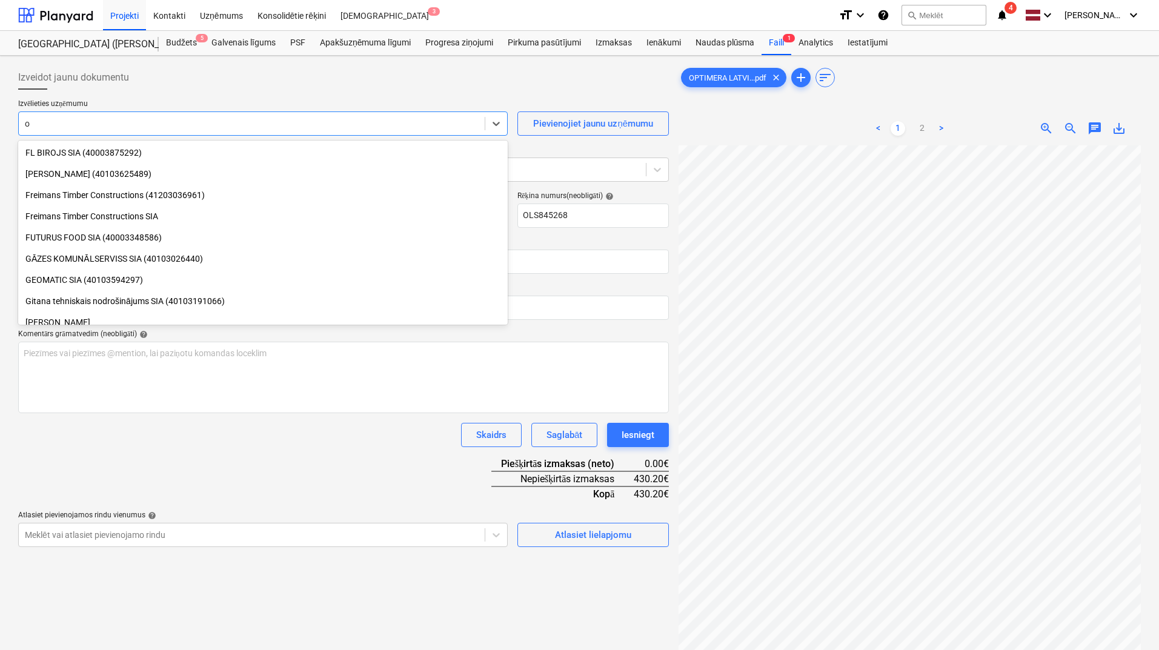
type input "op"
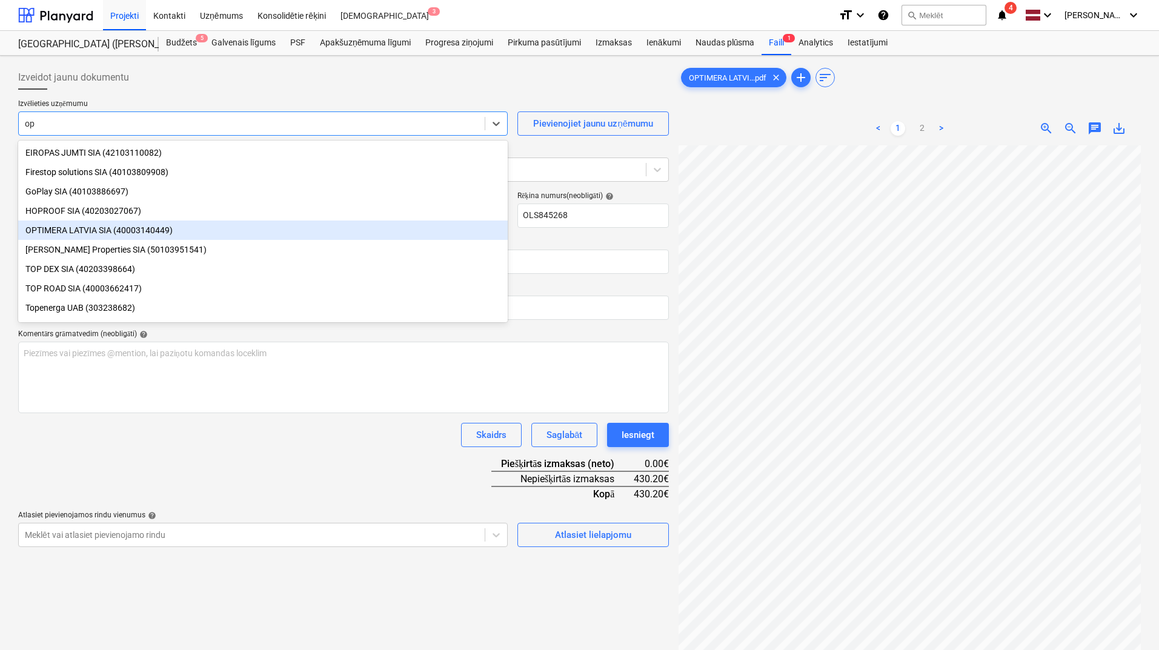
click at [107, 232] on div "OPTIMERA LATVIA SIA (40003140449)" at bounding box center [263, 230] width 490 height 19
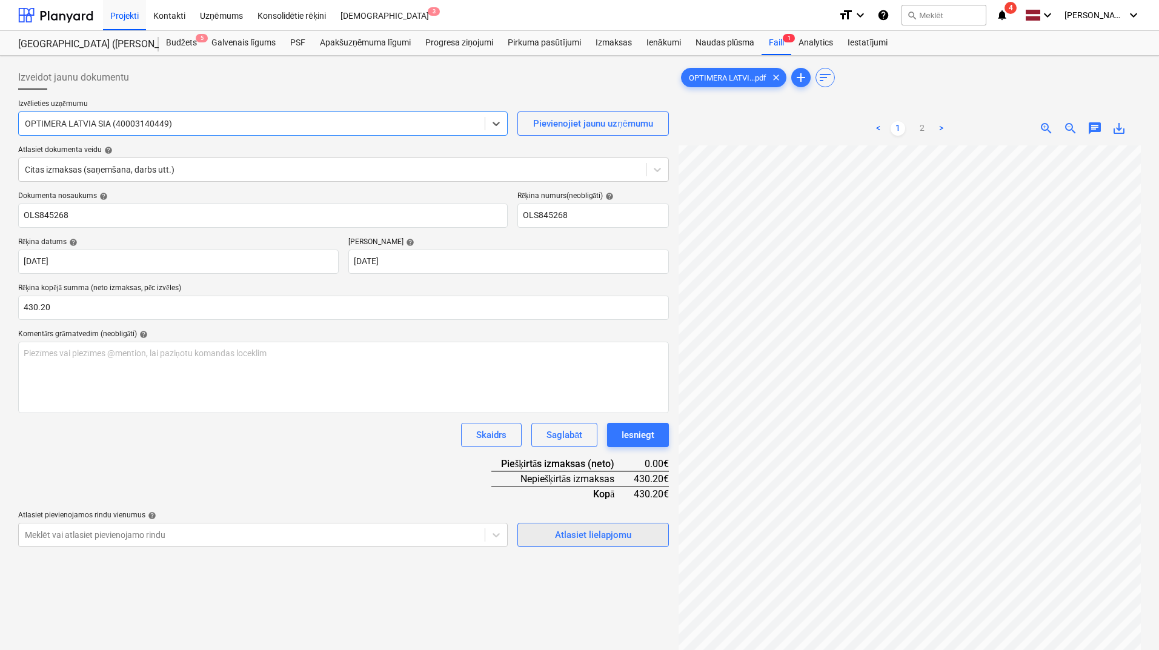
click at [569, 533] on div "Atlasiet lielapjomu" at bounding box center [593, 535] width 76 height 16
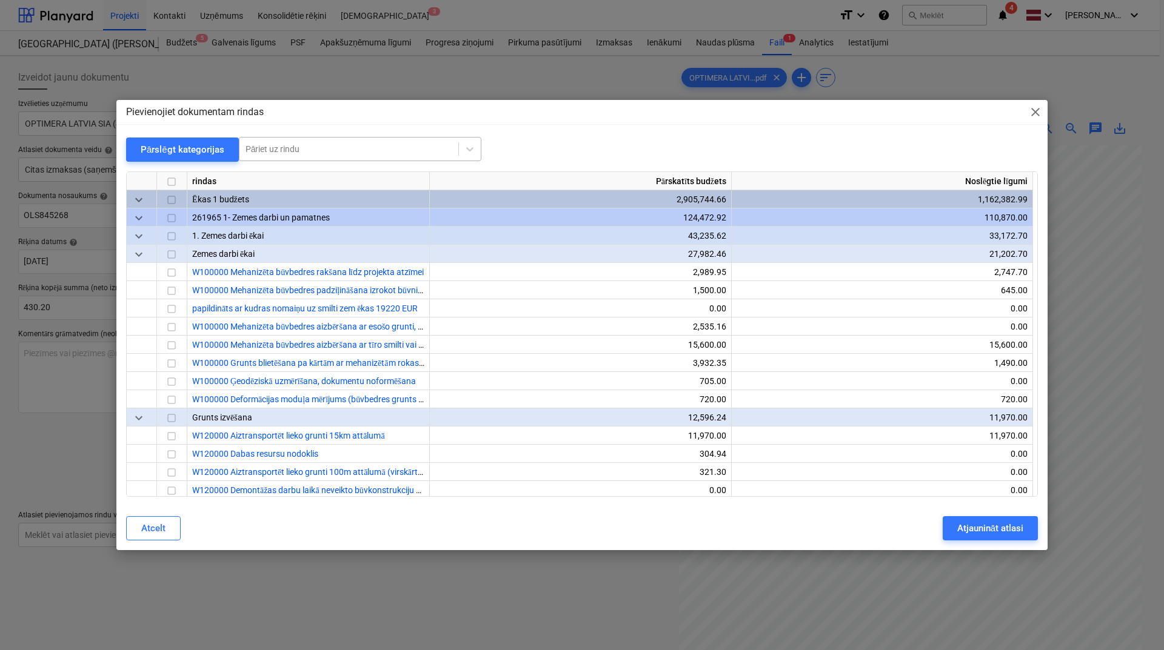
click at [361, 144] on div at bounding box center [348, 149] width 207 height 12
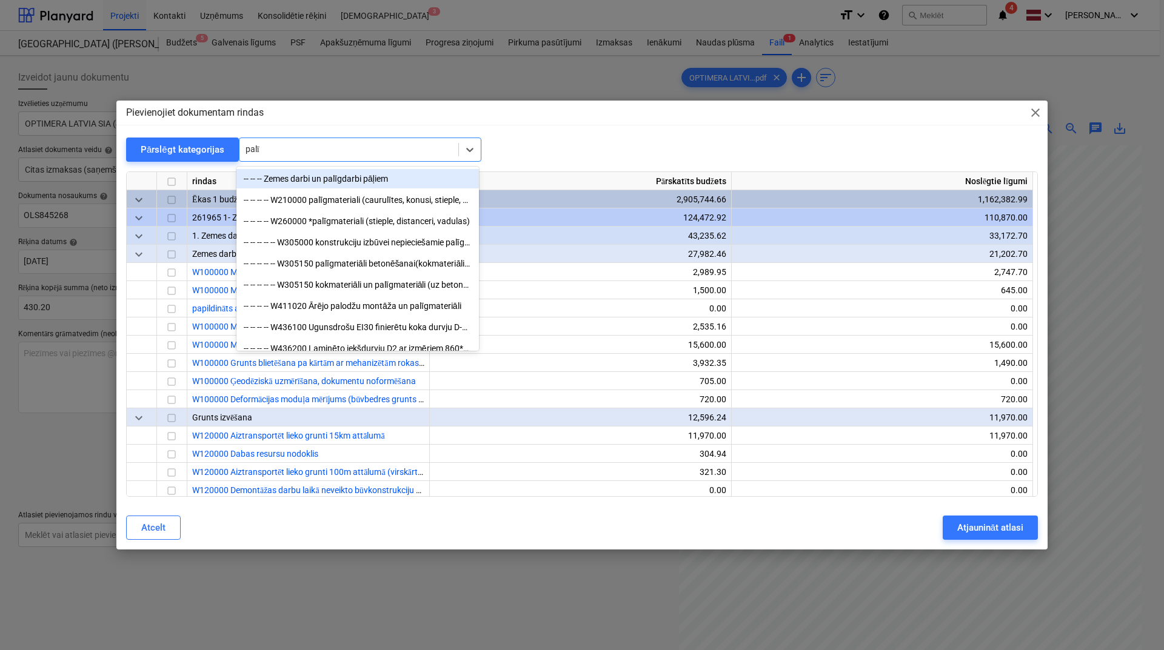
type input "palīg"
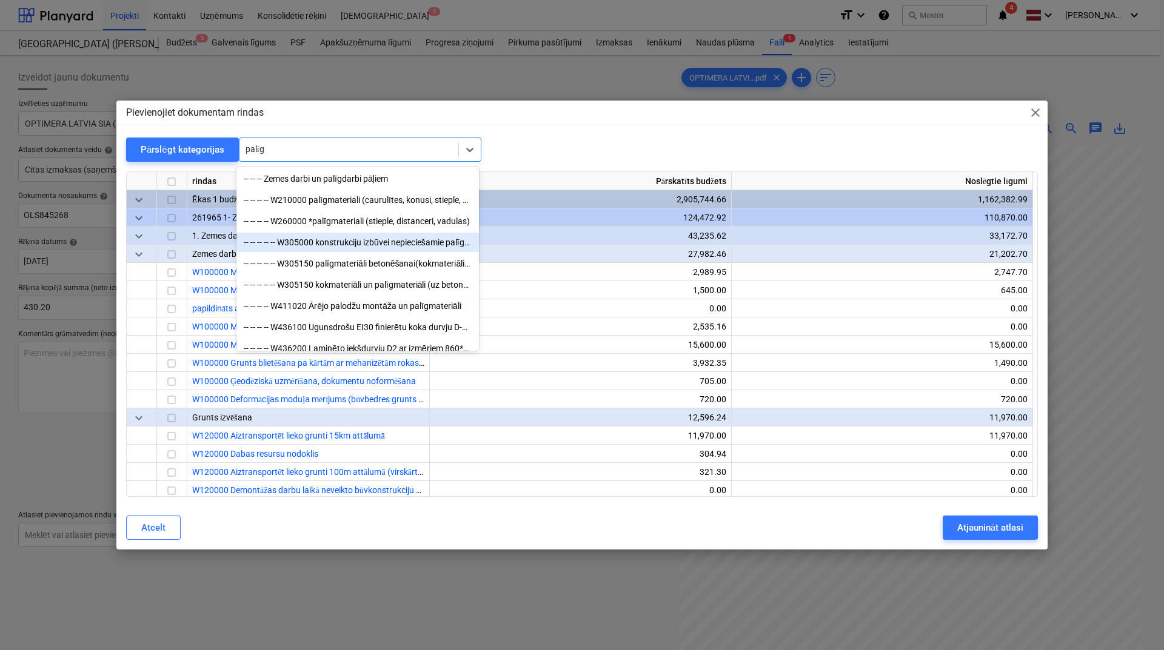
drag, startPoint x: 395, startPoint y: 252, endPoint x: 393, endPoint y: 245, distance: 6.9
click at [393, 245] on div "-- -- -- -- -- W305000 konstrukciju izbūvei nepieciešamie palīgmateriāli" at bounding box center [357, 242] width 242 height 19
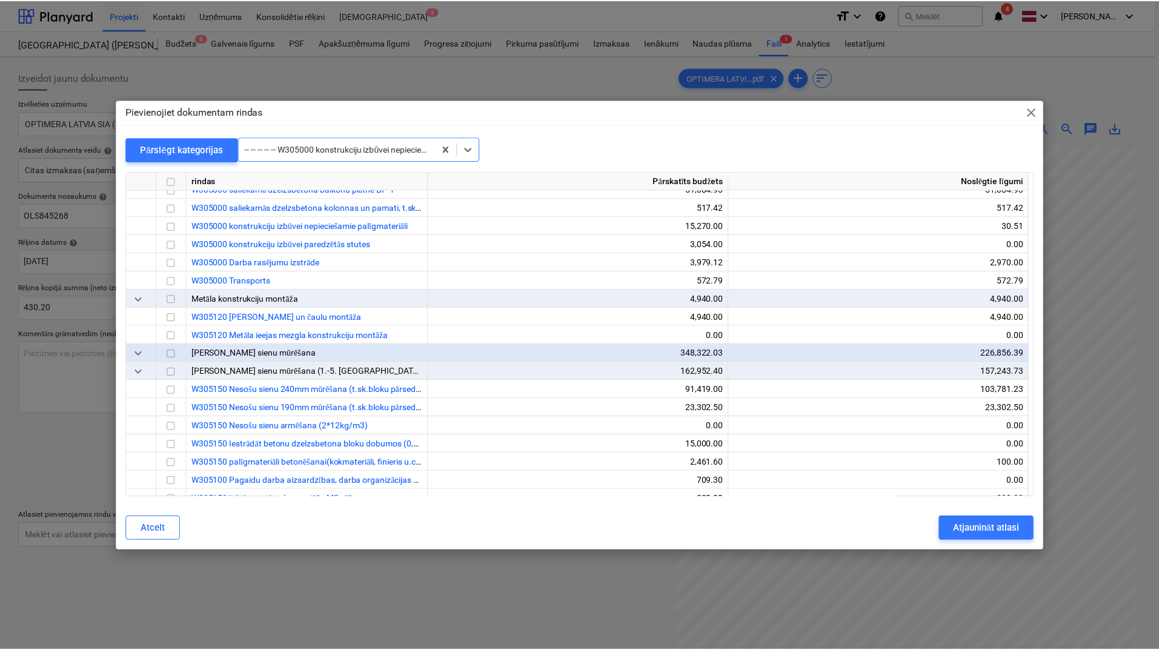
scroll to position [2927, 0]
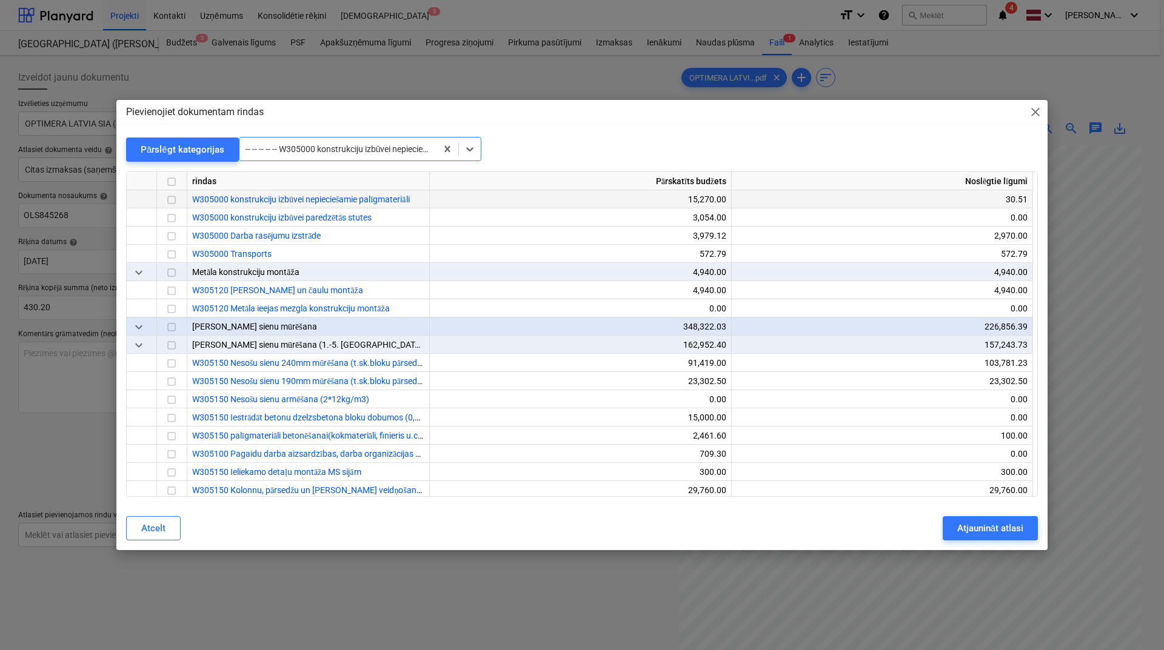
click at [172, 202] on input "checkbox" at bounding box center [171, 200] width 15 height 15
click at [979, 529] on div "Atjaunināt atlasi" at bounding box center [990, 529] width 66 height 16
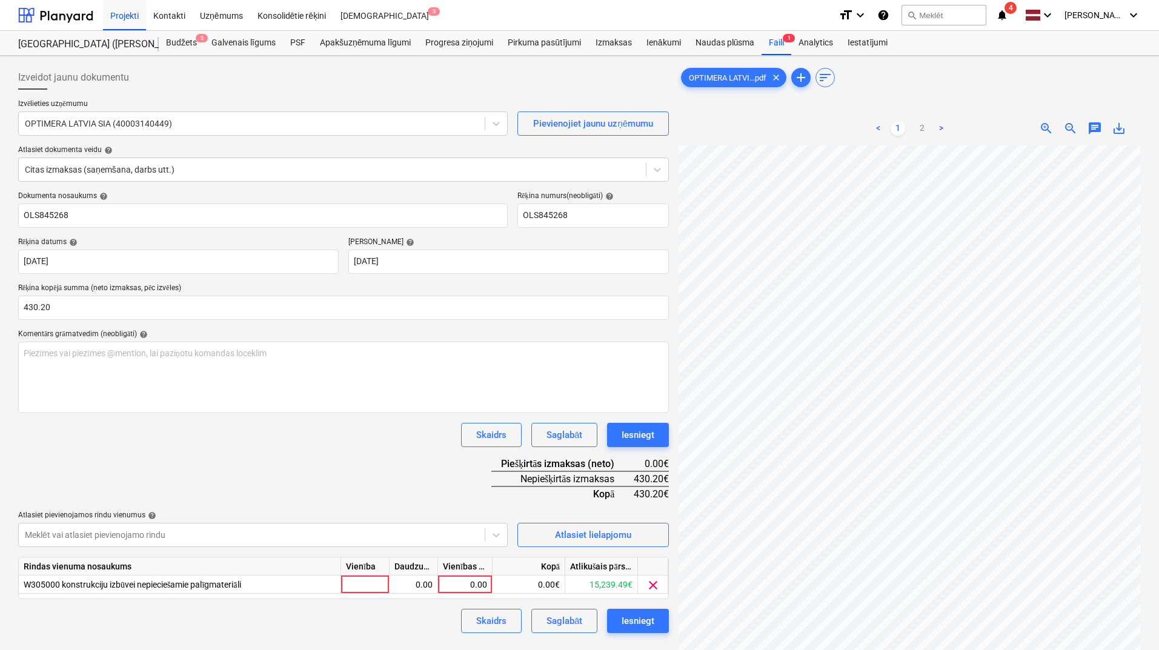
scroll to position [52, 84]
click at [479, 585] on div "0.00" at bounding box center [465, 585] width 44 height 18
type input "430.20"
click at [394, 465] on div "Dokumenta nosaukums help OLS845268 Rēķina numurs (neobligāti) help OLS845268 Rē…" at bounding box center [343, 413] width 651 height 442
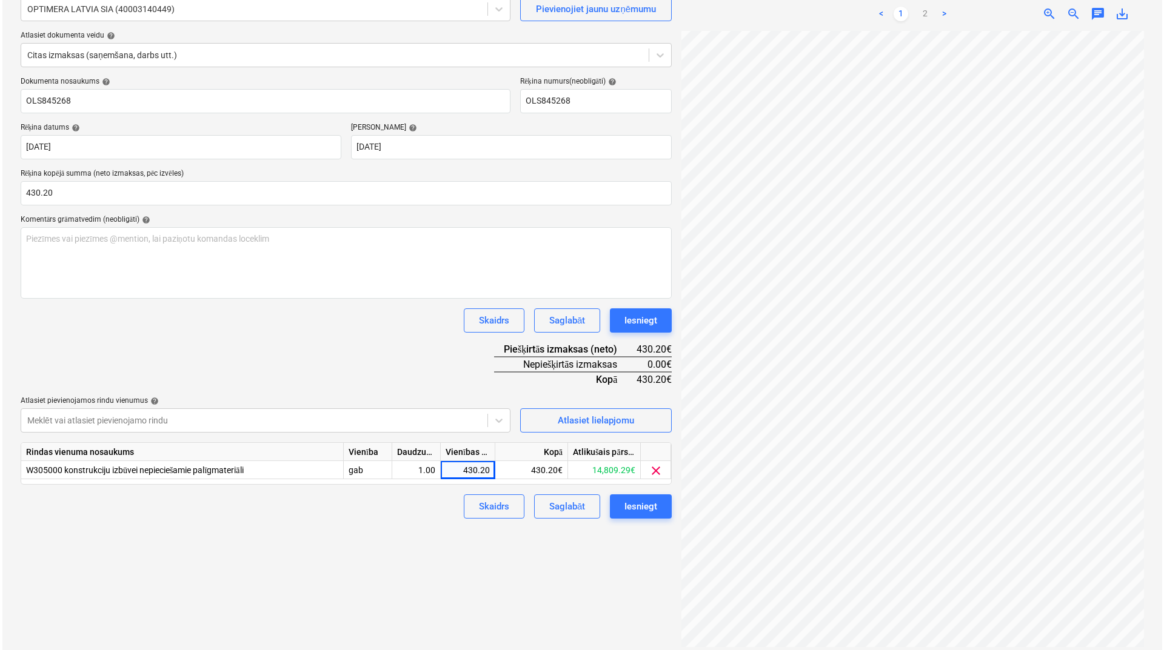
scroll to position [121, 0]
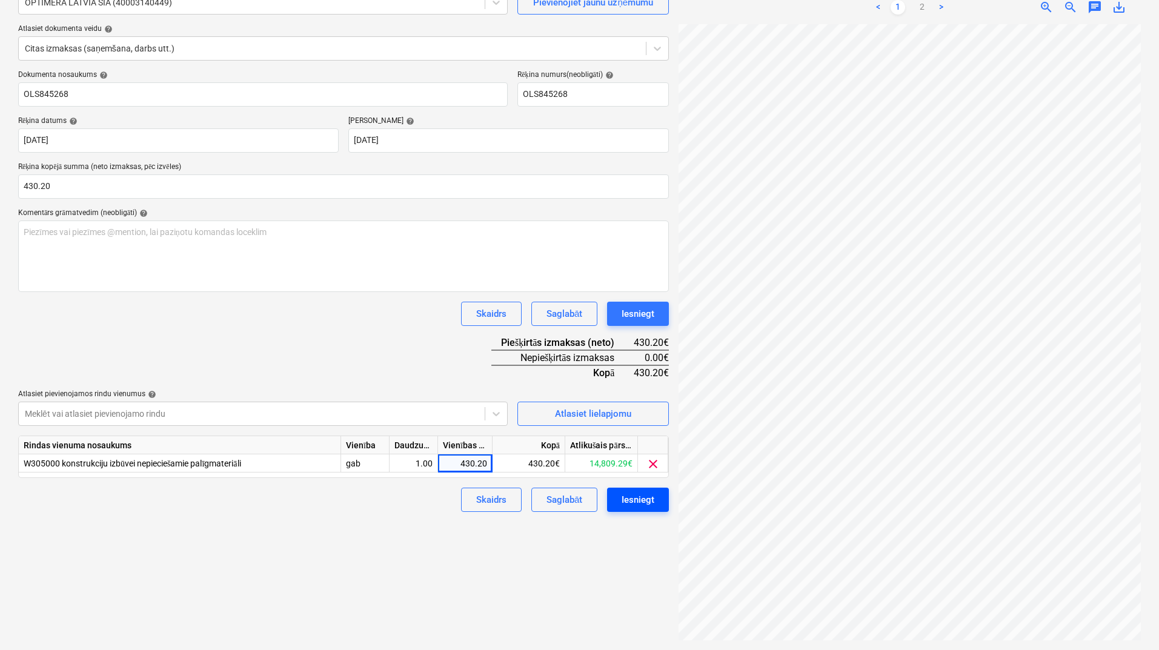
click at [636, 500] on div "Iesniegt" at bounding box center [638, 500] width 33 height 16
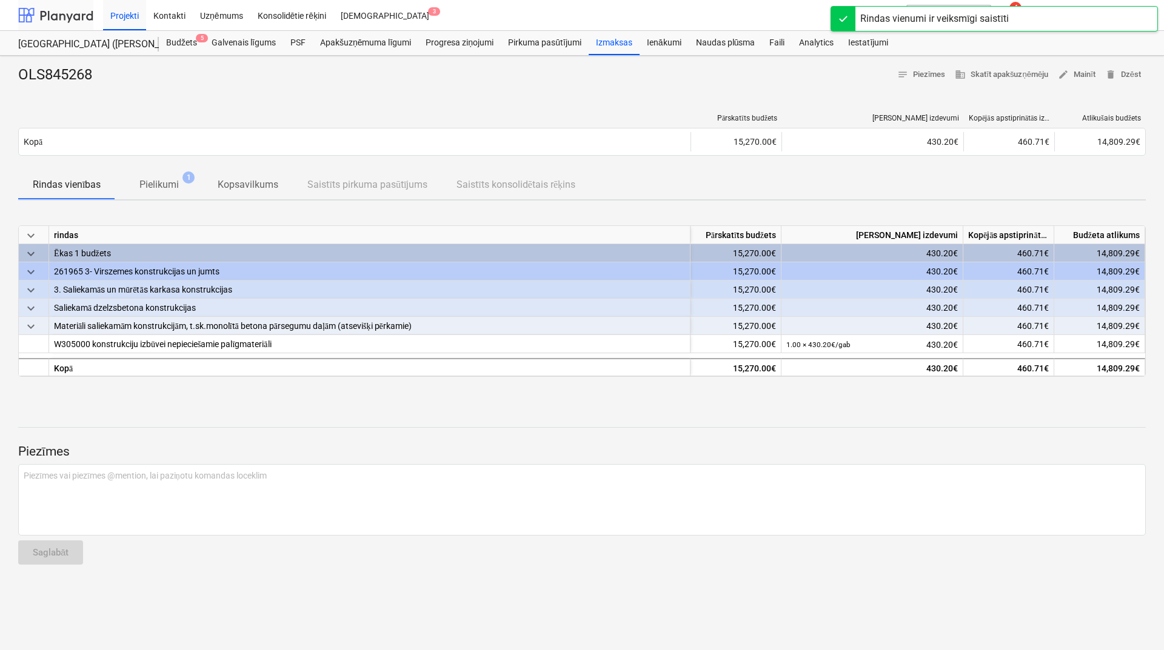
click at [81, 18] on div at bounding box center [55, 15] width 75 height 30
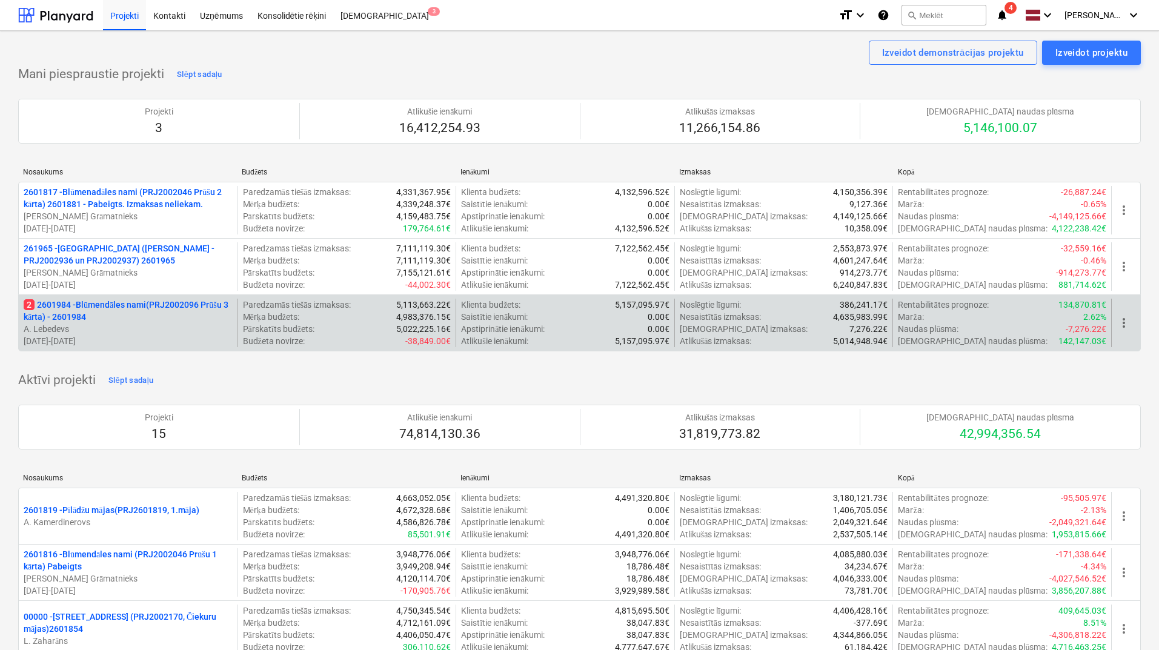
click at [148, 297] on div "2 2601984 - Blūmendāles nami(PRJ2002096 Prūšu 3 kārta) - 2601984 A. Lebedevs [D…" at bounding box center [579, 323] width 1123 height 57
click at [168, 313] on p "2 2601984 - Blūmendāles nami(PRJ2002096 Prūšu 3 kārta) - 2601984" at bounding box center [128, 311] width 209 height 24
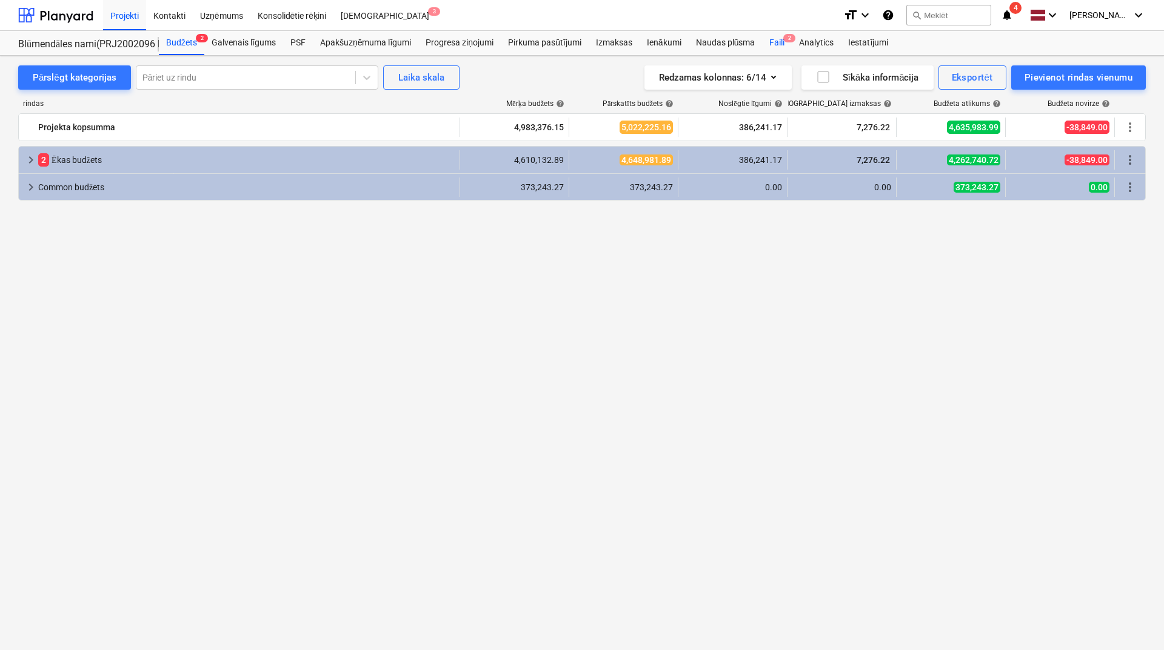
click at [780, 44] on div "Faili 2" at bounding box center [777, 43] width 30 height 24
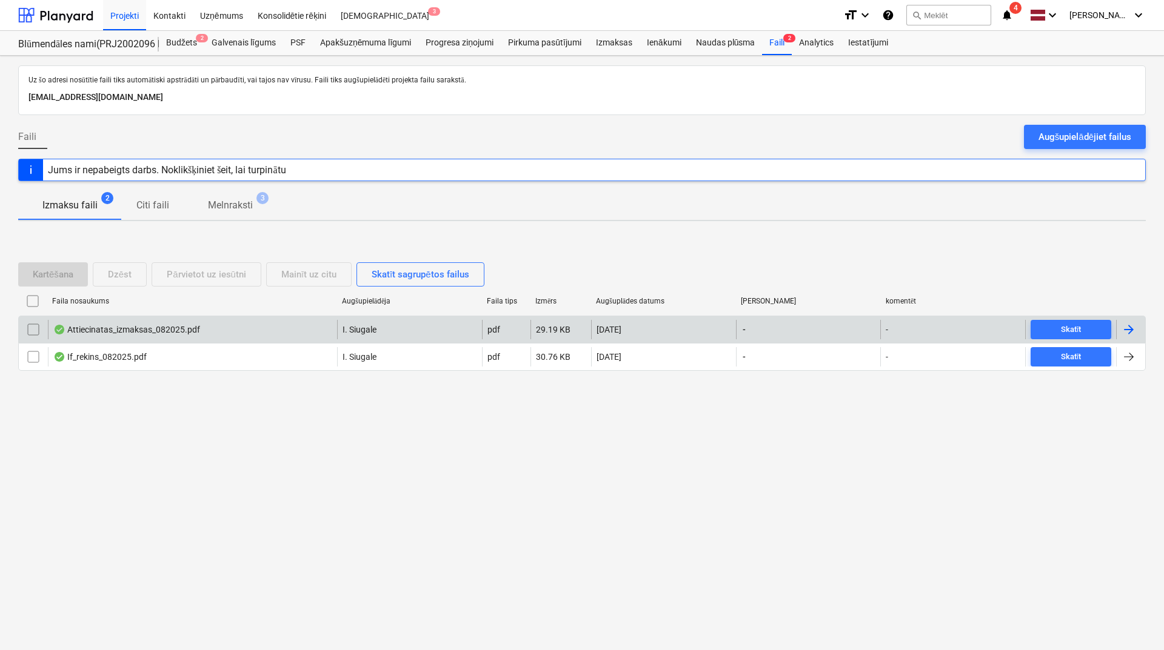
click at [1128, 332] on div at bounding box center [1128, 329] width 15 height 15
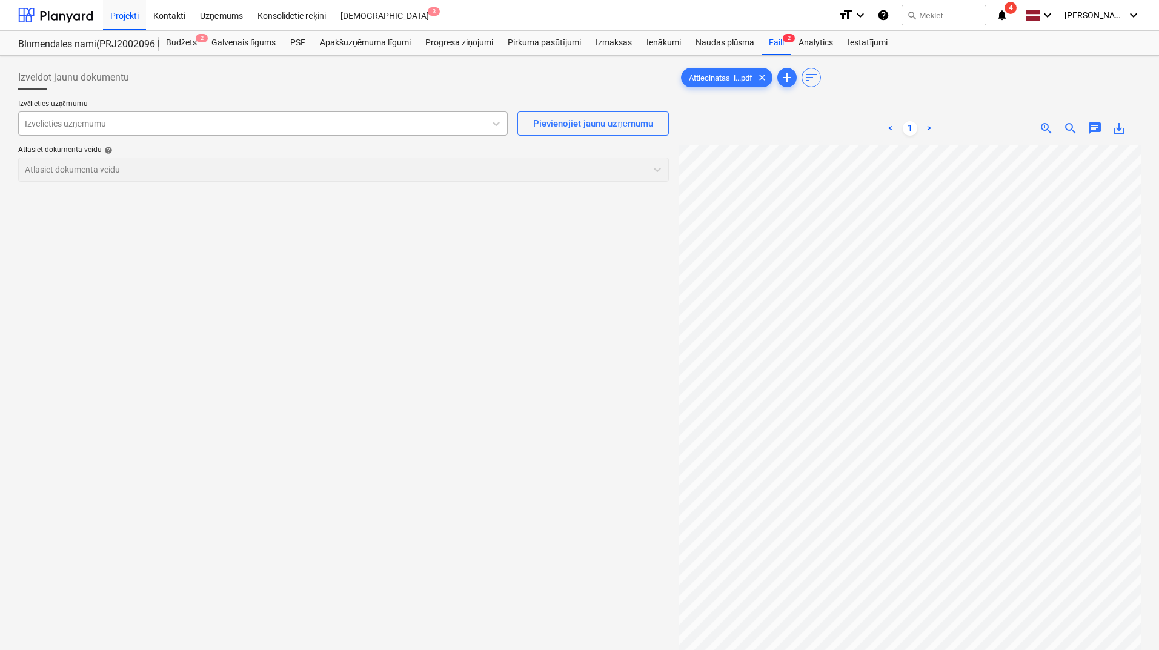
click at [448, 121] on div at bounding box center [252, 124] width 454 height 12
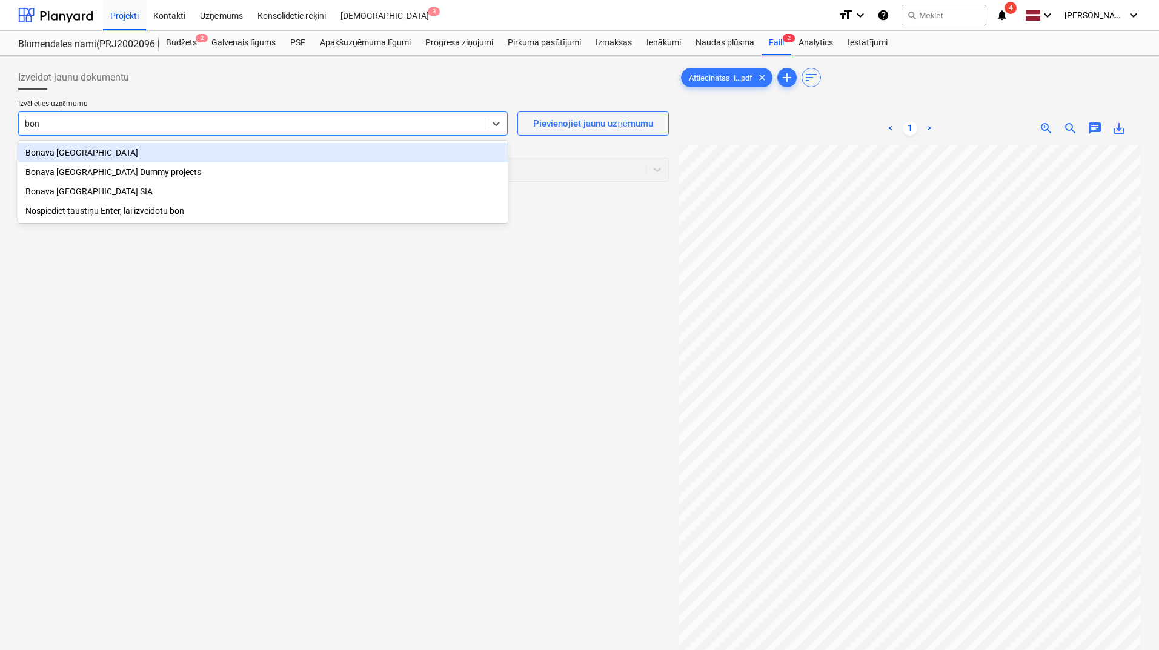
type input "bona"
click at [188, 154] on div "Bonava [GEOGRAPHIC_DATA]" at bounding box center [263, 152] width 490 height 19
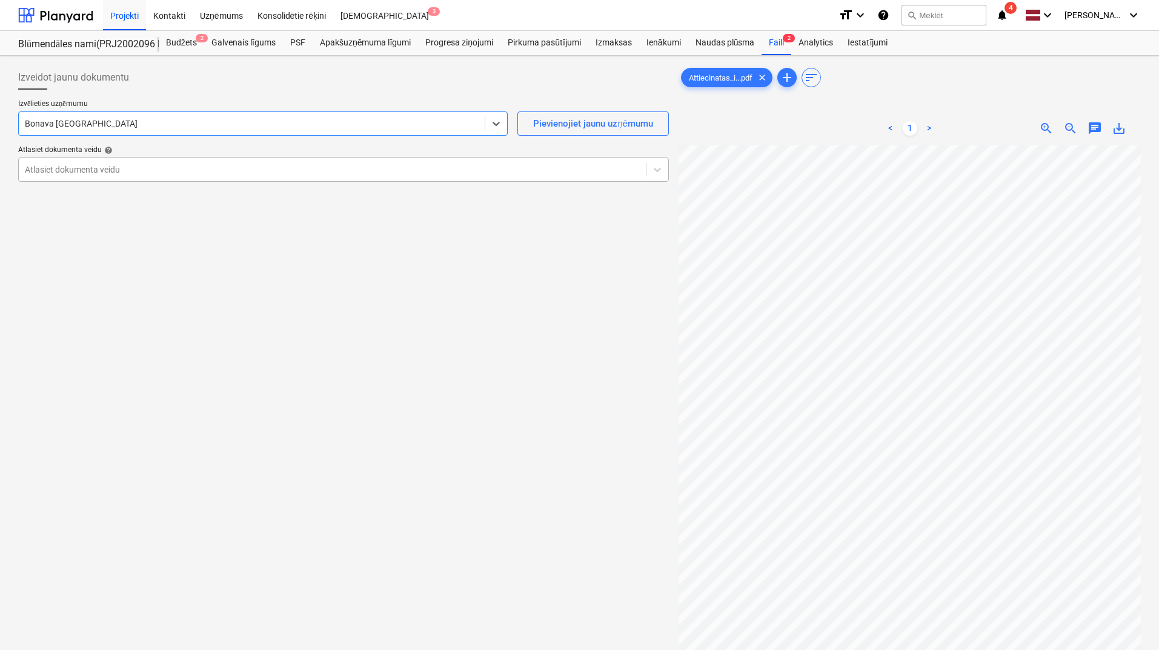
click at [193, 169] on div at bounding box center [332, 170] width 615 height 12
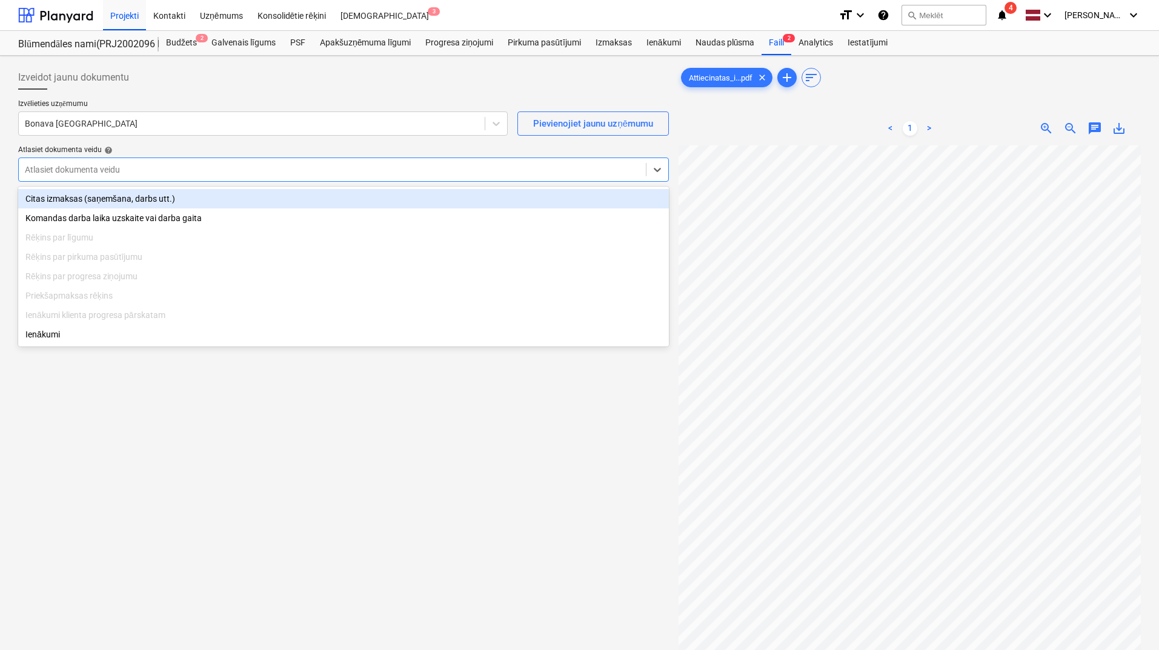
click at [194, 198] on div "Citas izmaksas (saņemšana, darbs utt.)" at bounding box center [343, 198] width 651 height 19
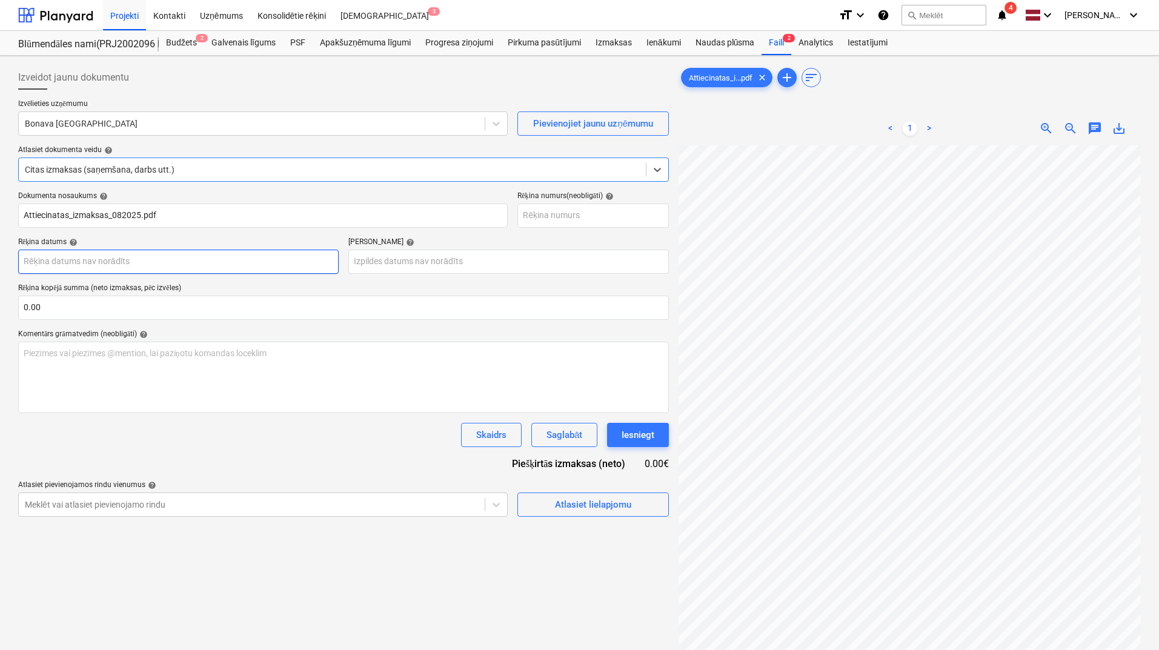
click at [204, 261] on body "Projekti Kontakti Uzņēmums Konsolidētie rēķini Iesūtne 3 format_size keyboard_a…" at bounding box center [579, 325] width 1159 height 650
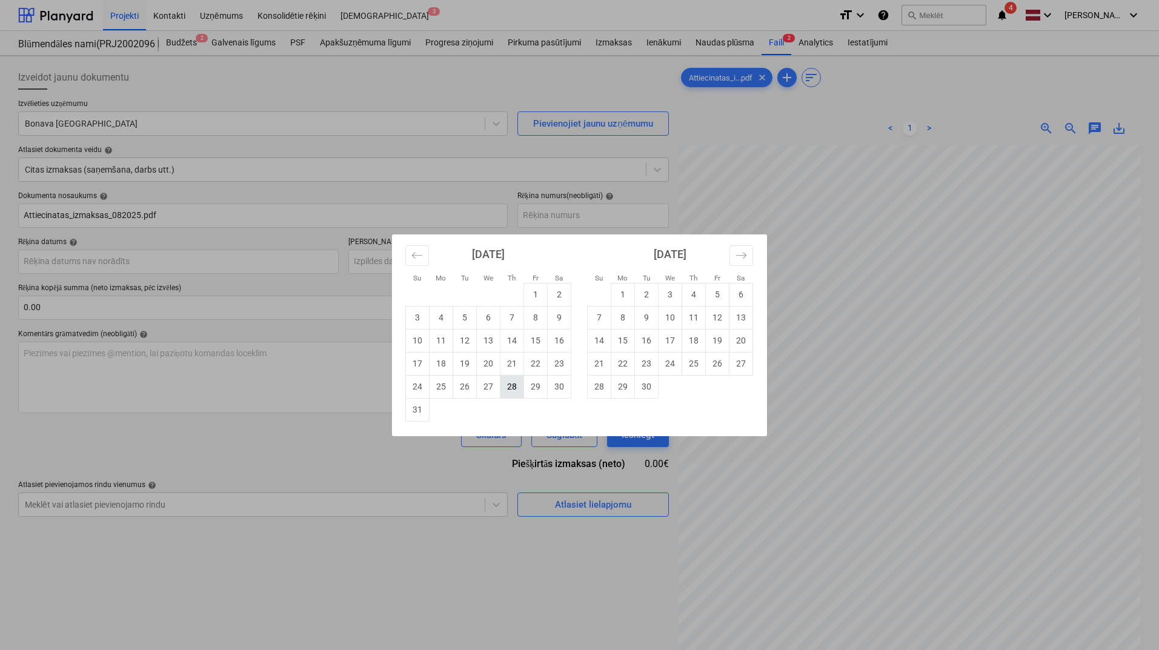
click at [506, 388] on td "28" at bounding box center [513, 386] width 24 height 23
type input "[DATE]"
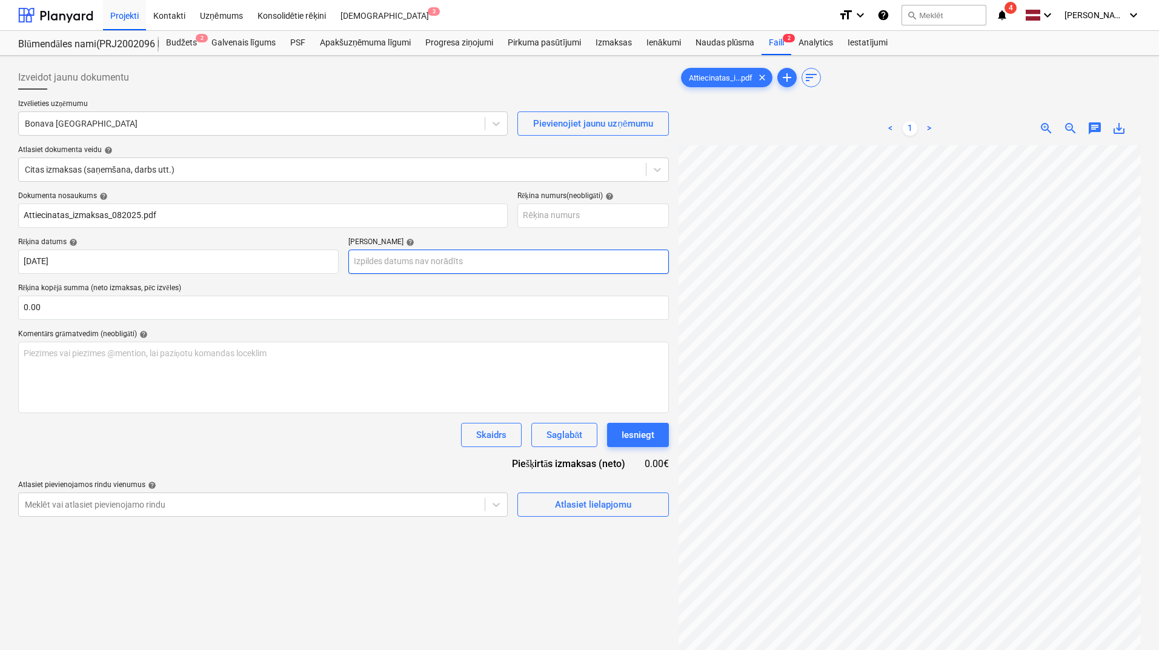
click at [424, 257] on body "Projekti Kontakti Uzņēmums Konsolidētie rēķini Iesūtne 3 format_size keyboard_a…" at bounding box center [579, 325] width 1159 height 650
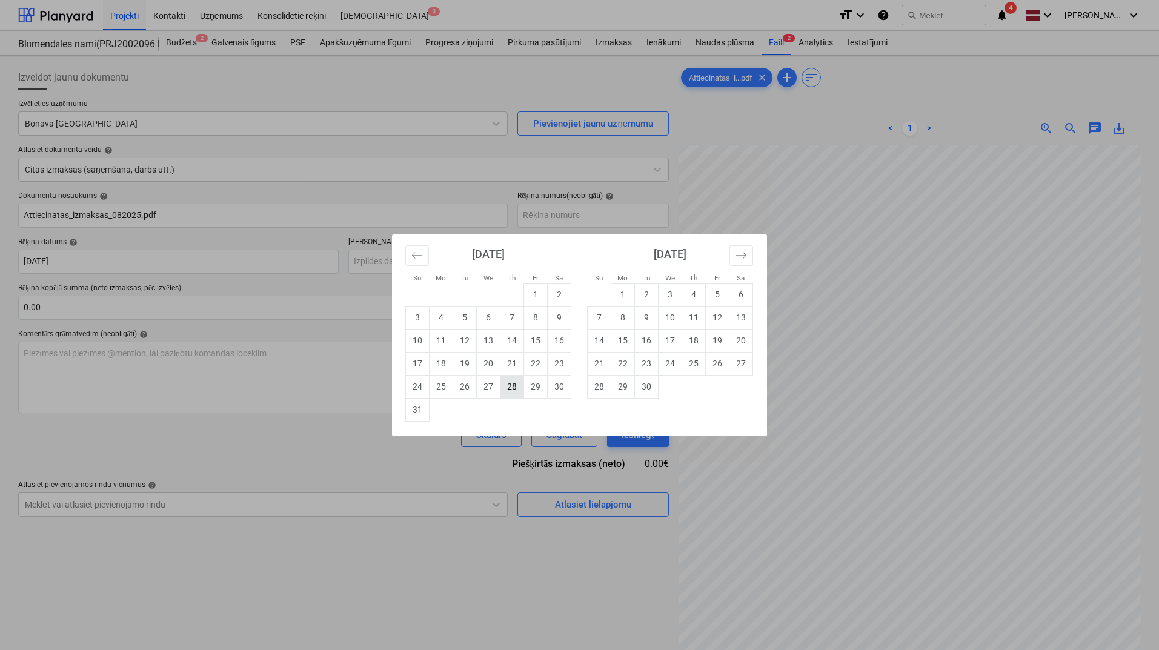
click at [512, 387] on td "28" at bounding box center [513, 386] width 24 height 23
type input "[DATE]"
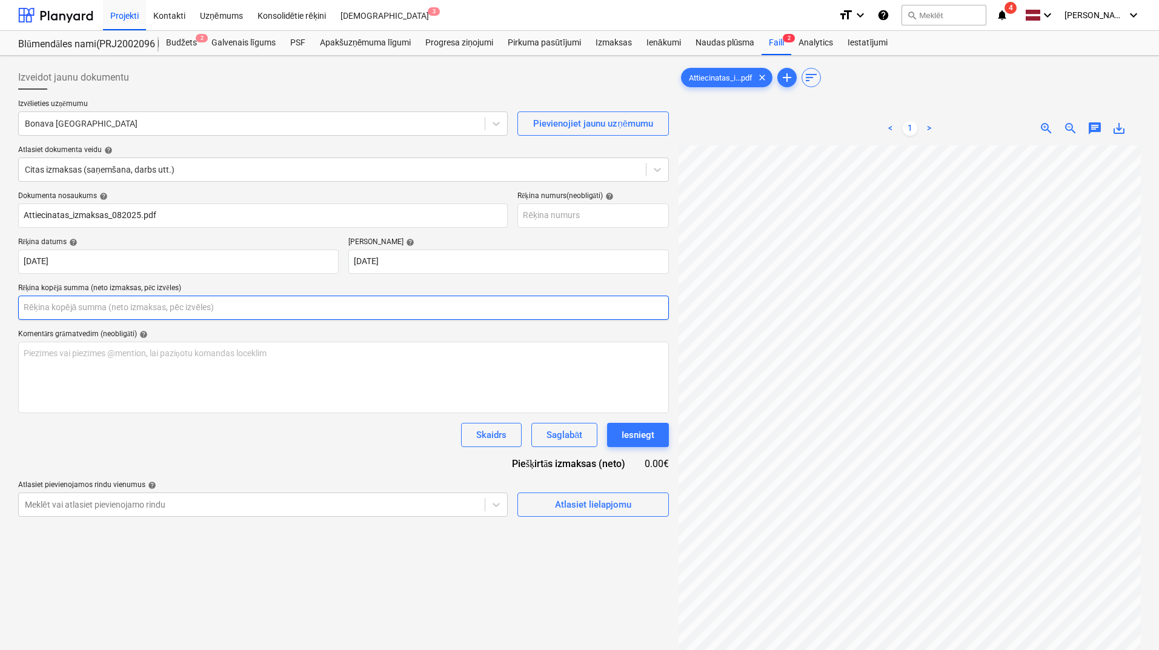
click at [325, 307] on input "text" at bounding box center [343, 308] width 651 height 24
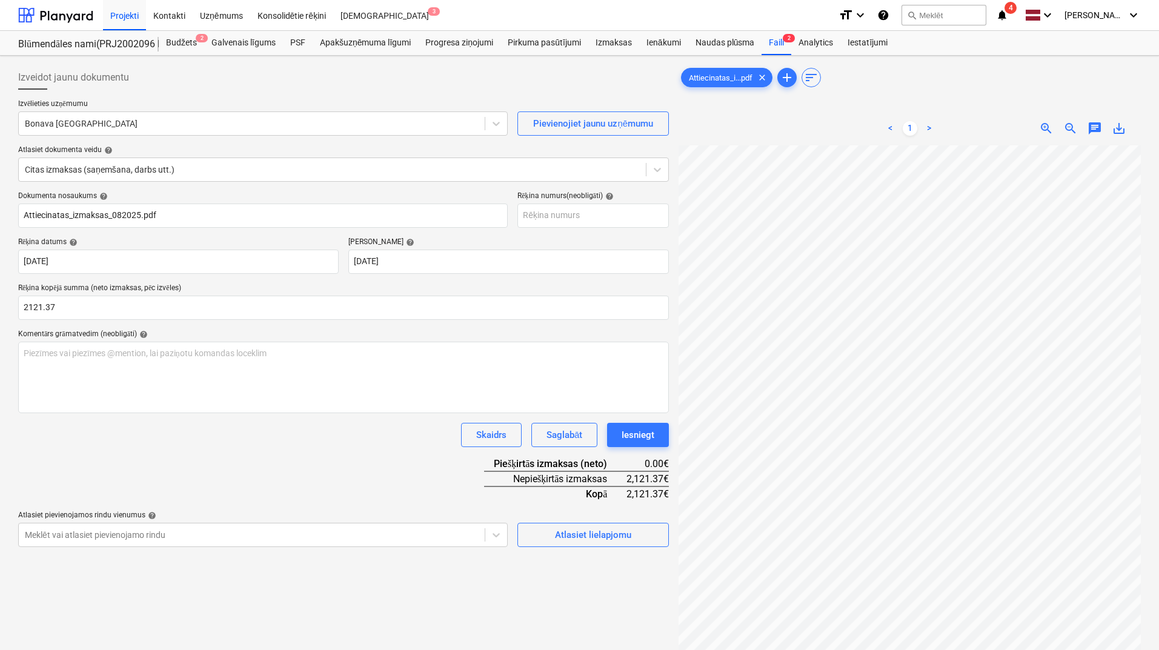
type input "2,121.37"
click at [364, 453] on div "Dokumenta nosaukums help Attiecinatas_izmaksas_082025.pdf Rēķina numurs (neobli…" at bounding box center [343, 370] width 651 height 356
click at [628, 544] on button "Atlasiet lielapjomu" at bounding box center [594, 535] width 152 height 24
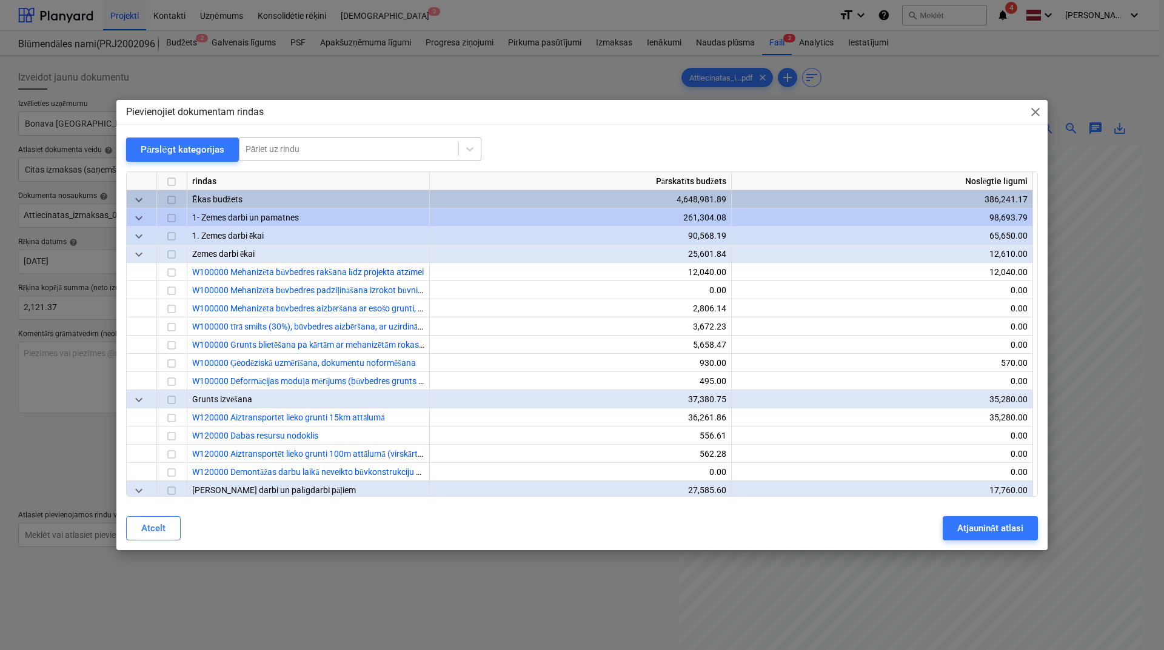
click at [400, 154] on div at bounding box center [348, 149] width 207 height 12
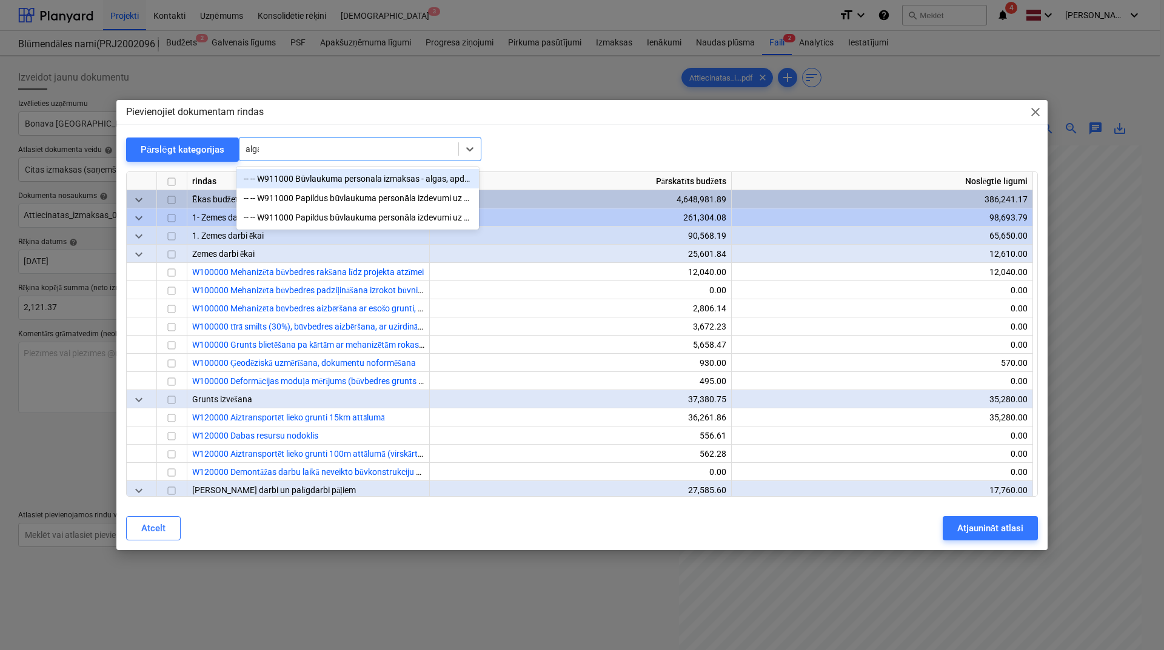
type input "algas"
click at [382, 198] on div "-- -- W911000 Papildus būvlaukuma personāla izdevumi uz nodošanu ekspluatācijā.…" at bounding box center [357, 197] width 242 height 19
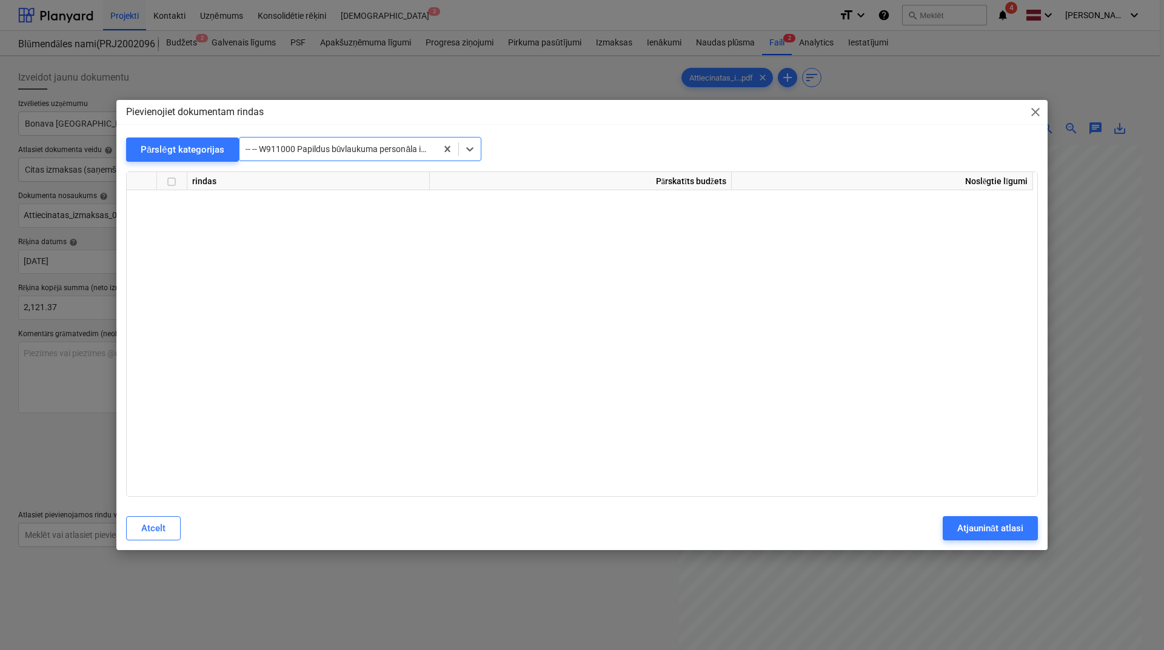
scroll to position [11891, 0]
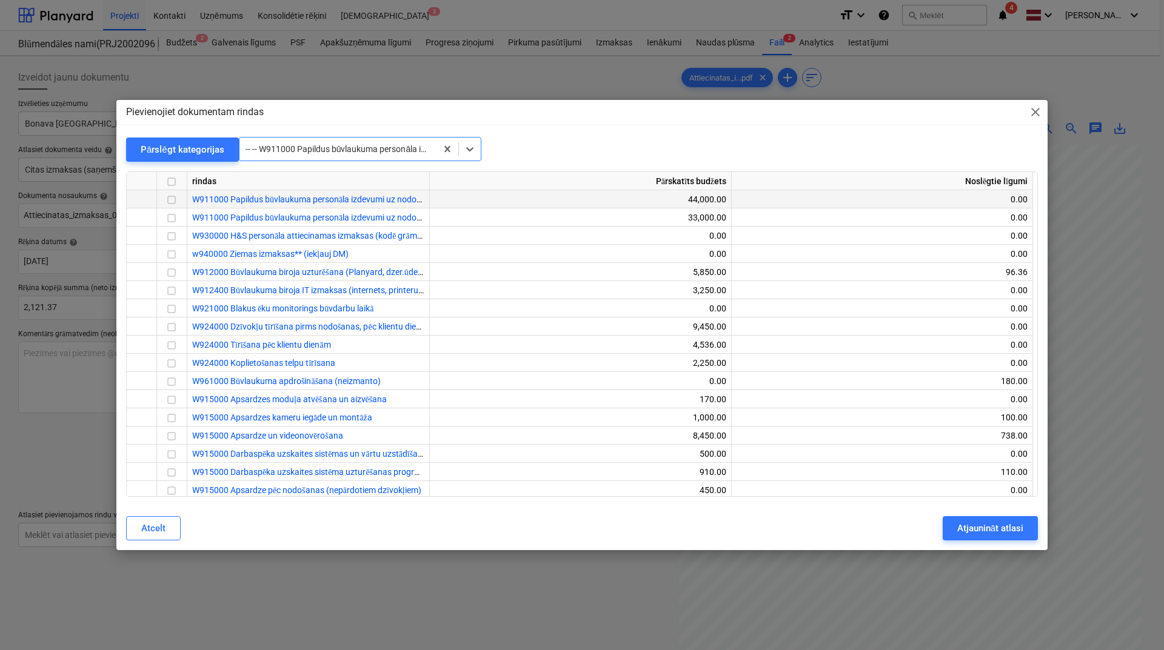
click at [172, 199] on input "checkbox" at bounding box center [171, 200] width 15 height 15
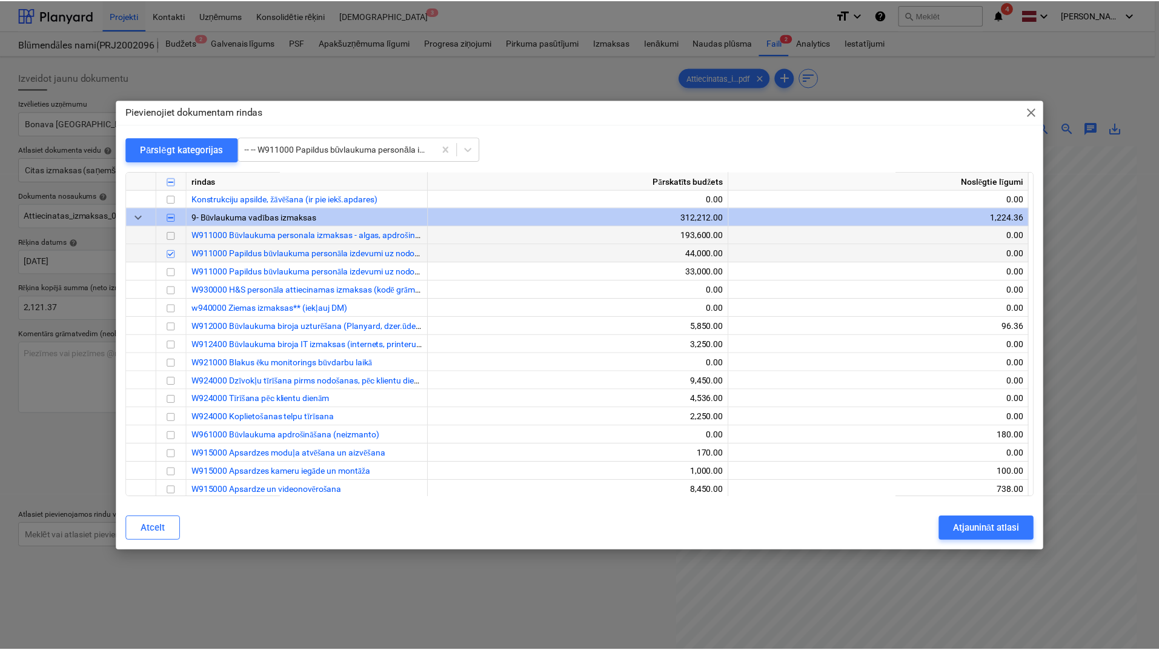
scroll to position [11811, 0]
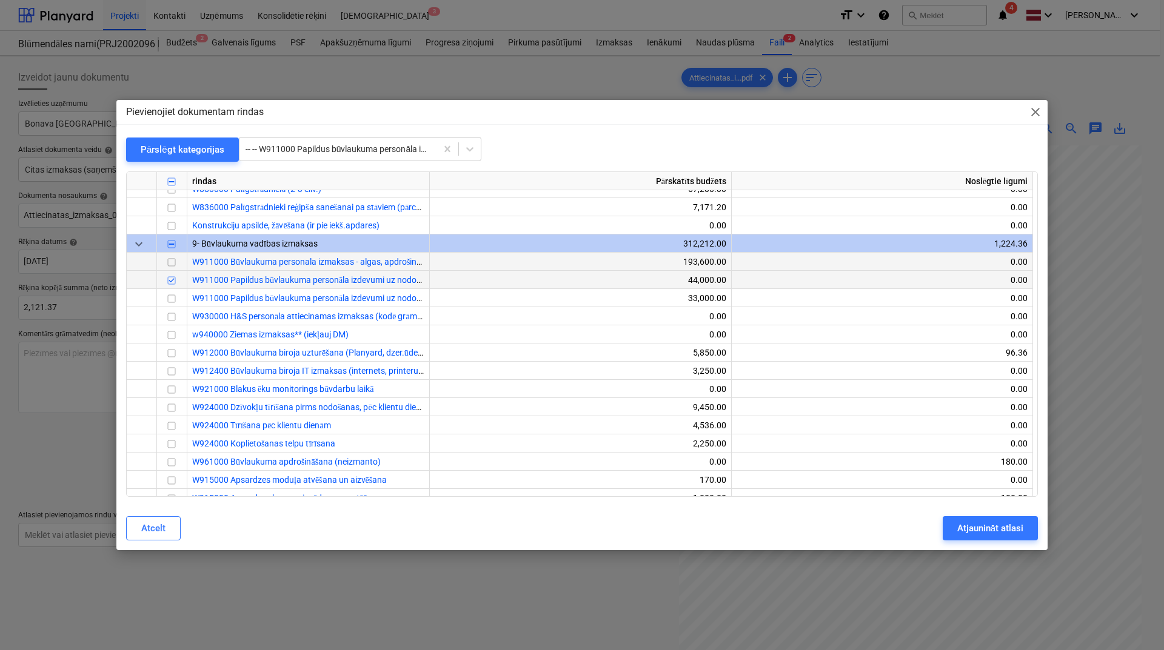
click at [175, 267] on input "checkbox" at bounding box center [171, 262] width 15 height 15
click at [175, 283] on input "checkbox" at bounding box center [171, 280] width 15 height 15
click at [998, 531] on div "Atjaunināt atlasi" at bounding box center [990, 529] width 66 height 16
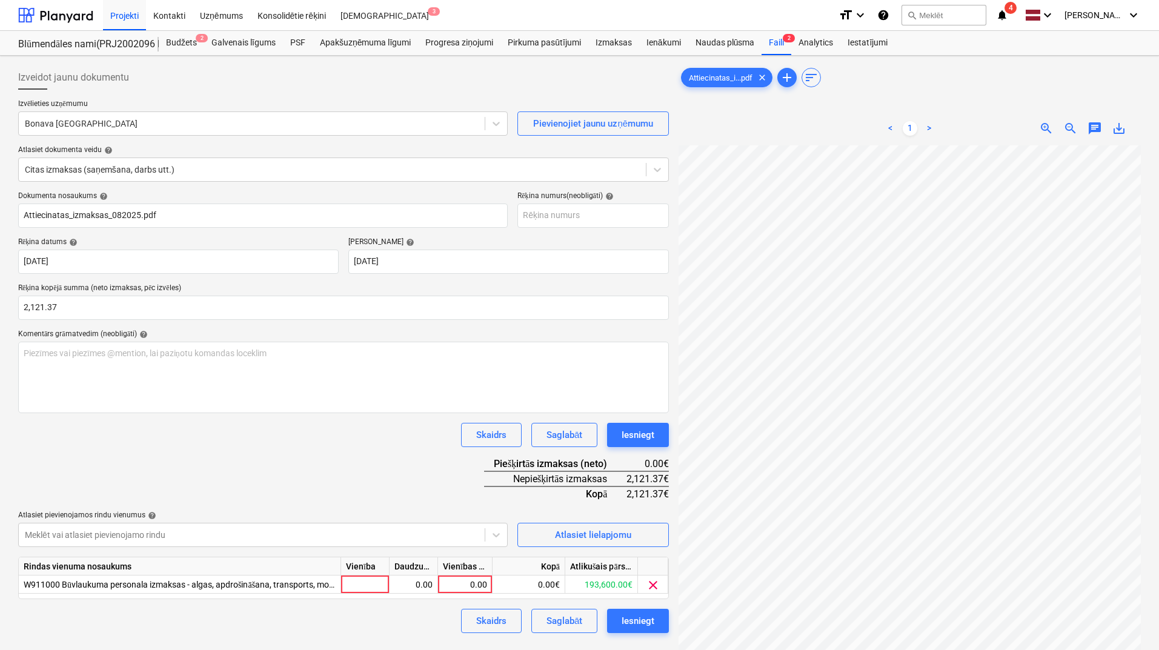
scroll to position [158, 0]
click at [476, 585] on div "0.00" at bounding box center [465, 585] width 44 height 18
type input "2121.37"
drag, startPoint x: 404, startPoint y: 446, endPoint x: 413, endPoint y: 468, distance: 23.6
click at [404, 447] on div "Skaidrs Saglabāt Iesniegt" at bounding box center [343, 435] width 651 height 24
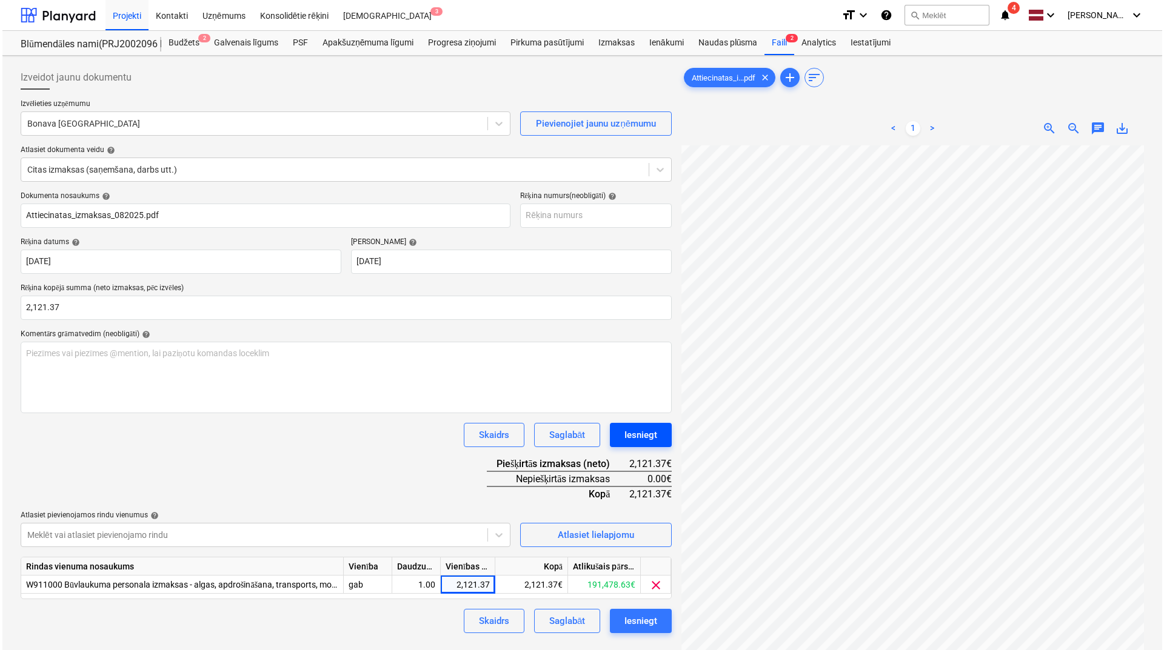
scroll to position [0, 0]
click at [645, 623] on div "Iesniegt" at bounding box center [638, 621] width 33 height 16
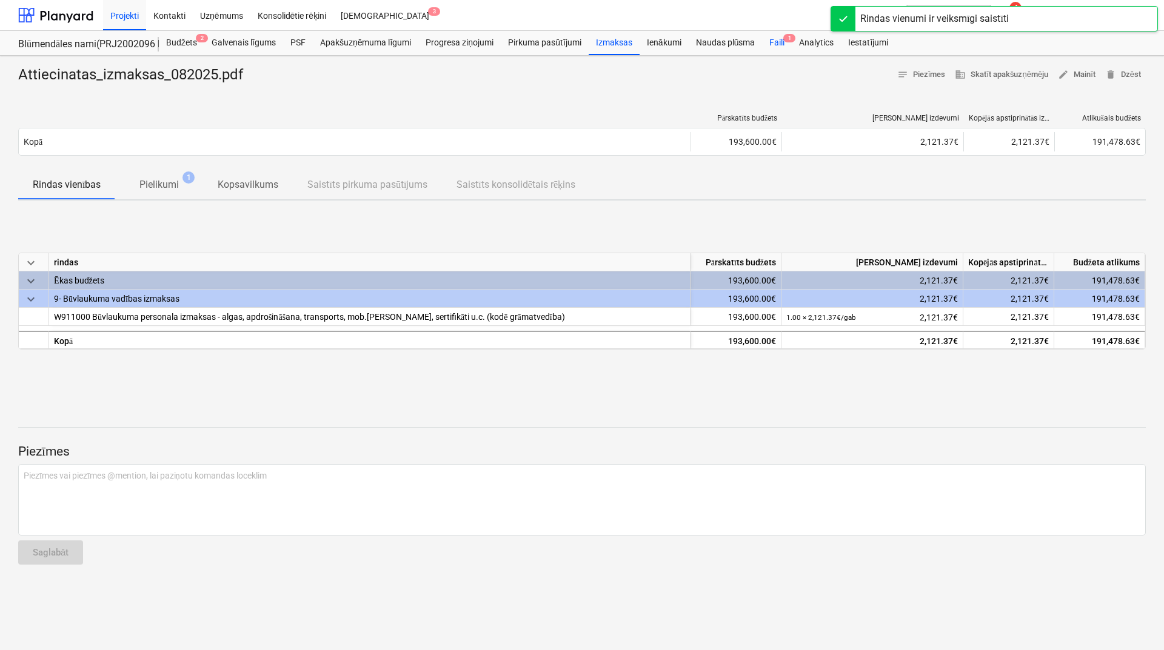
click at [778, 38] on div "Faili 1" at bounding box center [777, 43] width 30 height 24
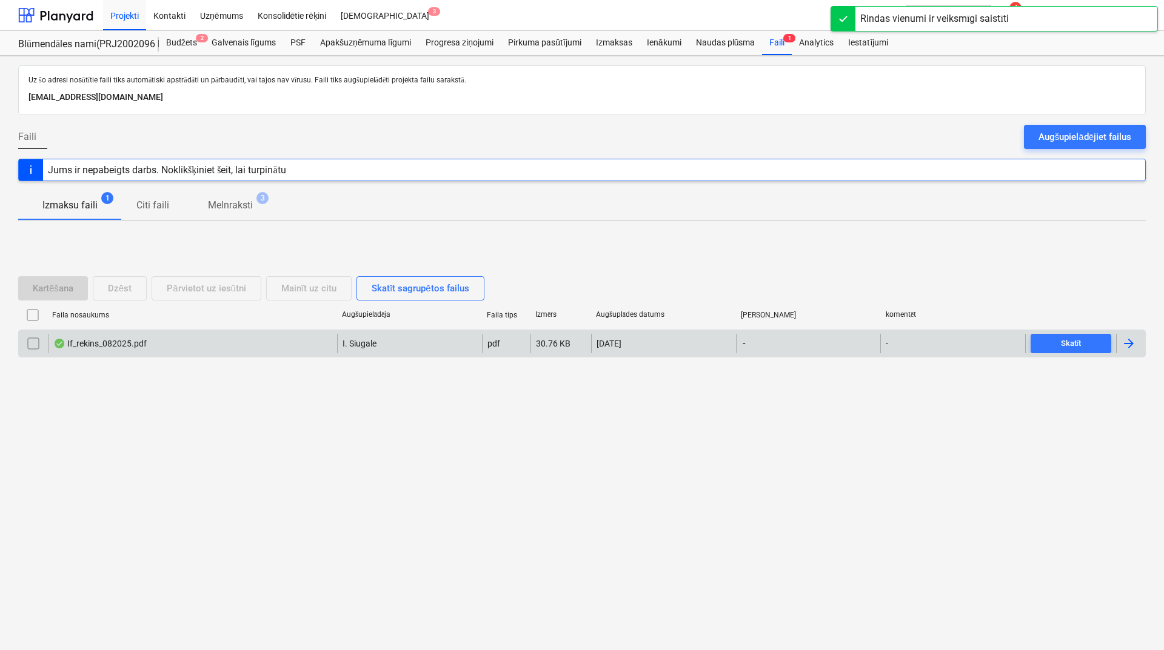
click at [1132, 345] on div at bounding box center [1128, 343] width 15 height 15
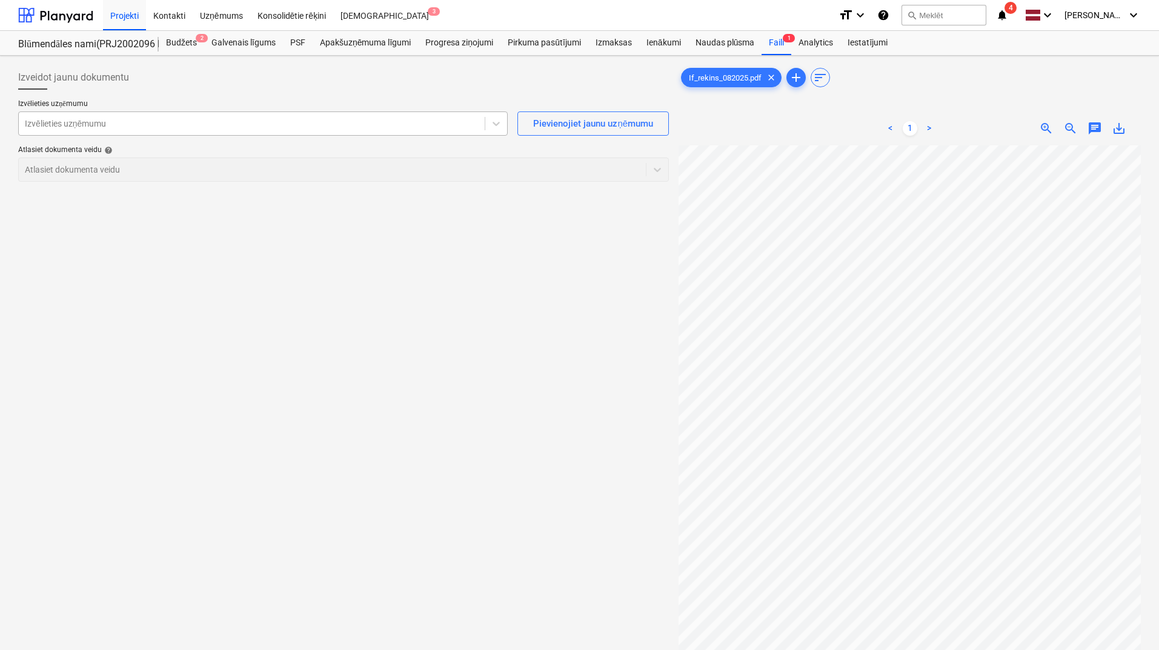
click at [181, 130] on div "Izvēlieties uzņēmumu" at bounding box center [252, 123] width 466 height 17
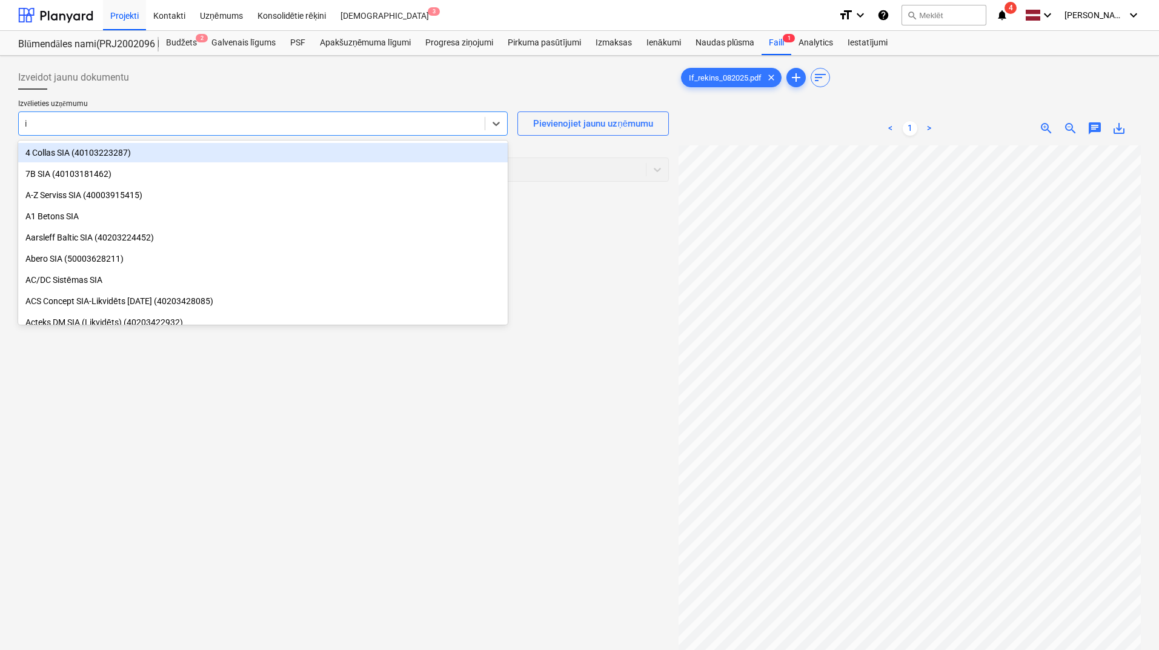
type input "if"
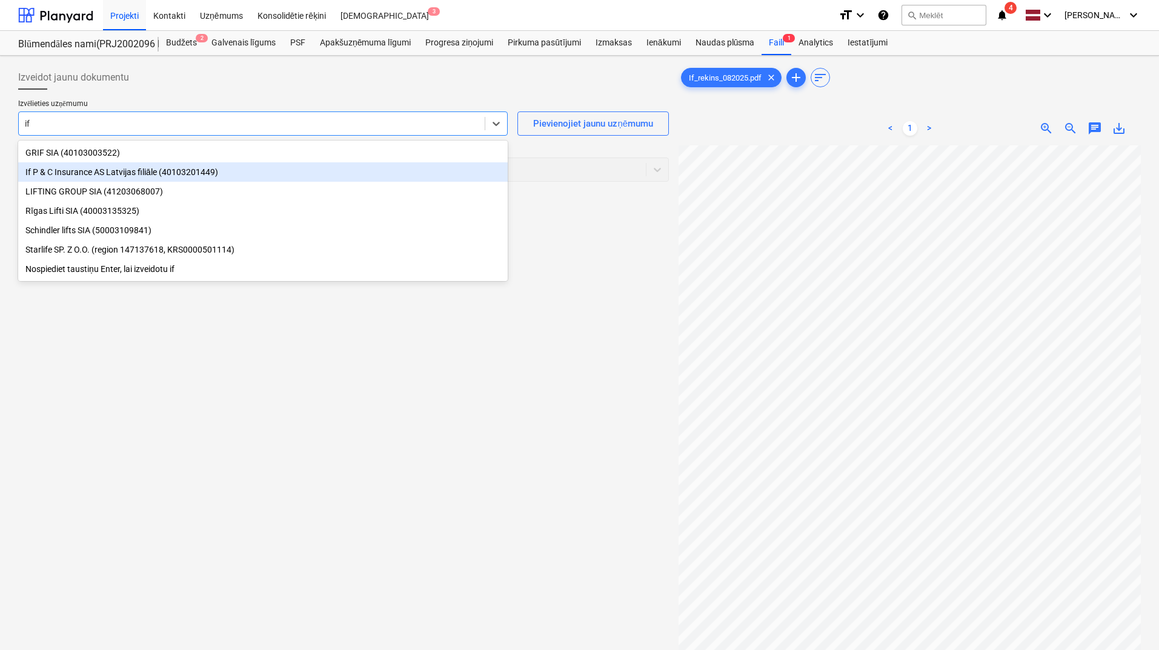
click at [179, 171] on div "If P & C Insurance AS Latvijas filiāle (40103201449)" at bounding box center [263, 171] width 490 height 19
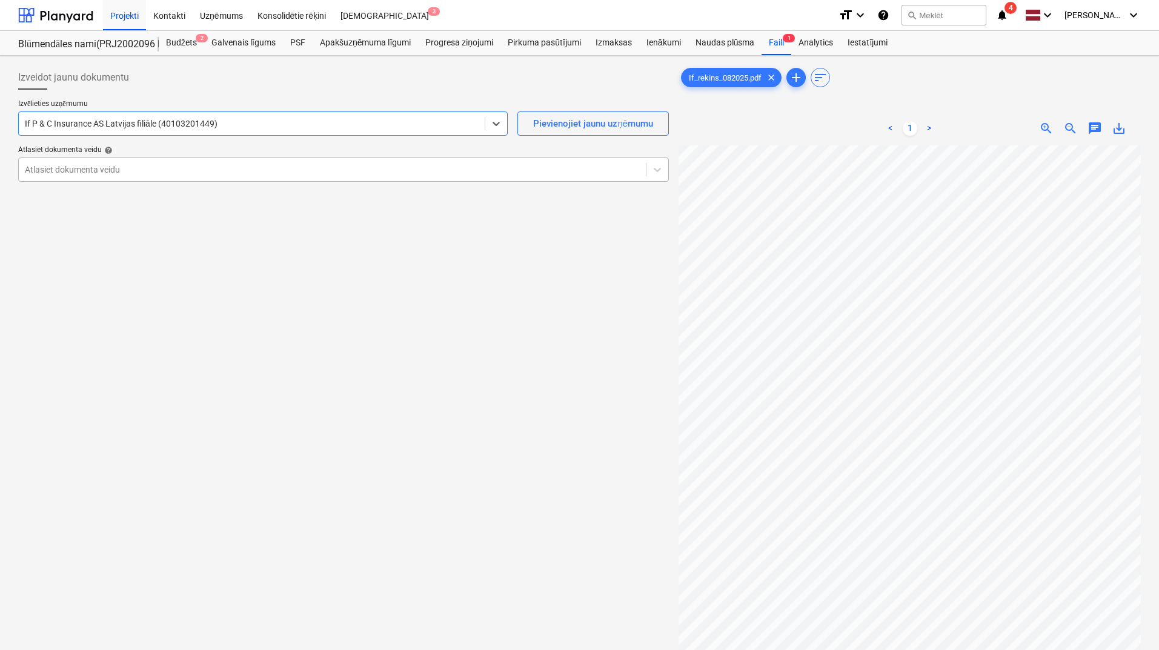
click at [244, 161] on div "Atlasiet dokumenta veidu" at bounding box center [332, 169] width 627 height 17
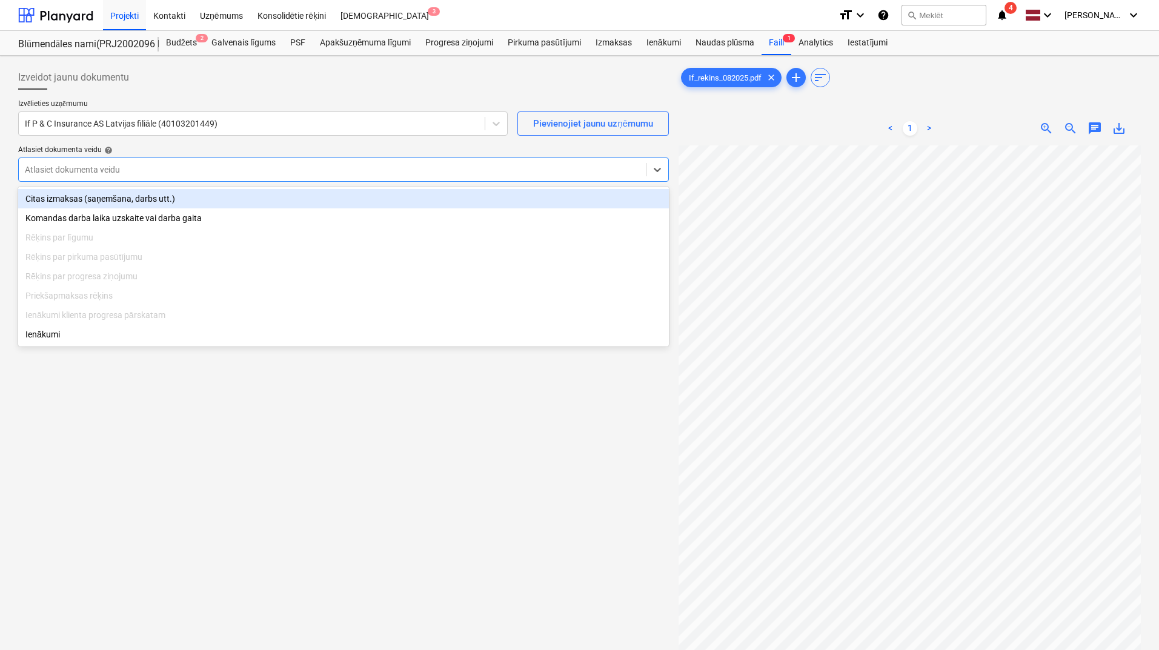
click at [239, 191] on div "Citas izmaksas (saņemšana, darbs utt.)" at bounding box center [343, 198] width 651 height 19
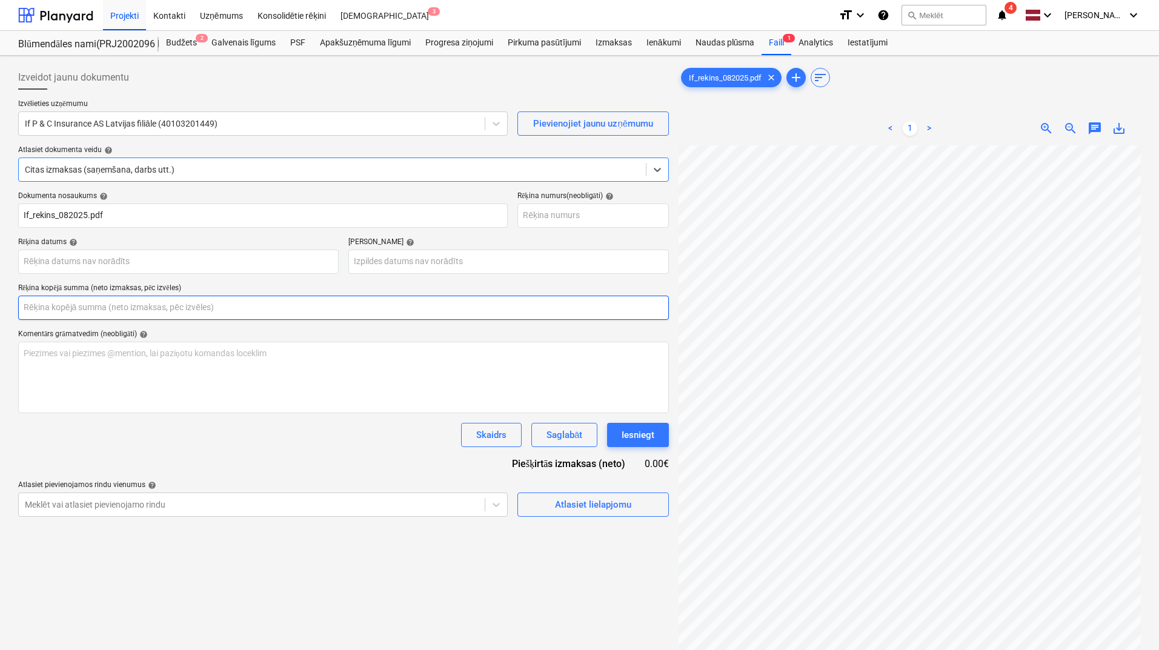
click at [173, 316] on input "text" at bounding box center [343, 308] width 651 height 24
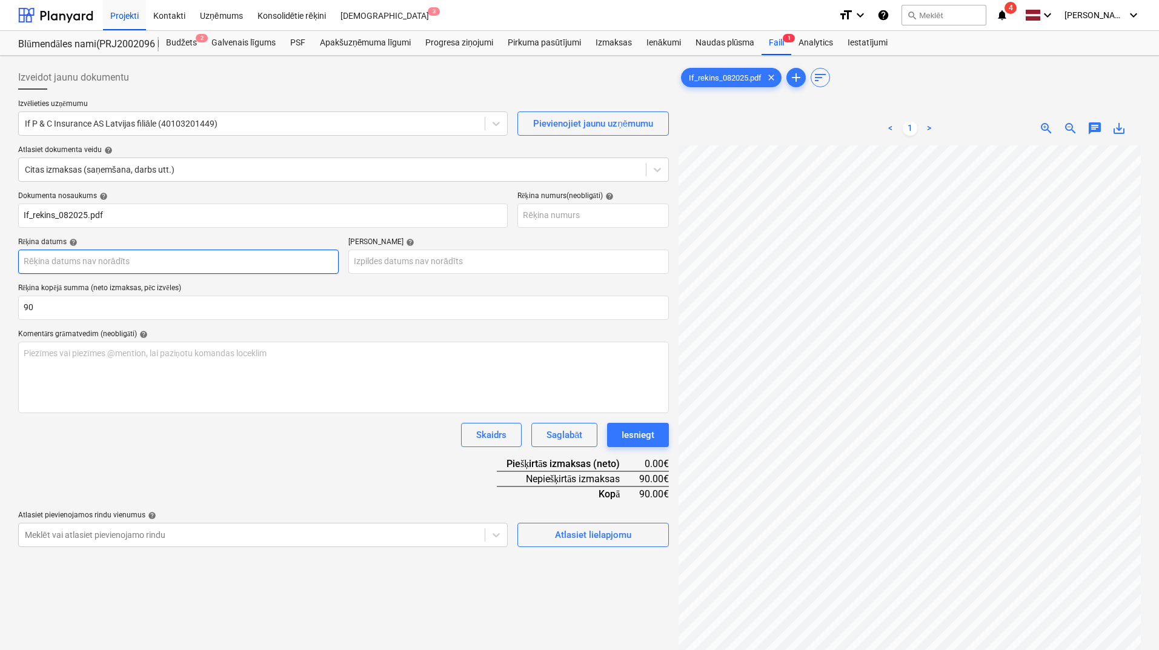
type input "90.00"
click at [225, 270] on body "Projekti Kontakti Uzņēmums Konsolidētie rēķini Iesūtne 3 format_size keyboard_a…" at bounding box center [579, 325] width 1159 height 650
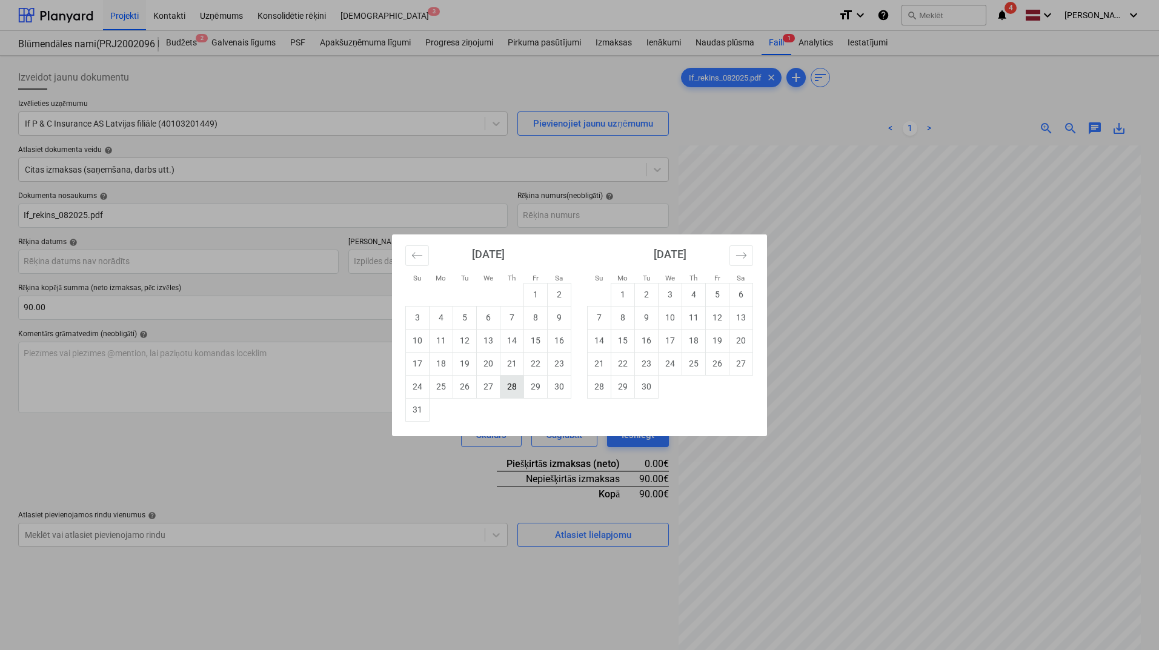
click at [508, 390] on td "28" at bounding box center [513, 386] width 24 height 23
type input "[DATE]"
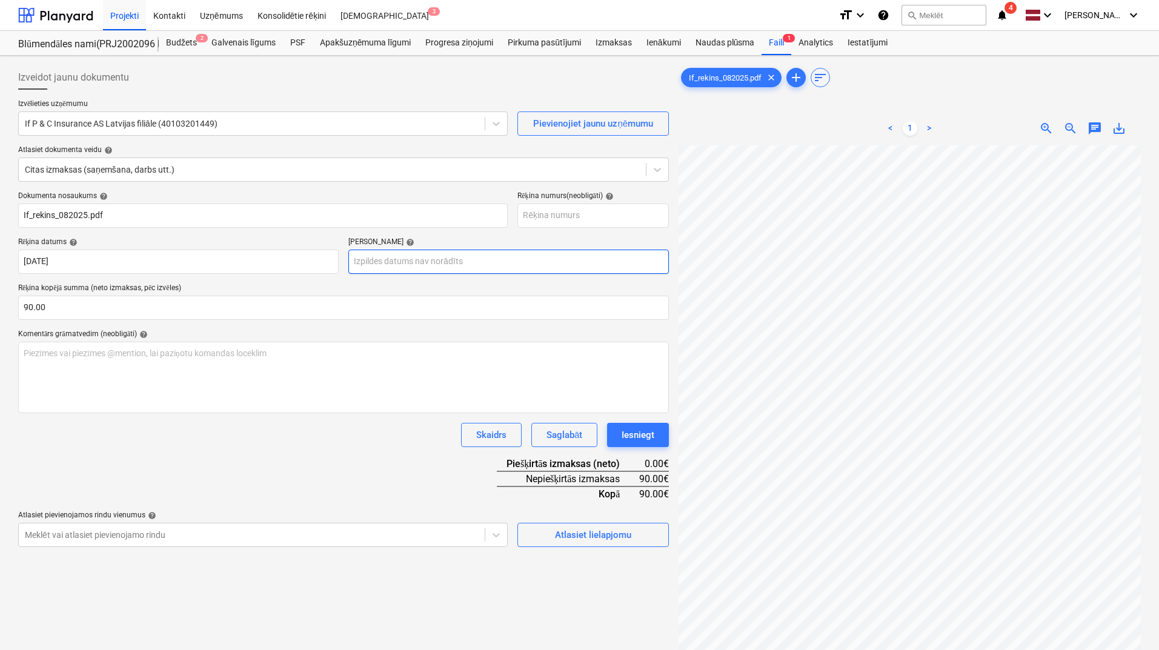
click at [454, 273] on body "Projekti Kontakti Uzņēmums Konsolidētie rēķini Iesūtne 3 format_size keyboard_a…" at bounding box center [579, 325] width 1159 height 650
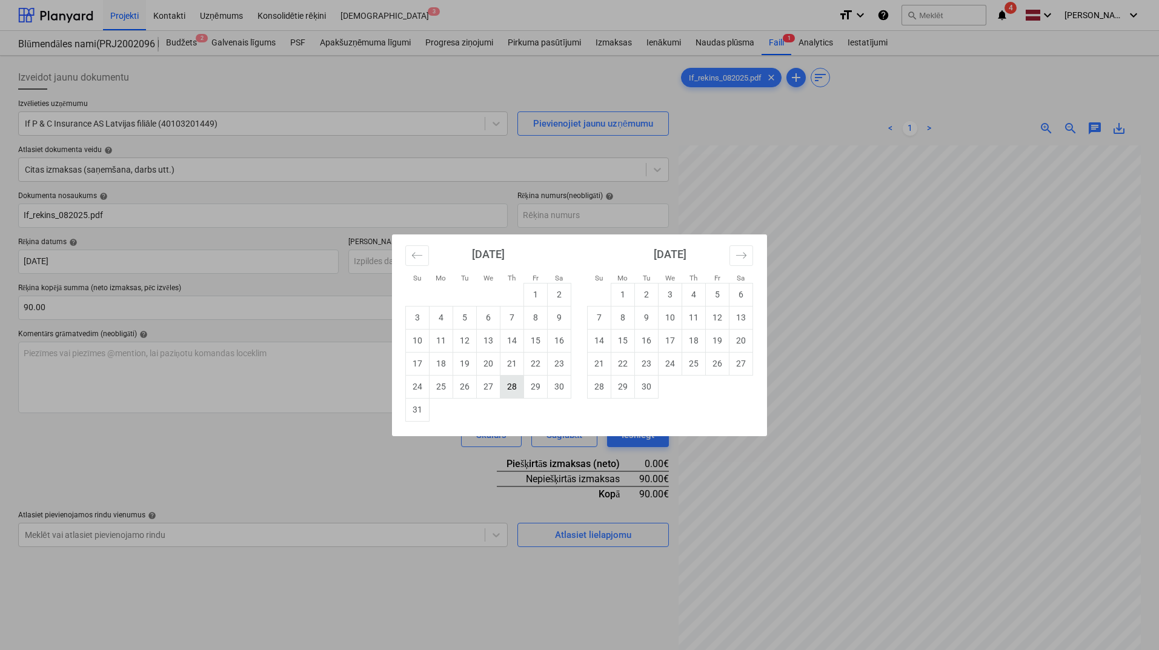
click at [508, 384] on td "28" at bounding box center [513, 386] width 24 height 23
type input "[DATE]"
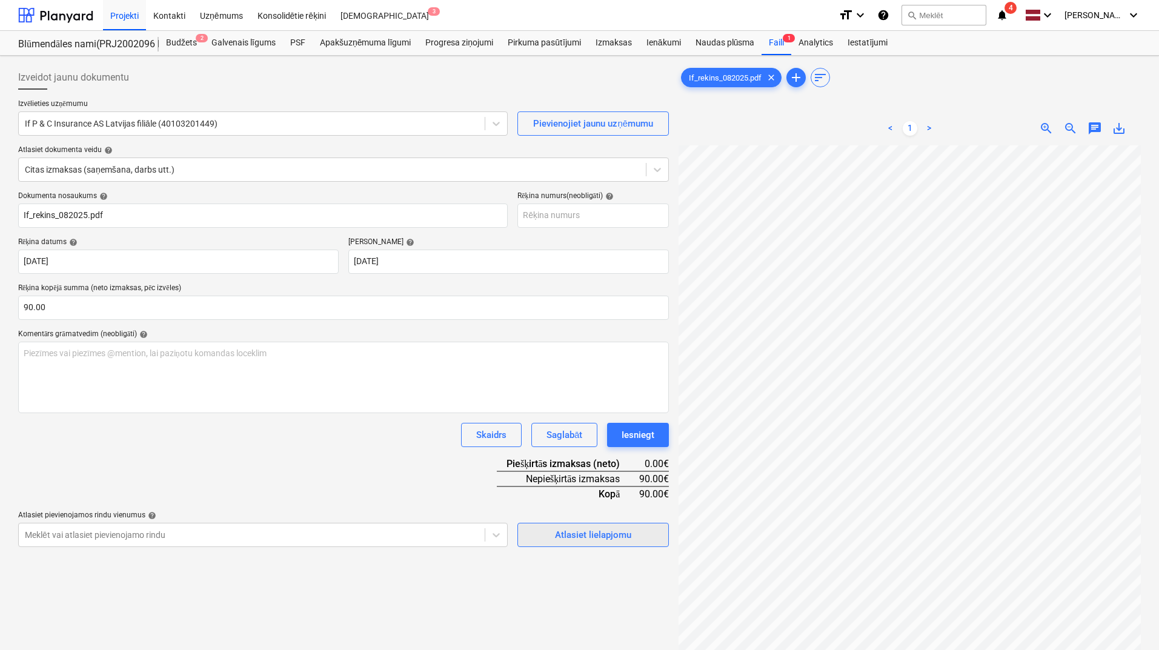
click at [569, 538] on div "Atlasiet lielapjomu" at bounding box center [593, 535] width 76 height 16
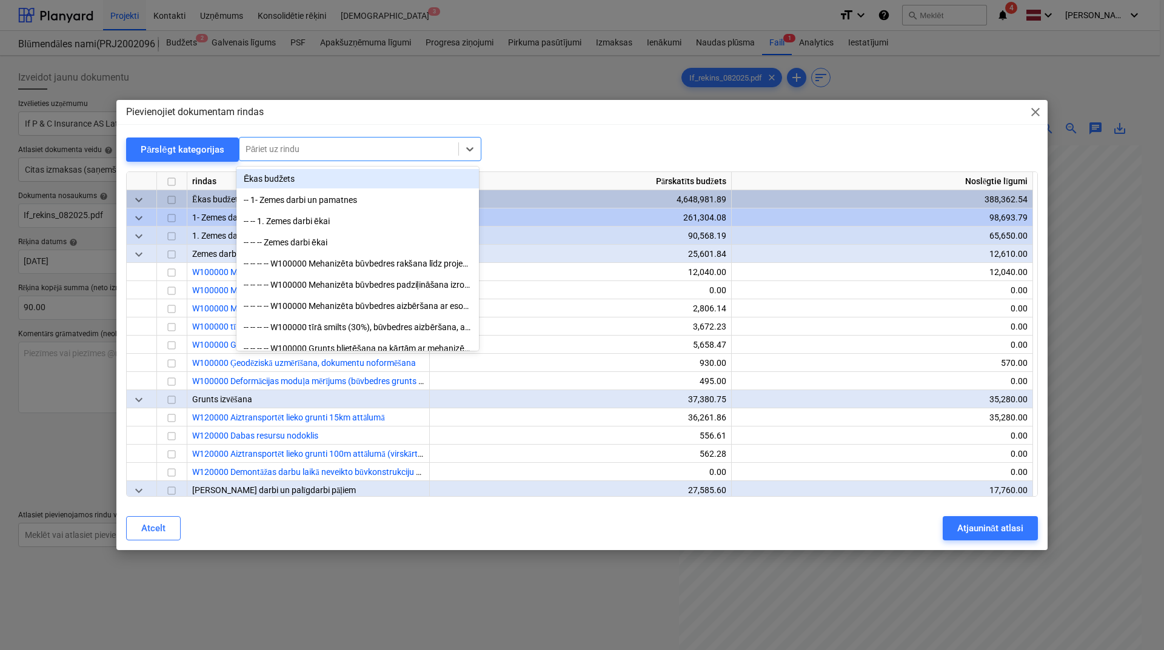
click at [346, 144] on div at bounding box center [348, 149] width 207 height 12
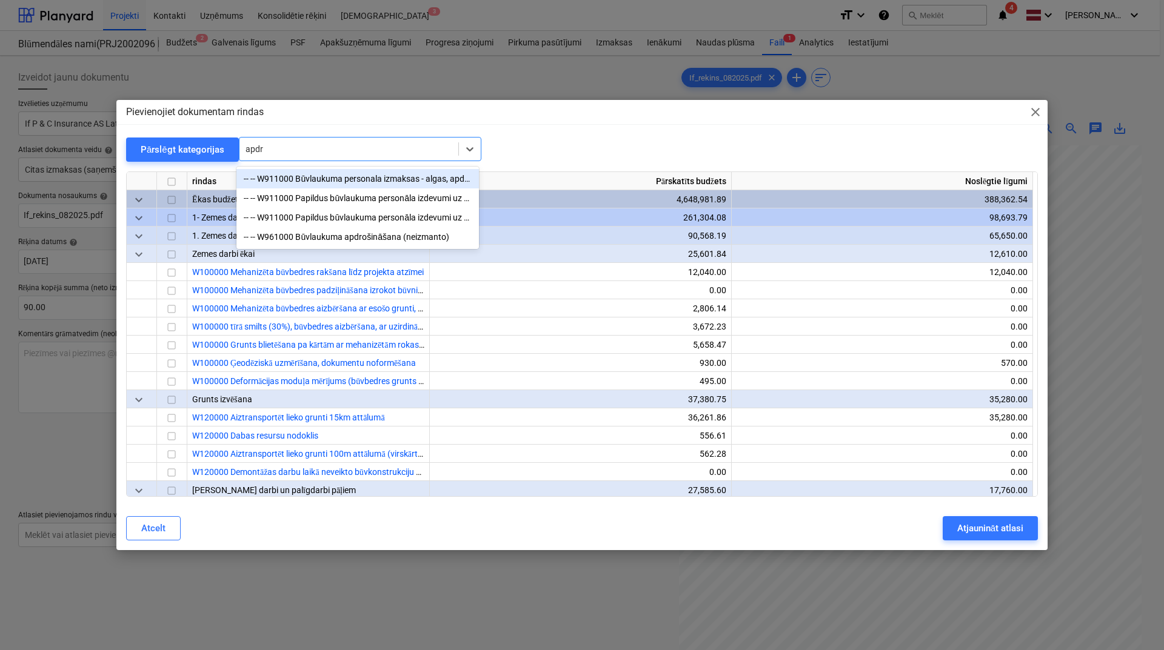
type input "apdro"
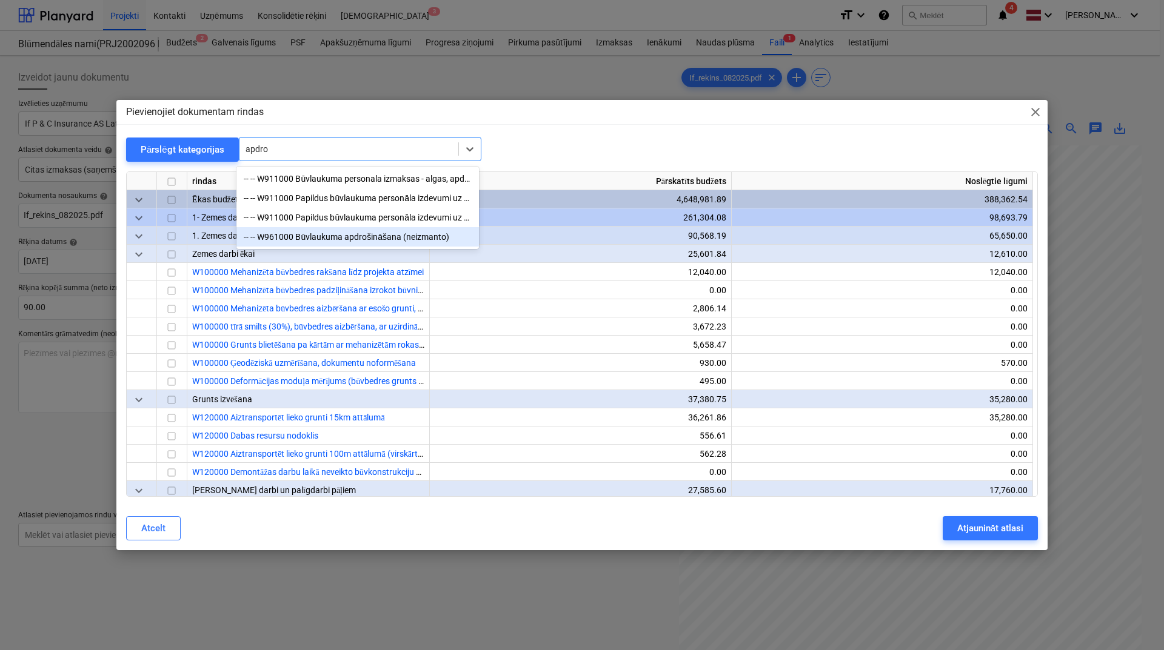
click at [353, 240] on div "-- -- W961000 Būvlaukuma apdrošināšana (neizmanto)" at bounding box center [357, 236] width 242 height 19
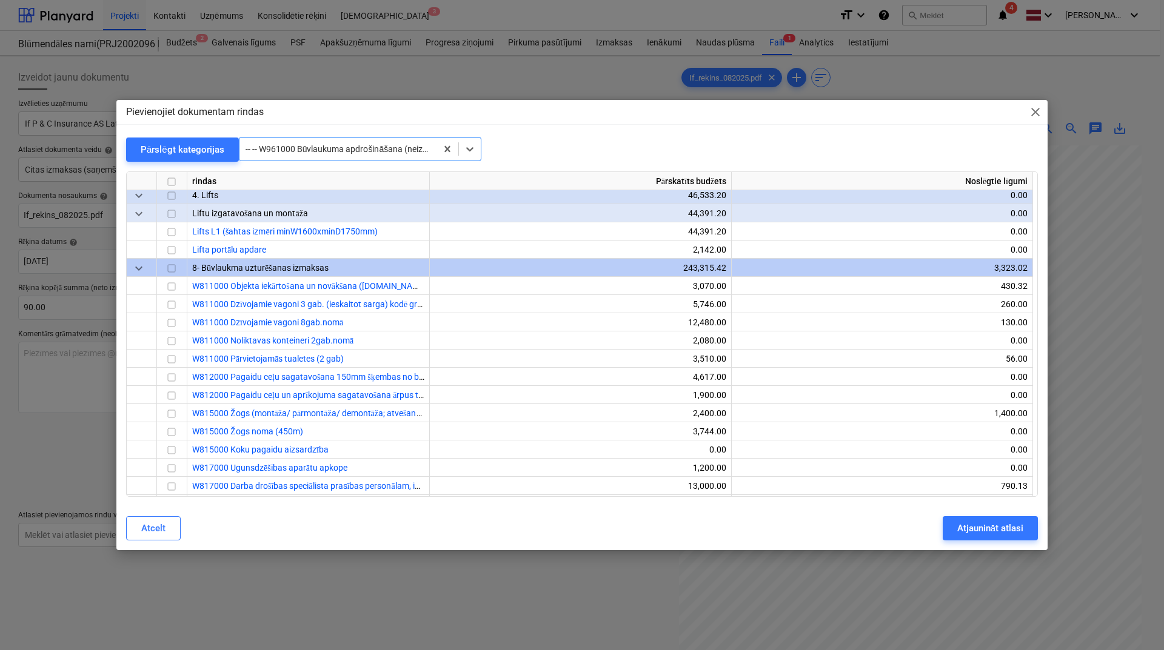
scroll to position [12073, 0]
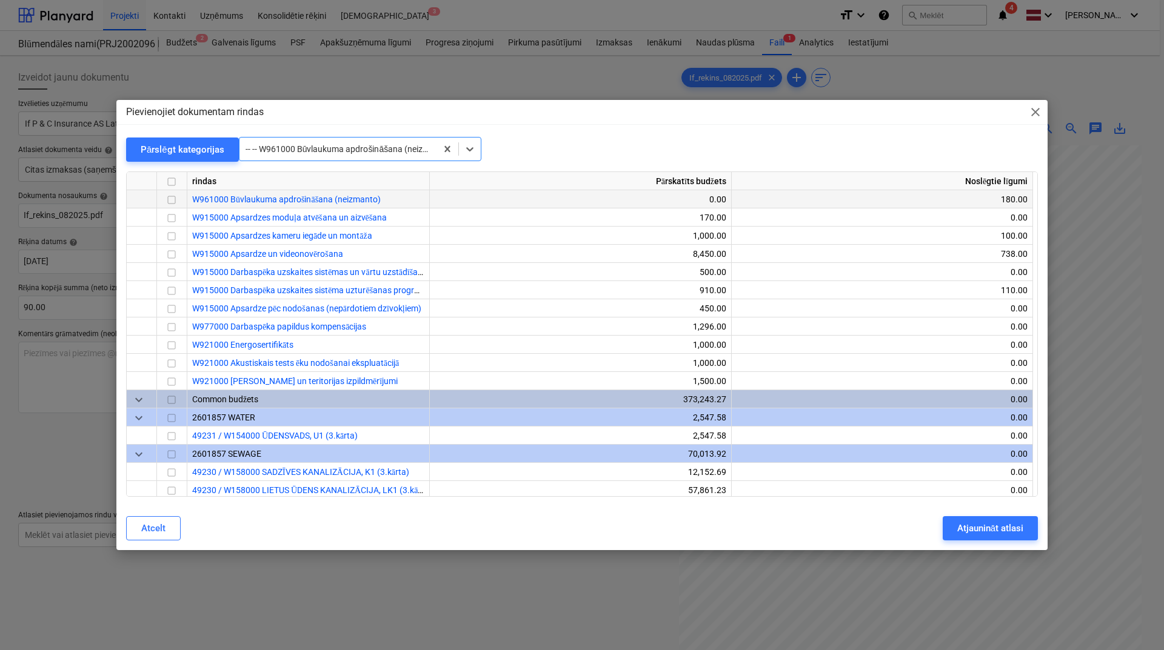
click at [173, 201] on input "checkbox" at bounding box center [171, 200] width 15 height 15
click at [984, 529] on div "Atjaunināt atlasi" at bounding box center [990, 529] width 66 height 16
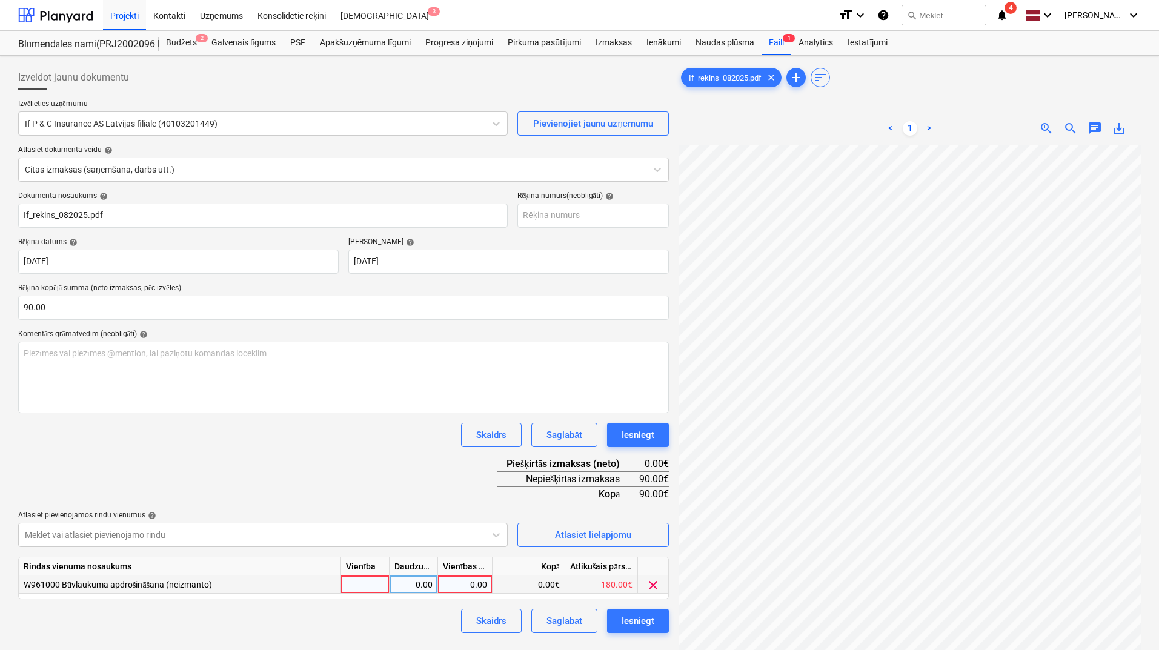
click at [491, 590] on div "0.00" at bounding box center [465, 585] width 55 height 18
type input "90"
click at [429, 475] on div "Dokumenta nosaukums help If_rekins_082025.pdf Rēķina numurs (neobligāti) help R…" at bounding box center [343, 413] width 651 height 442
click at [652, 622] on div "Iesniegt" at bounding box center [638, 621] width 33 height 16
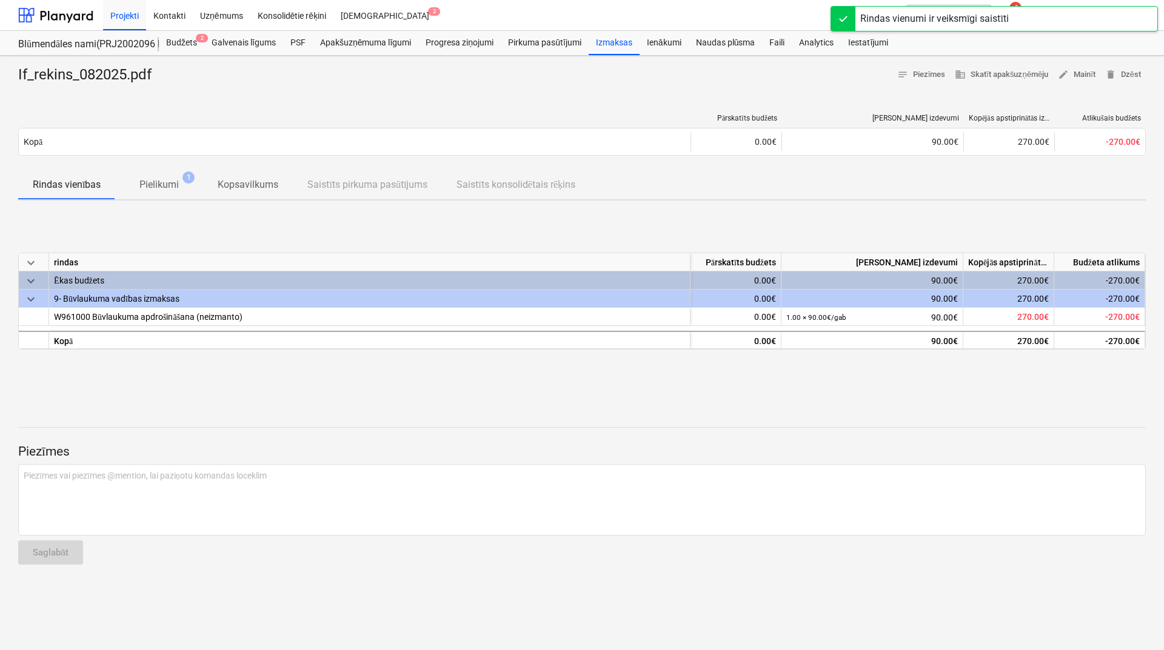
click at [601, 0] on div "Projekti Kontakti Uzņēmums Konsolidētie rēķini Iesūtne 3" at bounding box center [468, 15] width 730 height 30
click at [64, 18] on div at bounding box center [55, 15] width 75 height 30
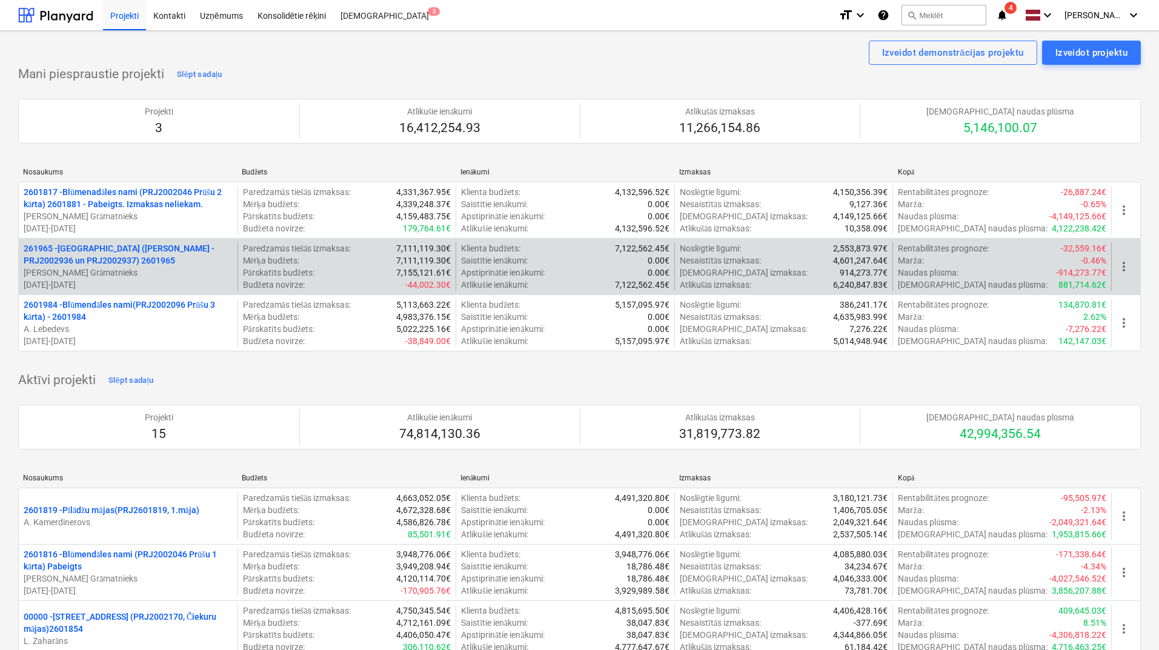
click at [141, 261] on p "261965 - [GEOGRAPHIC_DATA] ([PERSON_NAME] - PRJ2002936 un PRJ2002937) 2601965" at bounding box center [128, 254] width 209 height 24
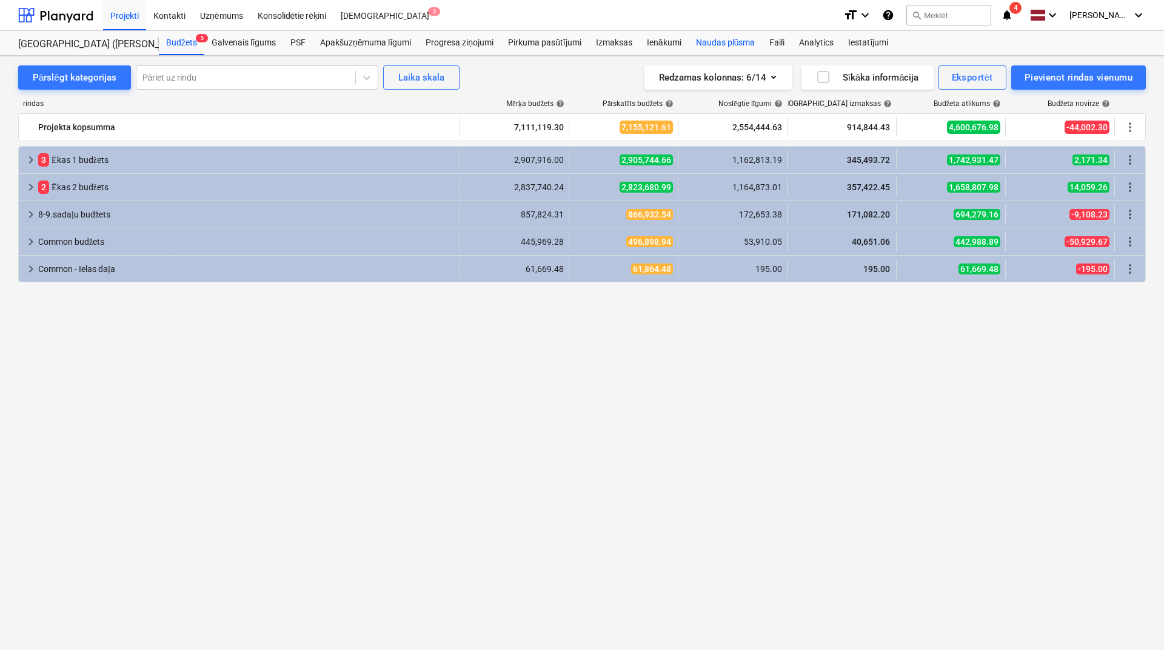
click at [729, 45] on div "Naudas plūsma" at bounding box center [726, 43] width 74 height 24
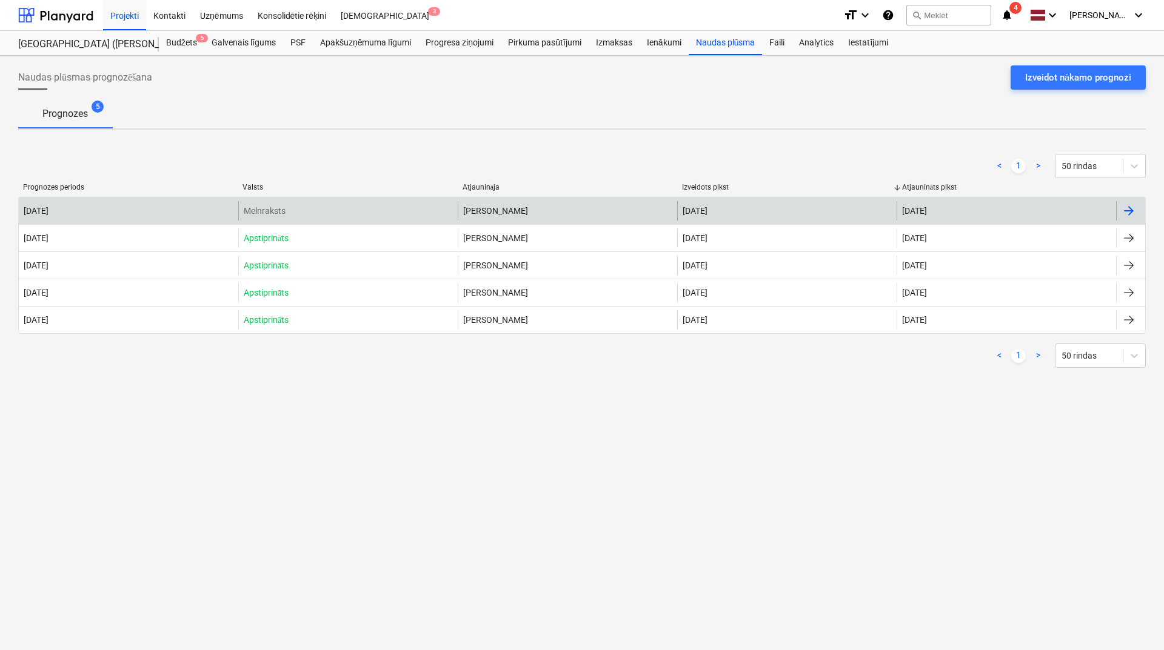
click at [1134, 210] on div at bounding box center [1128, 211] width 15 height 15
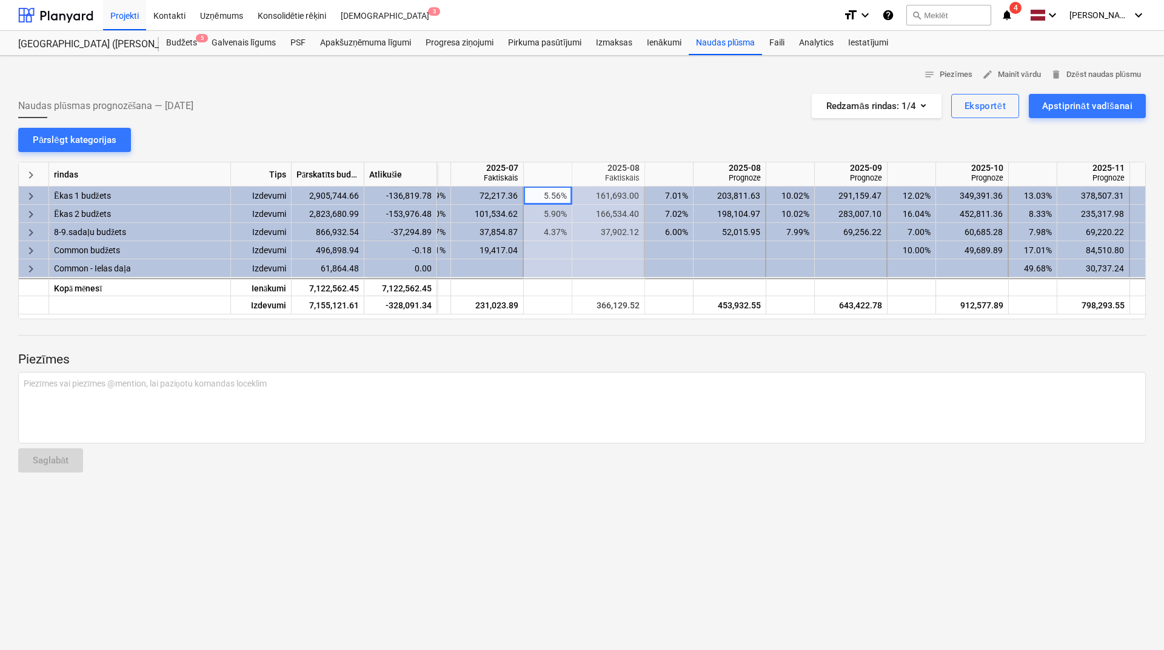
scroll to position [0, 399]
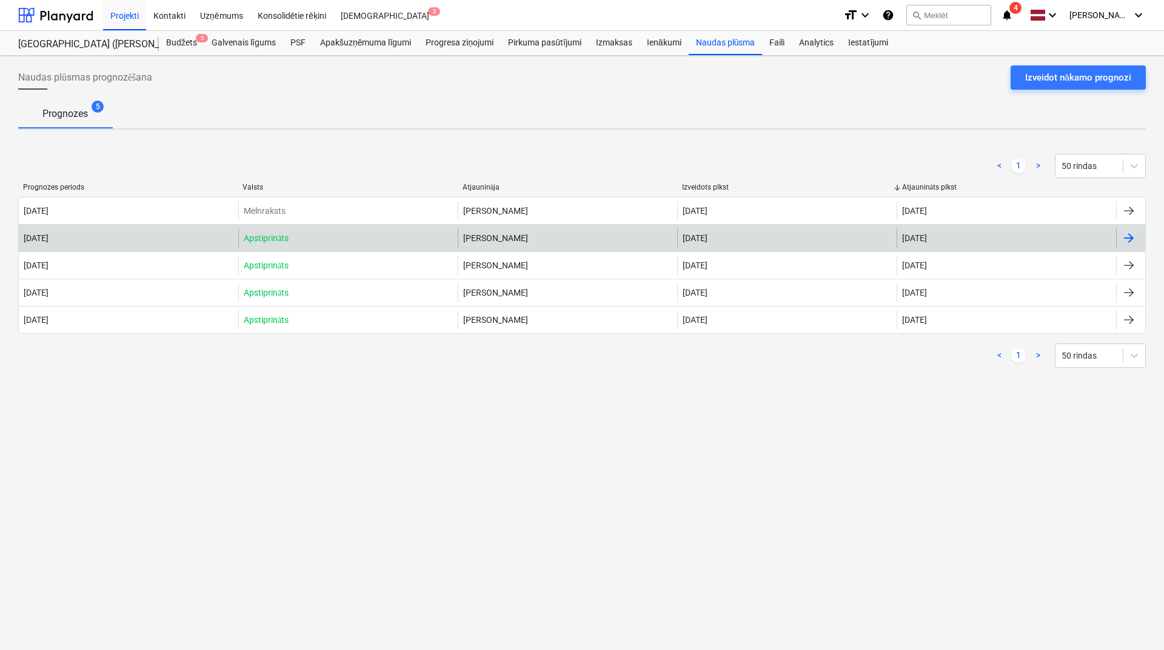
click at [1130, 238] on div at bounding box center [1128, 238] width 15 height 15
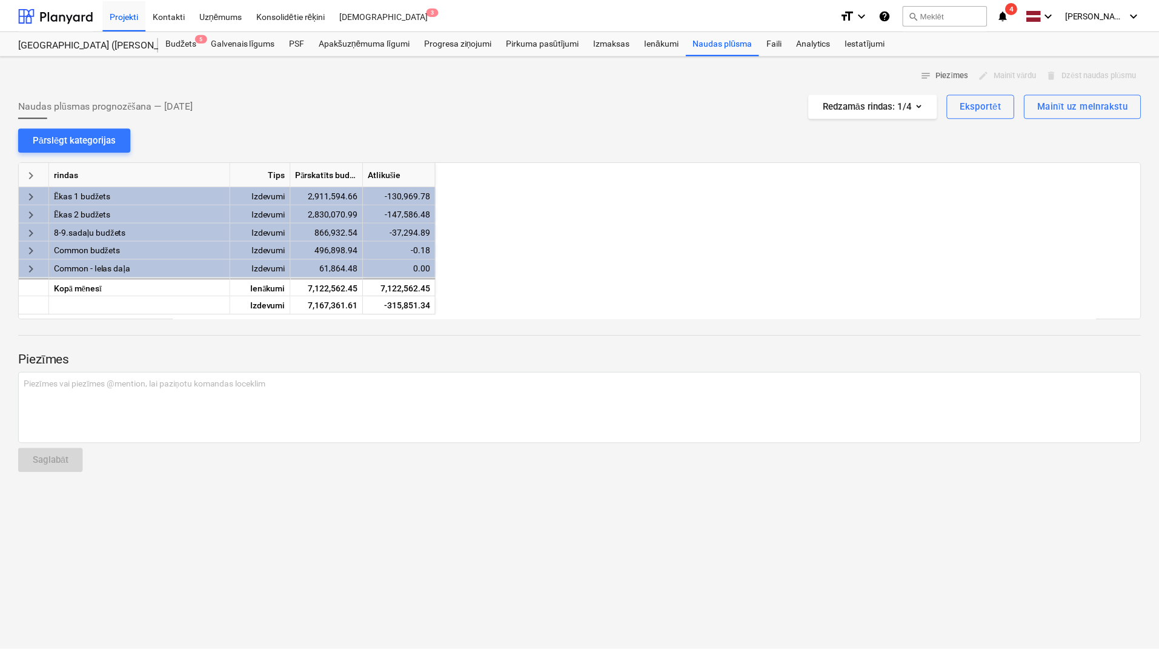
scroll to position [0, 485]
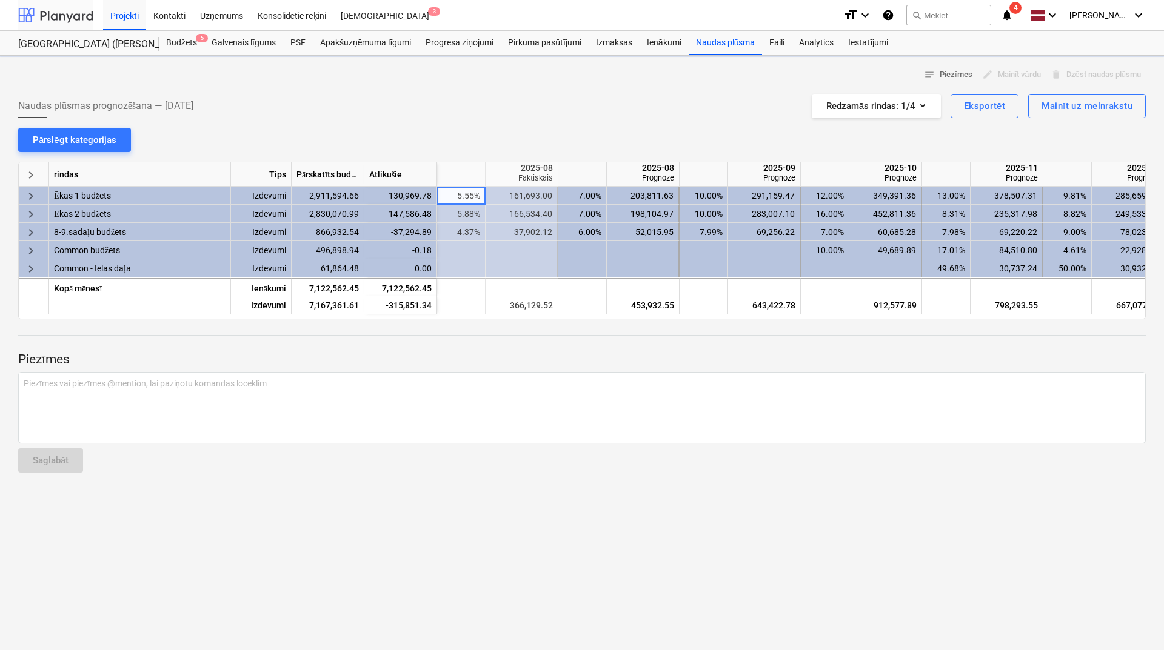
click at [52, 19] on div at bounding box center [55, 15] width 75 height 30
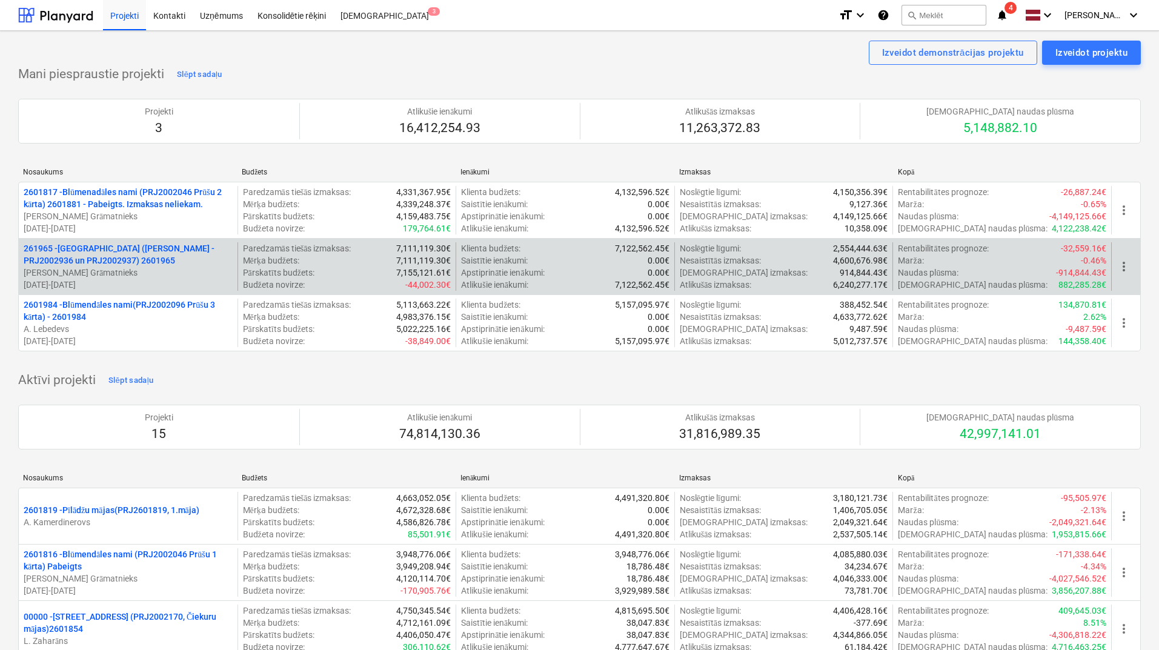
click at [70, 253] on p "261965 - [GEOGRAPHIC_DATA] ([PERSON_NAME] - PRJ2002936 un PRJ2002937) 2601965" at bounding box center [128, 254] width 209 height 24
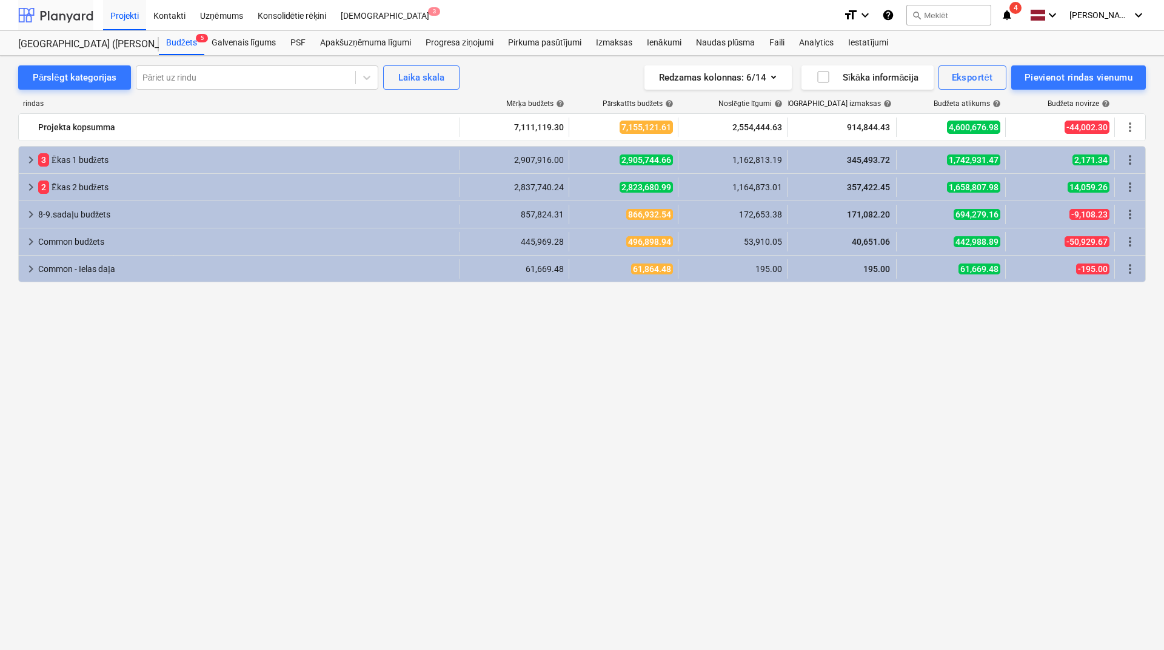
click at [68, 13] on div at bounding box center [55, 15] width 75 height 30
